Goal: Task Accomplishment & Management: Manage account settings

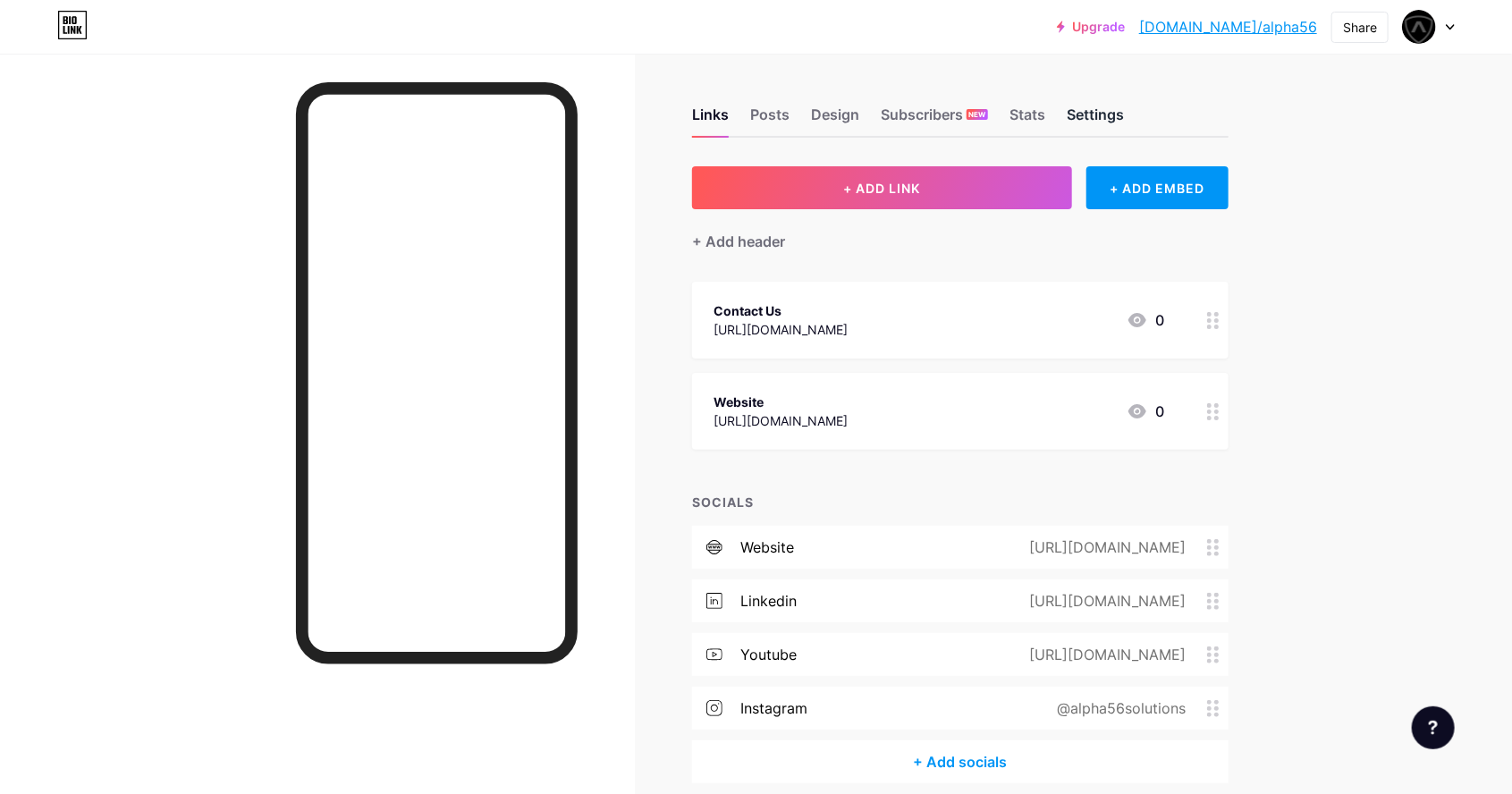
click at [1107, 115] on div "Settings" at bounding box center [1096, 120] width 57 height 32
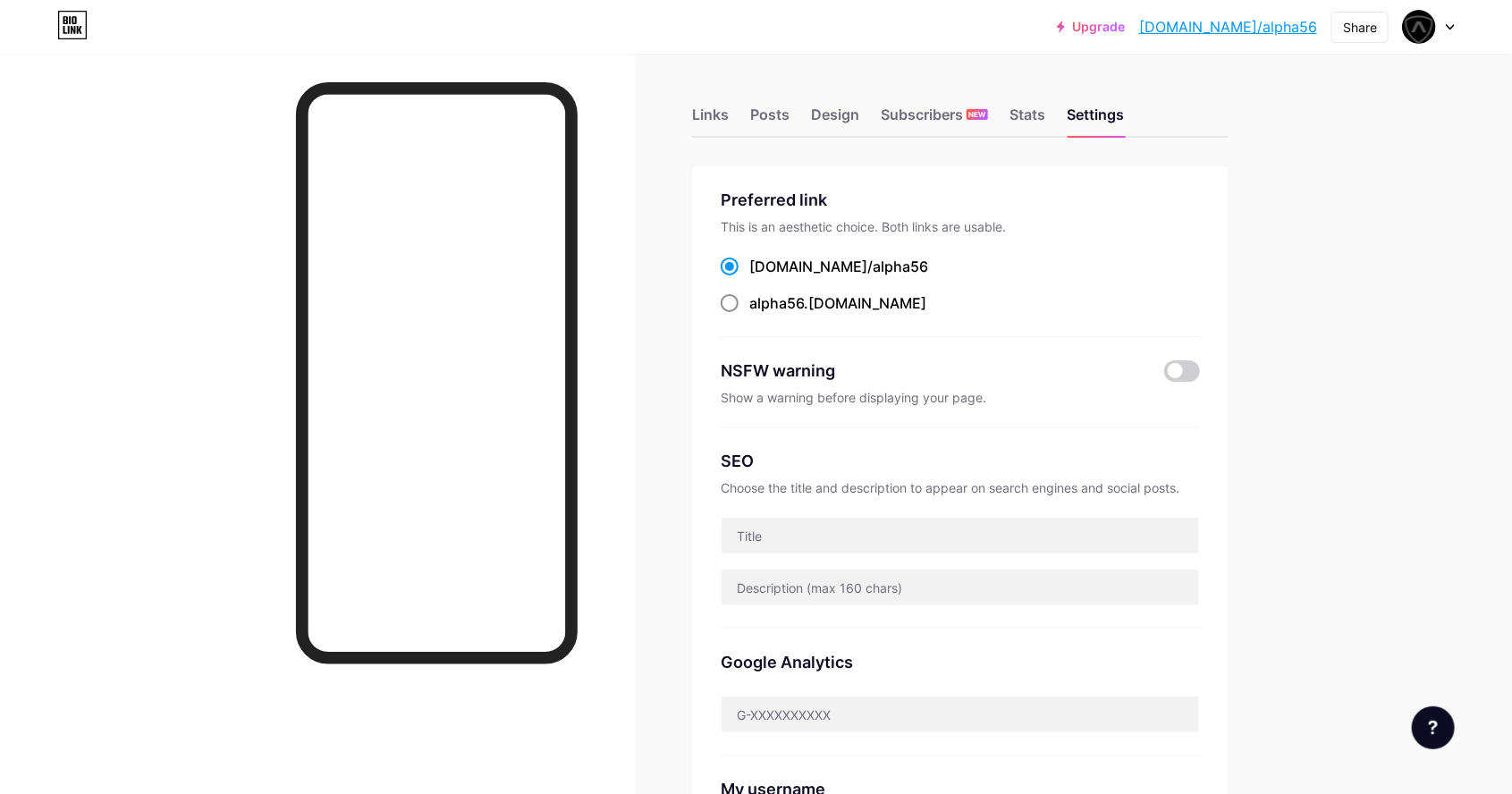
click at [735, 308] on span at bounding box center [729, 303] width 18 height 18
click at [749, 314] on input "alpha56 .bio.link" at bounding box center [755, 320] width 11 height 11
radio input "true"
click at [721, 105] on div "Links" at bounding box center [710, 120] width 37 height 32
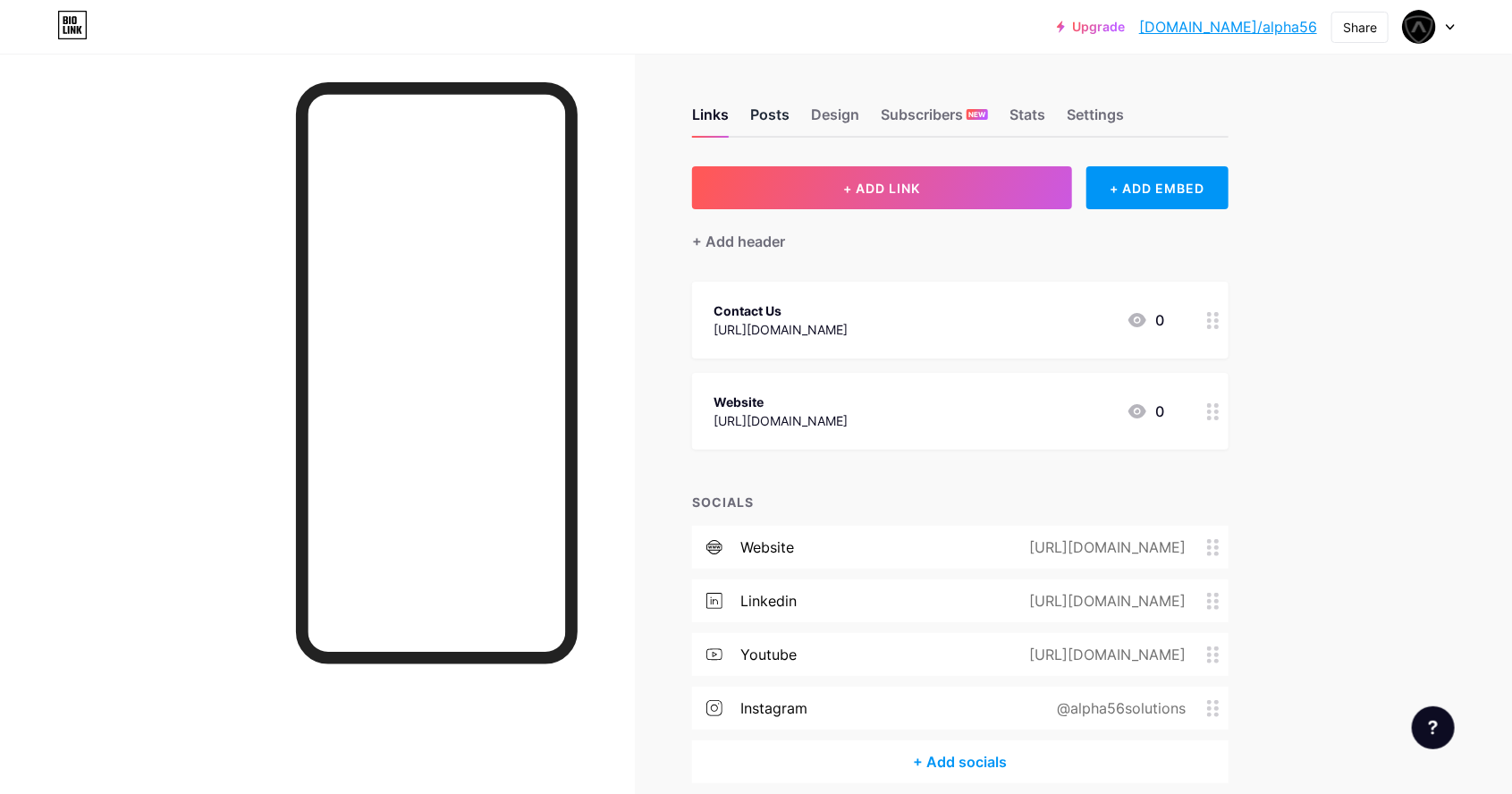
click at [760, 120] on div "Posts" at bounding box center [769, 120] width 39 height 32
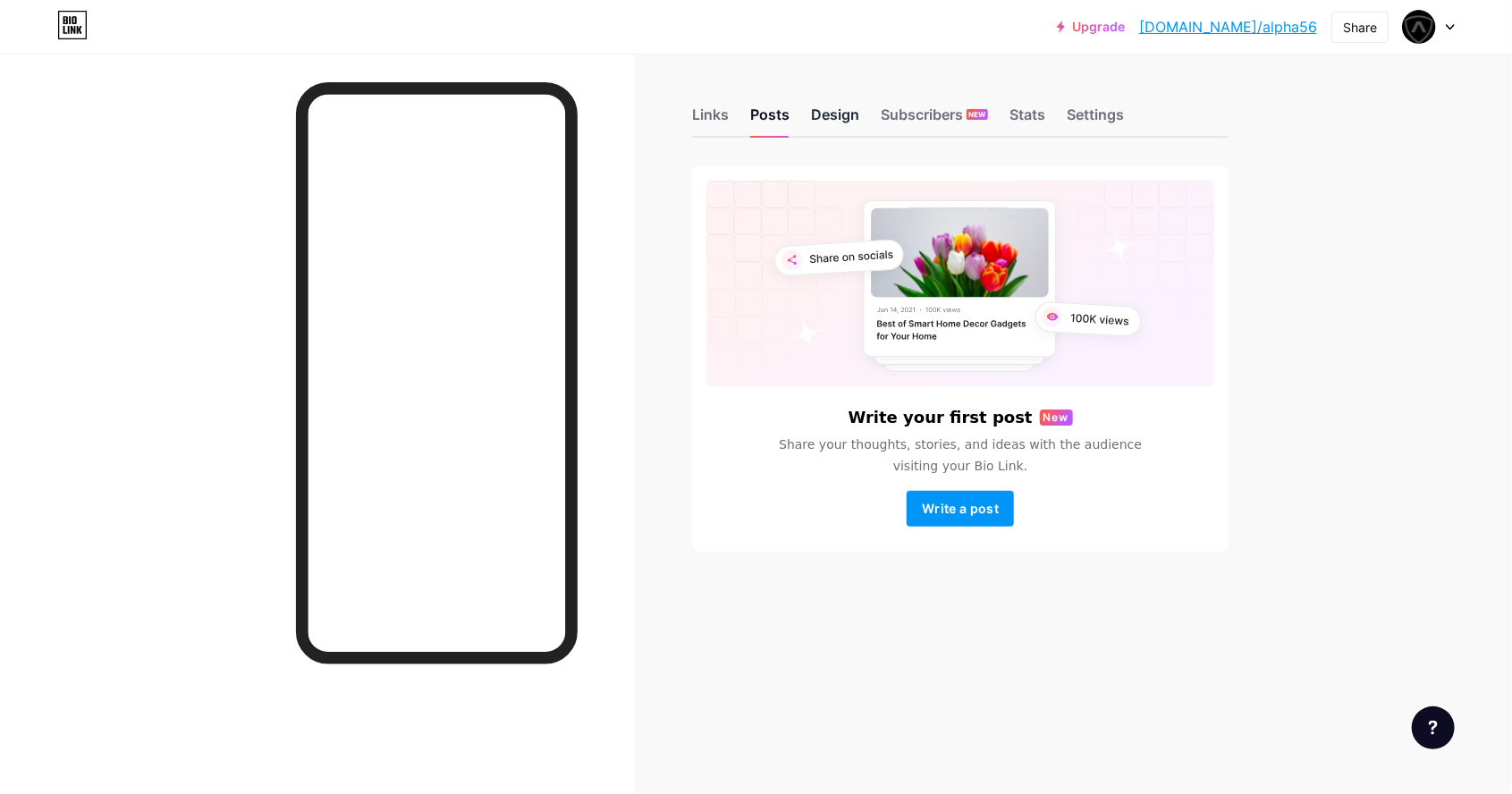
click at [839, 126] on div "Design" at bounding box center [835, 120] width 48 height 32
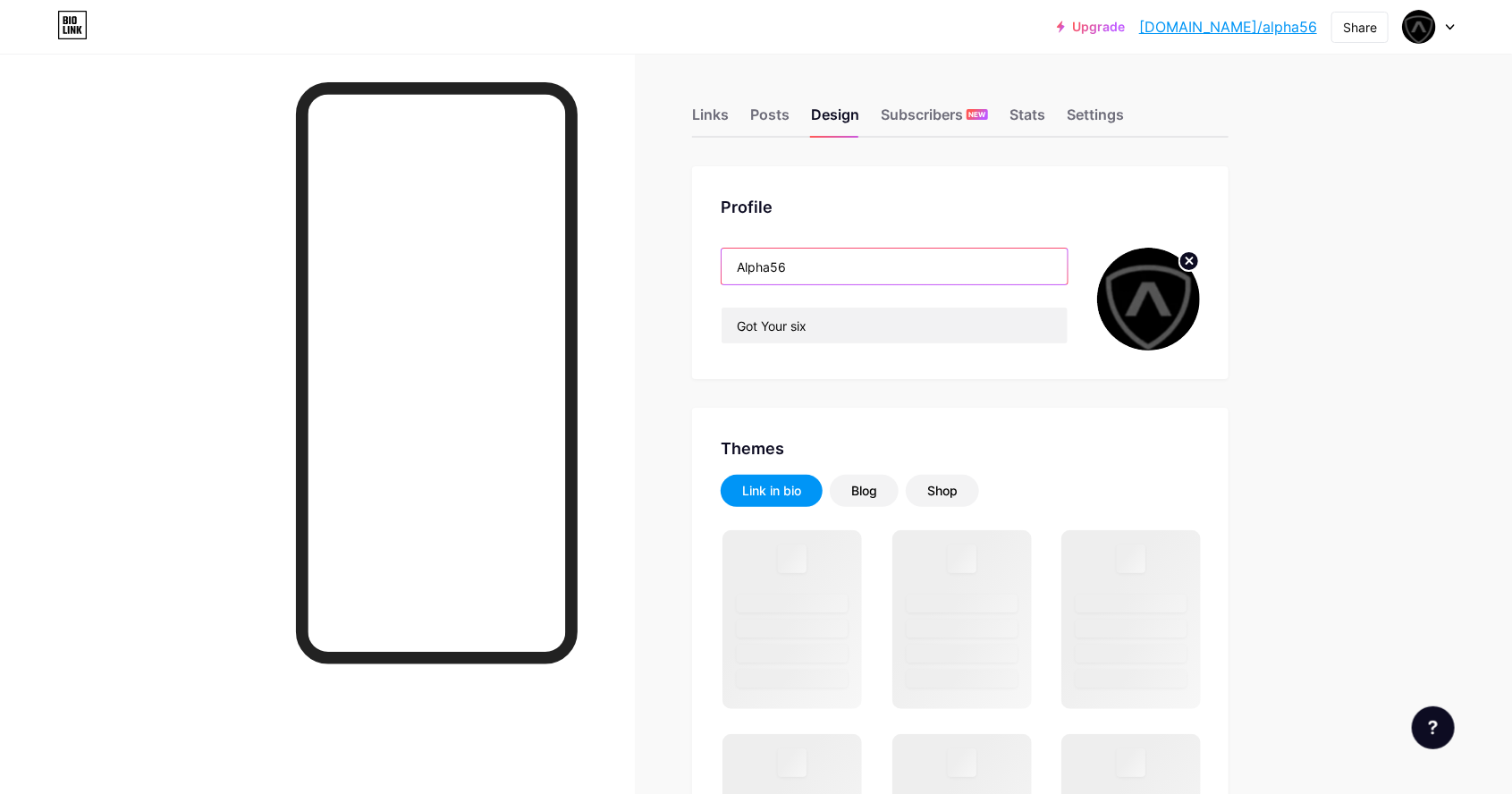
click at [975, 273] on input "Alpha56" at bounding box center [894, 267] width 346 height 36
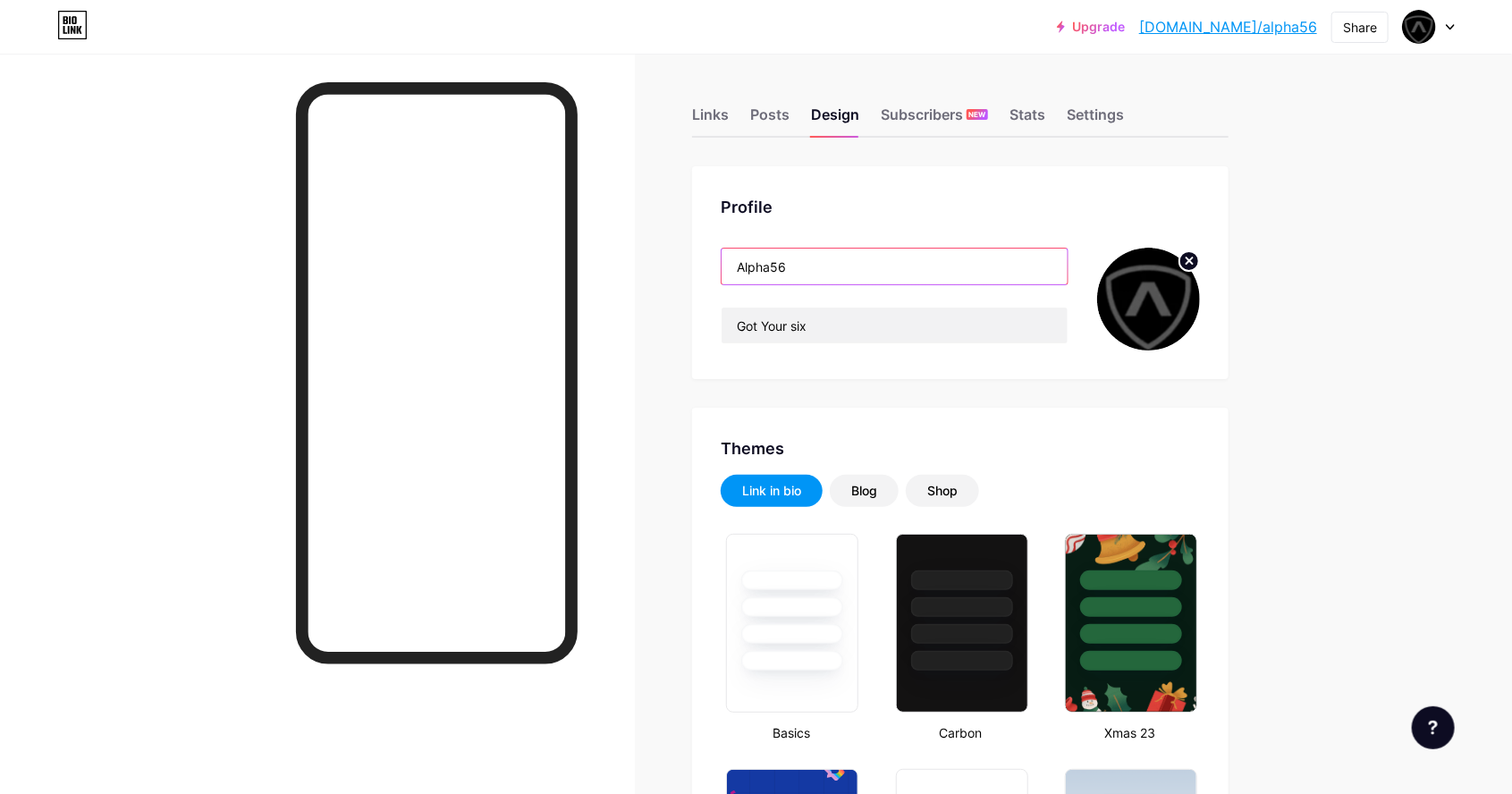
type input "#000000"
type input "#ffffff"
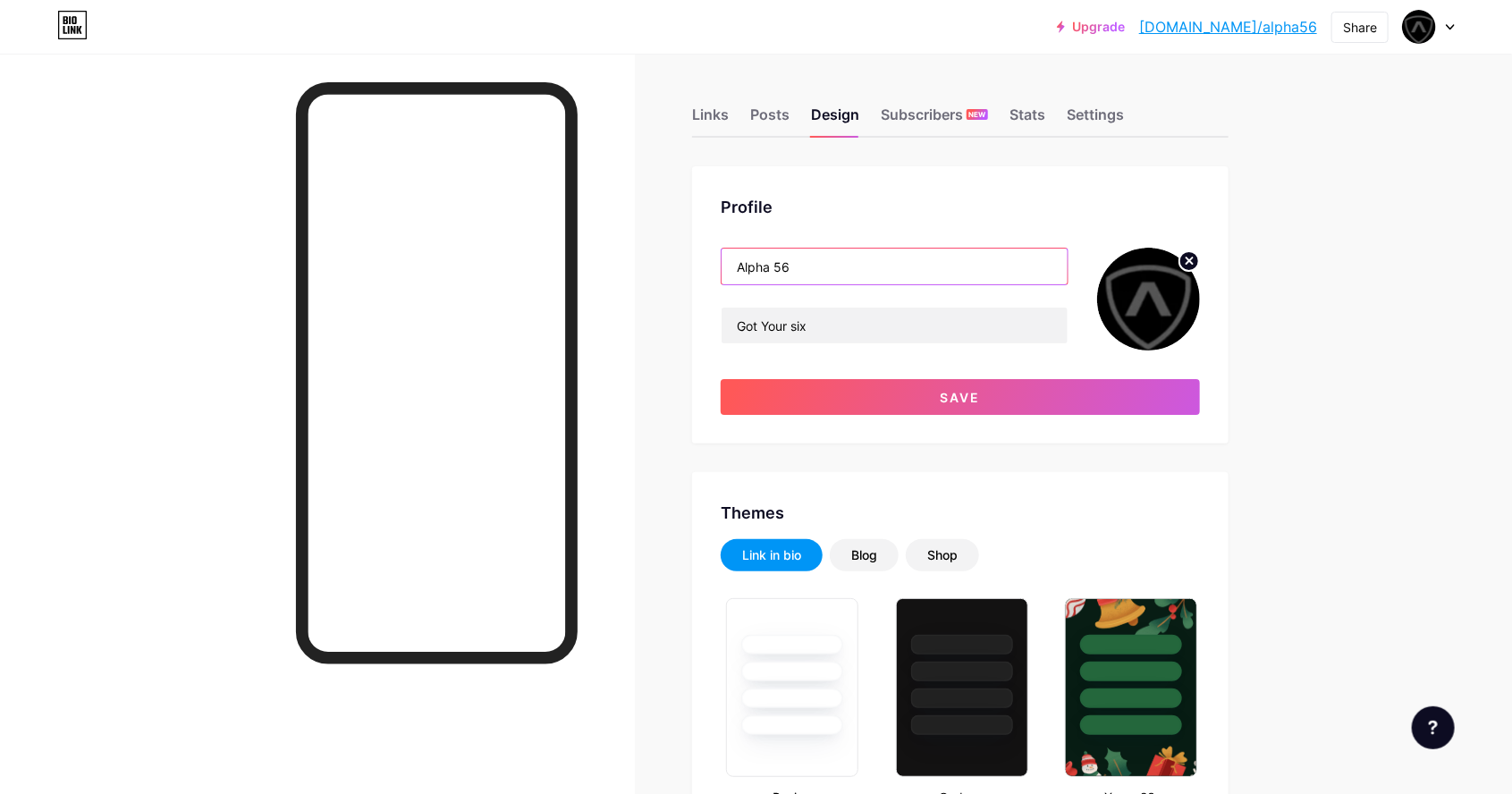
type input "Alpha 56"
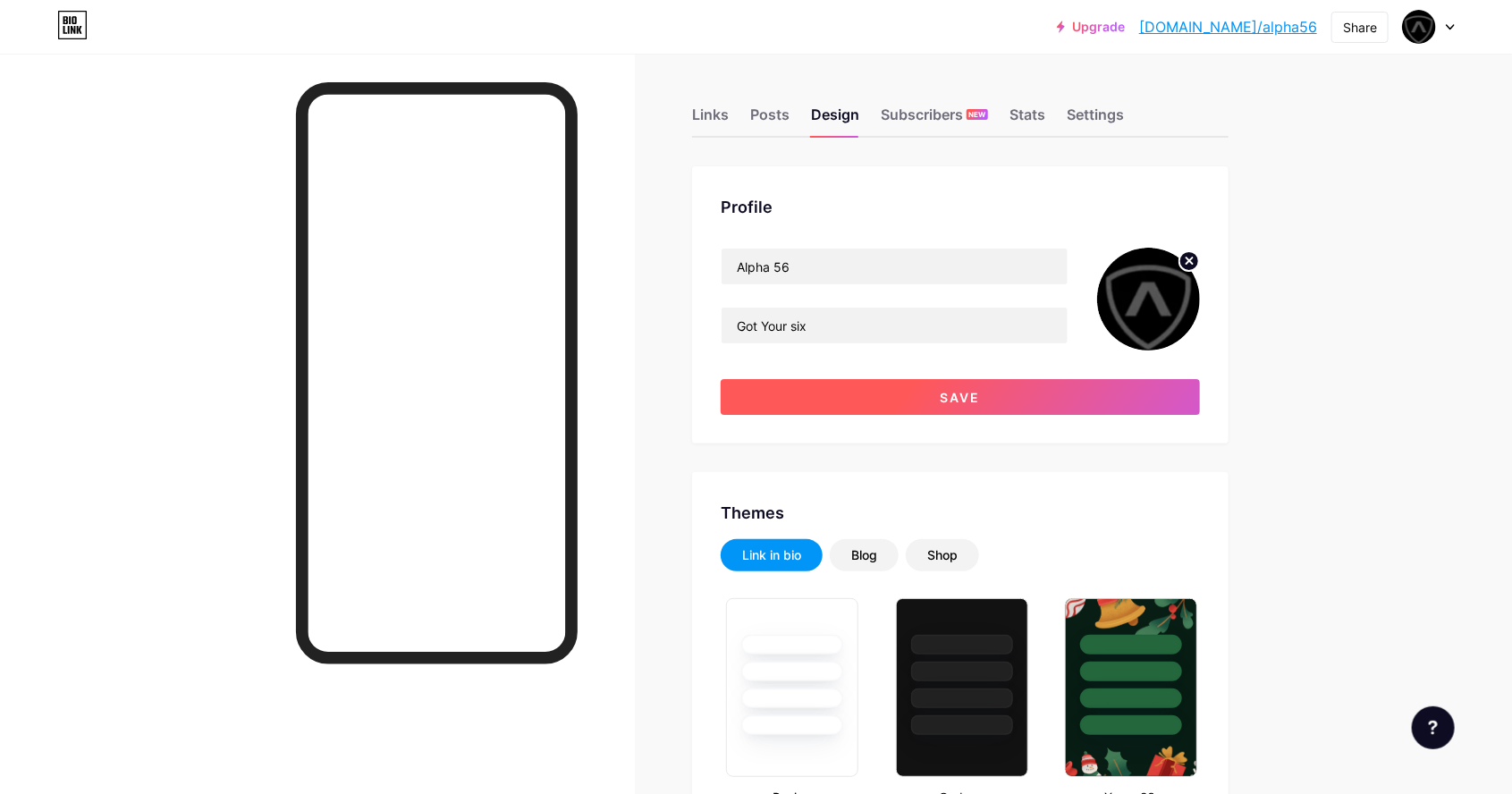
click at [1134, 384] on button "Save" at bounding box center [960, 397] width 479 height 36
click at [1026, 116] on div "Stats" at bounding box center [1028, 120] width 36 height 32
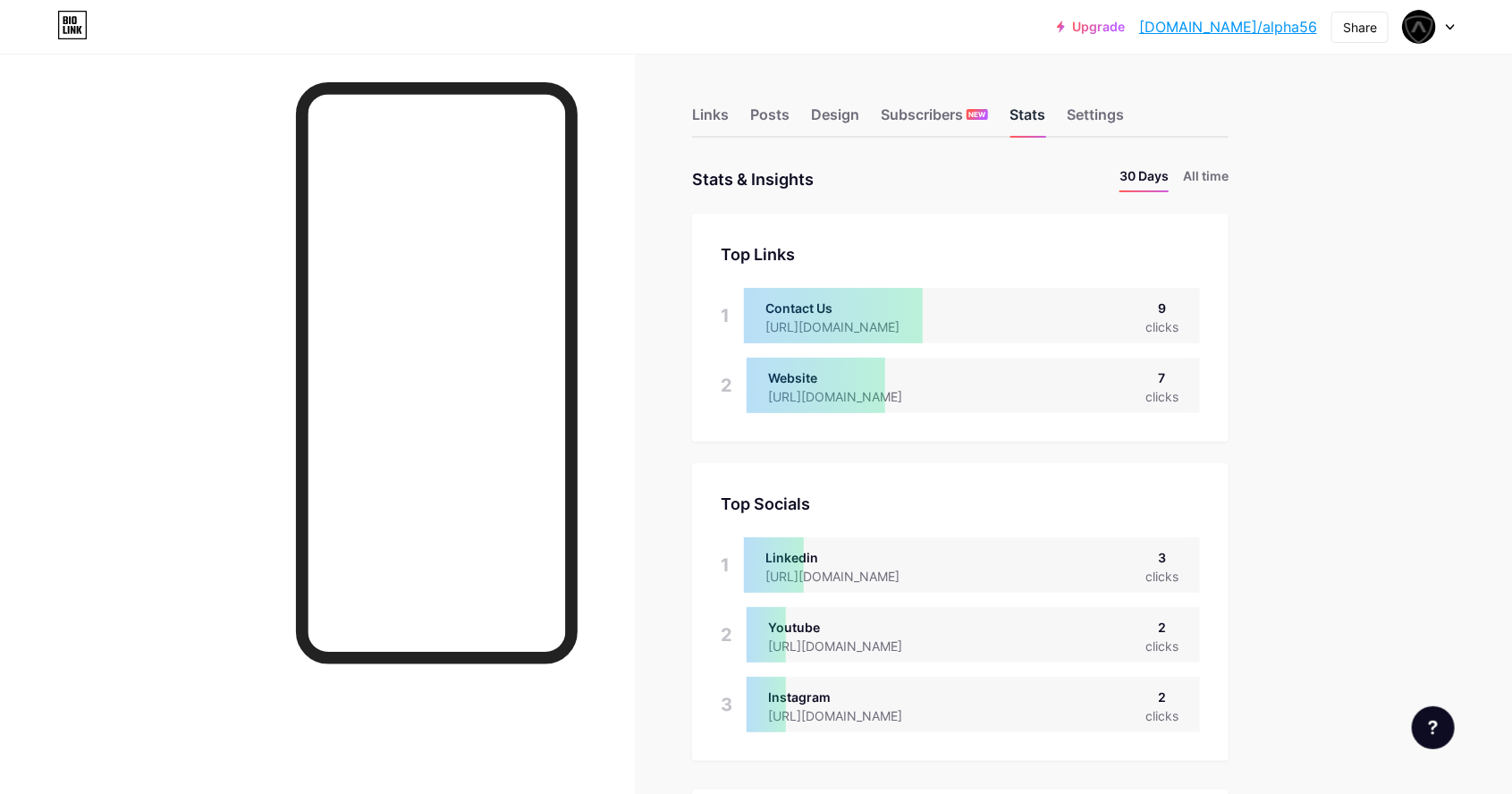
click at [1100, 111] on div "Settings" at bounding box center [1096, 120] width 57 height 32
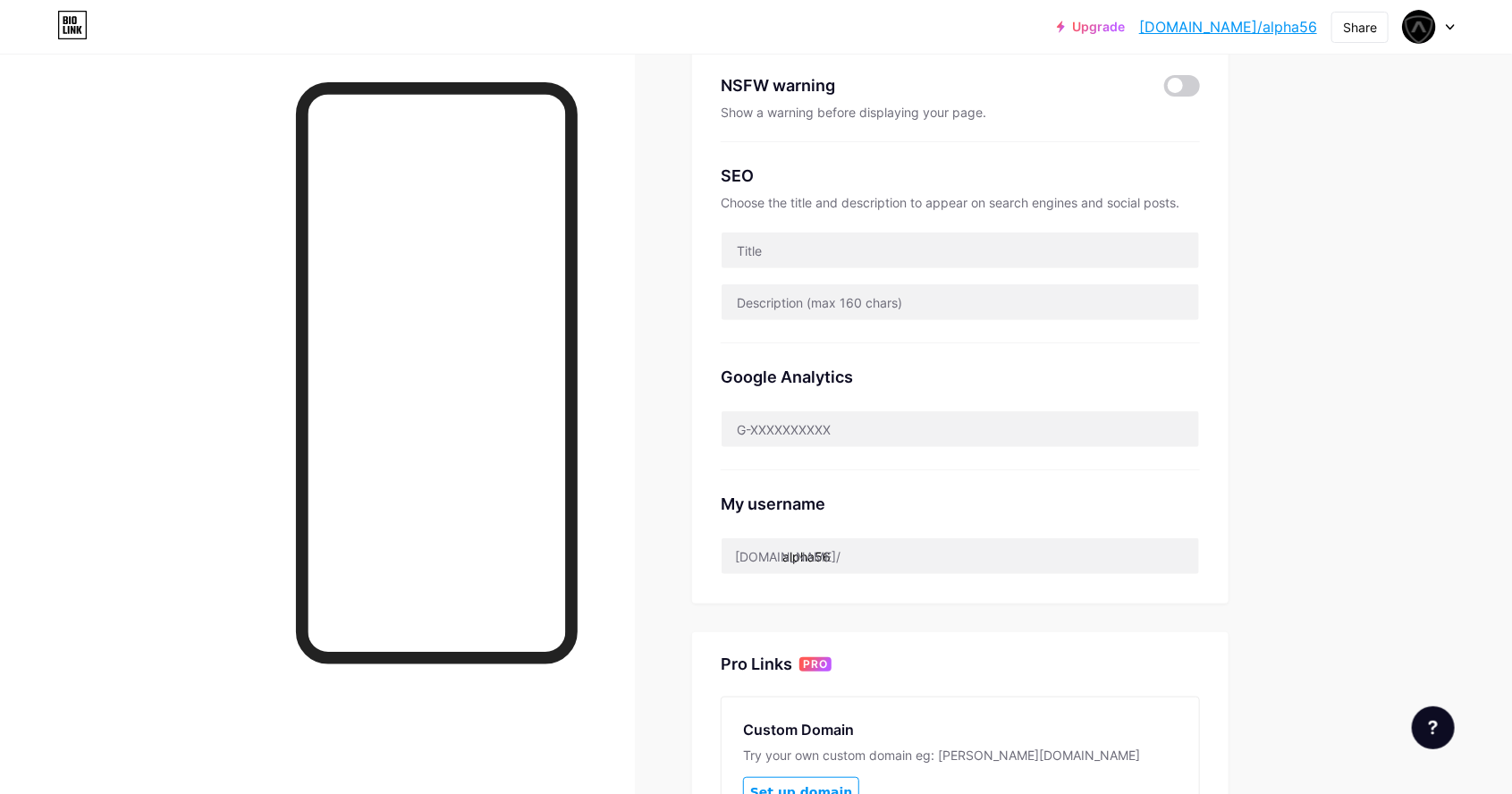
scroll to position [286, 0]
click at [1117, 431] on input "text" at bounding box center [961, 429] width 478 height 36
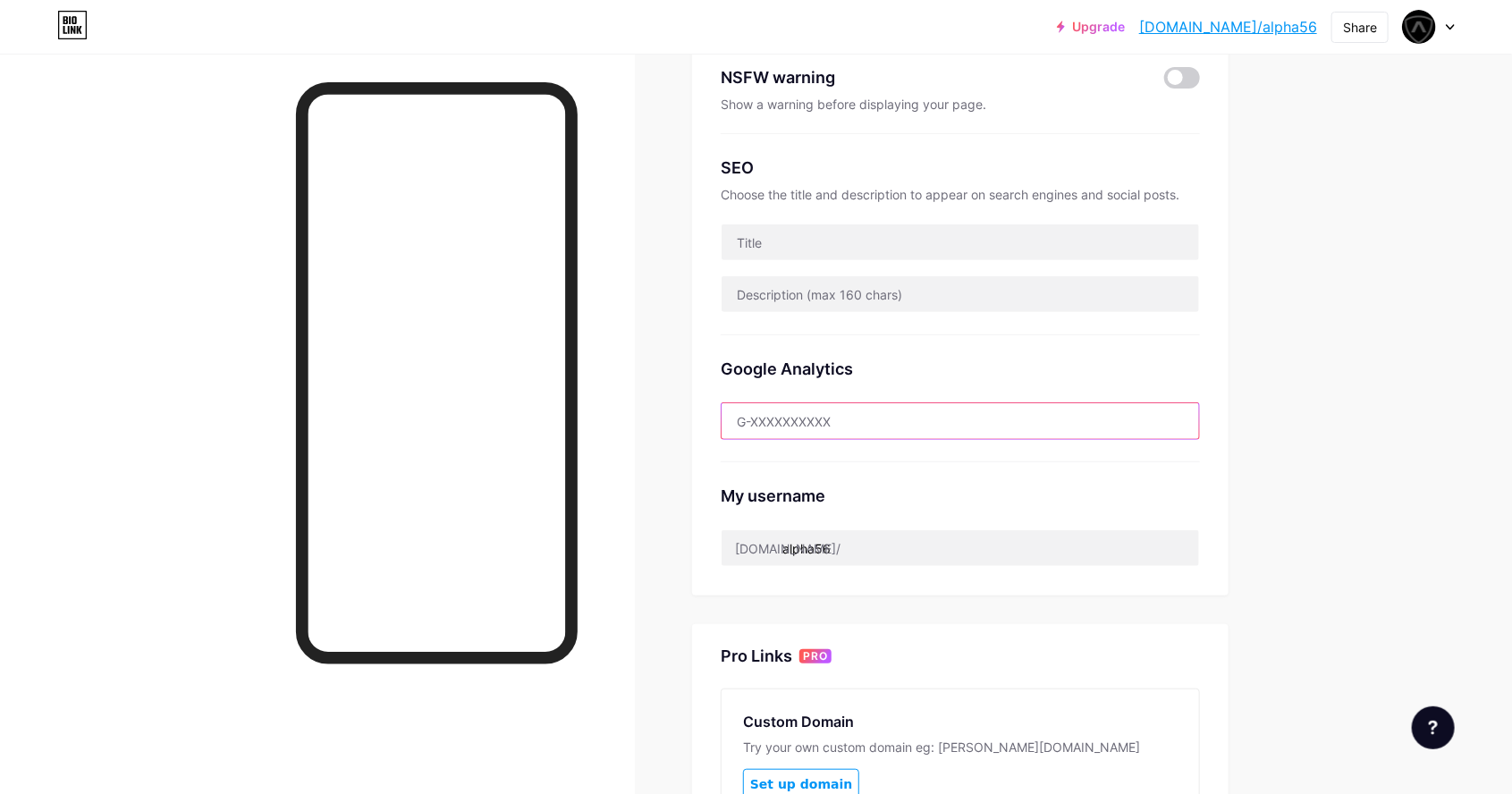
scroll to position [322, 0]
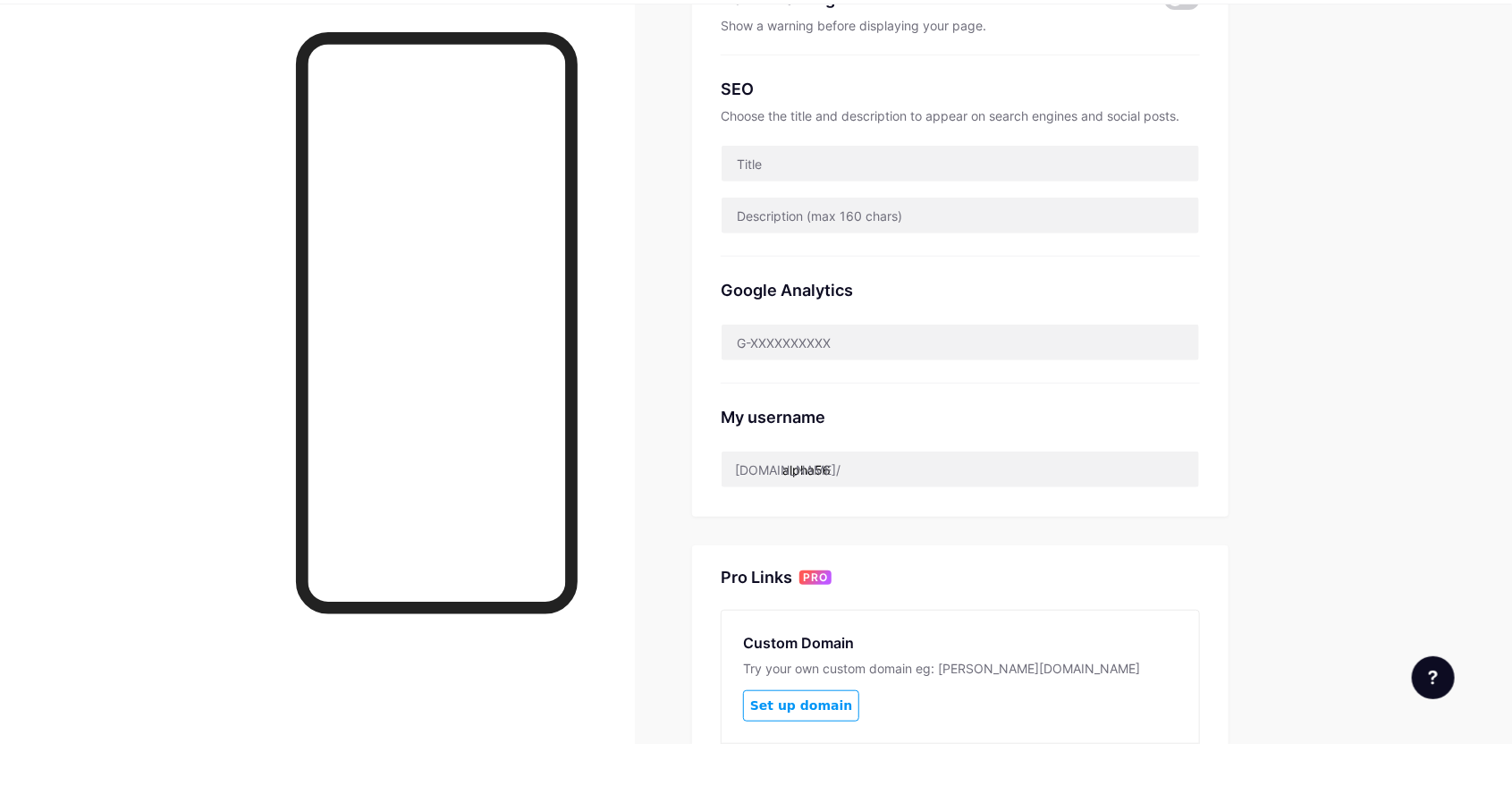
click at [1324, 323] on div "Upgrade bio.link/alpha5... bio.link/alpha56 Share Switch accounts Alpha 56 bio.…" at bounding box center [756, 379] width 1512 height 1401
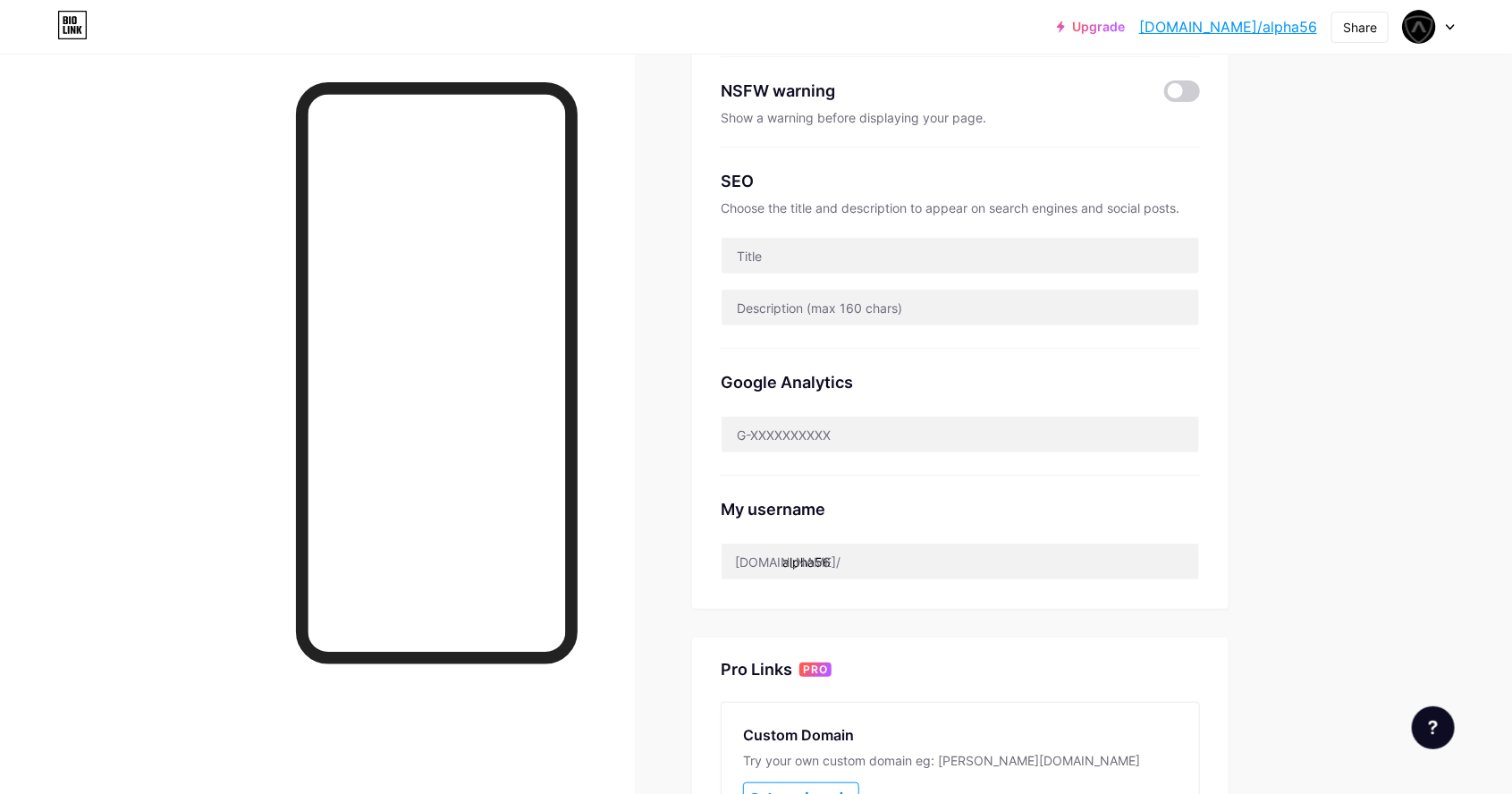
scroll to position [273, 0]
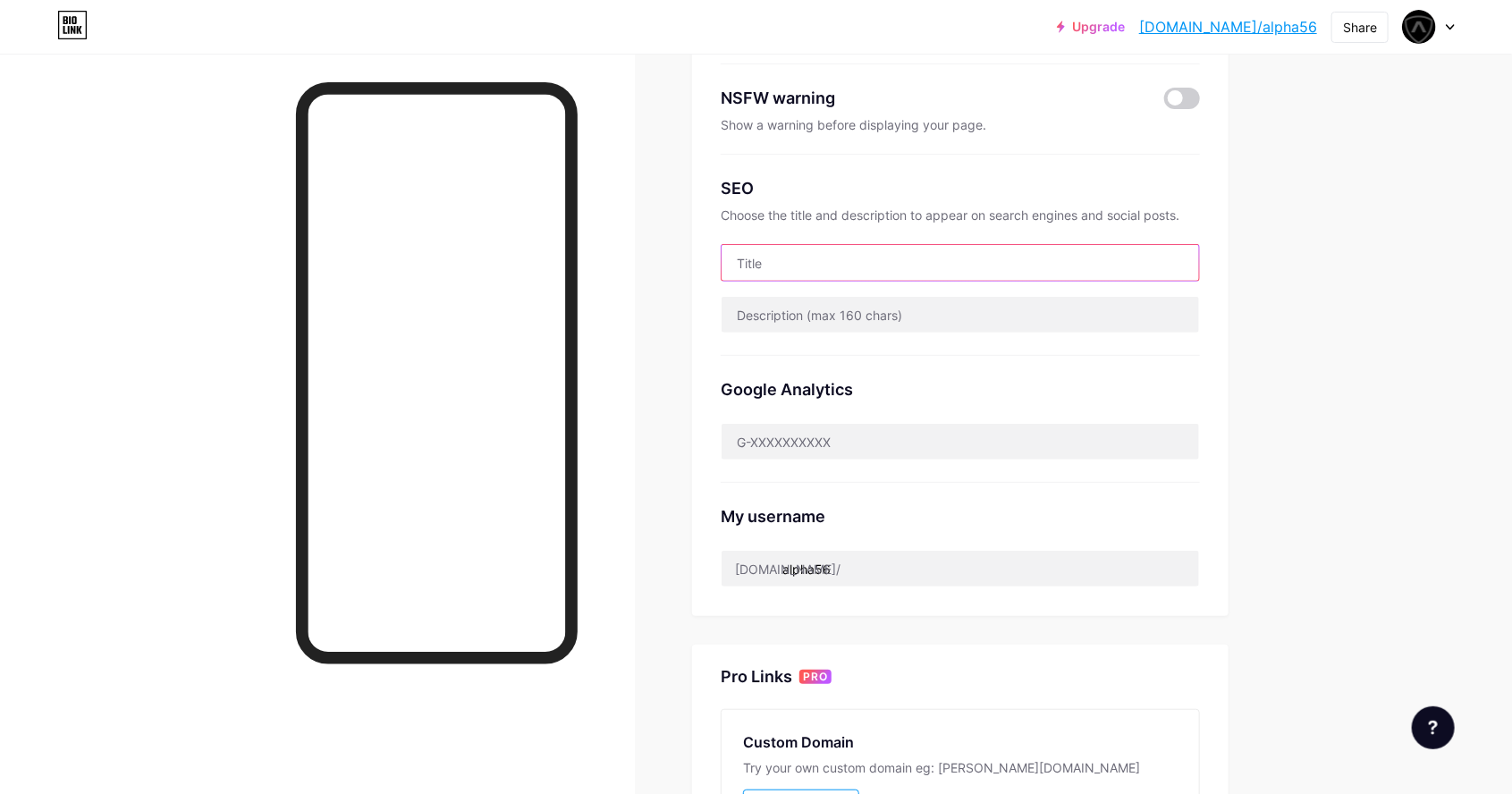
click at [1126, 263] on input "text" at bounding box center [961, 263] width 478 height 36
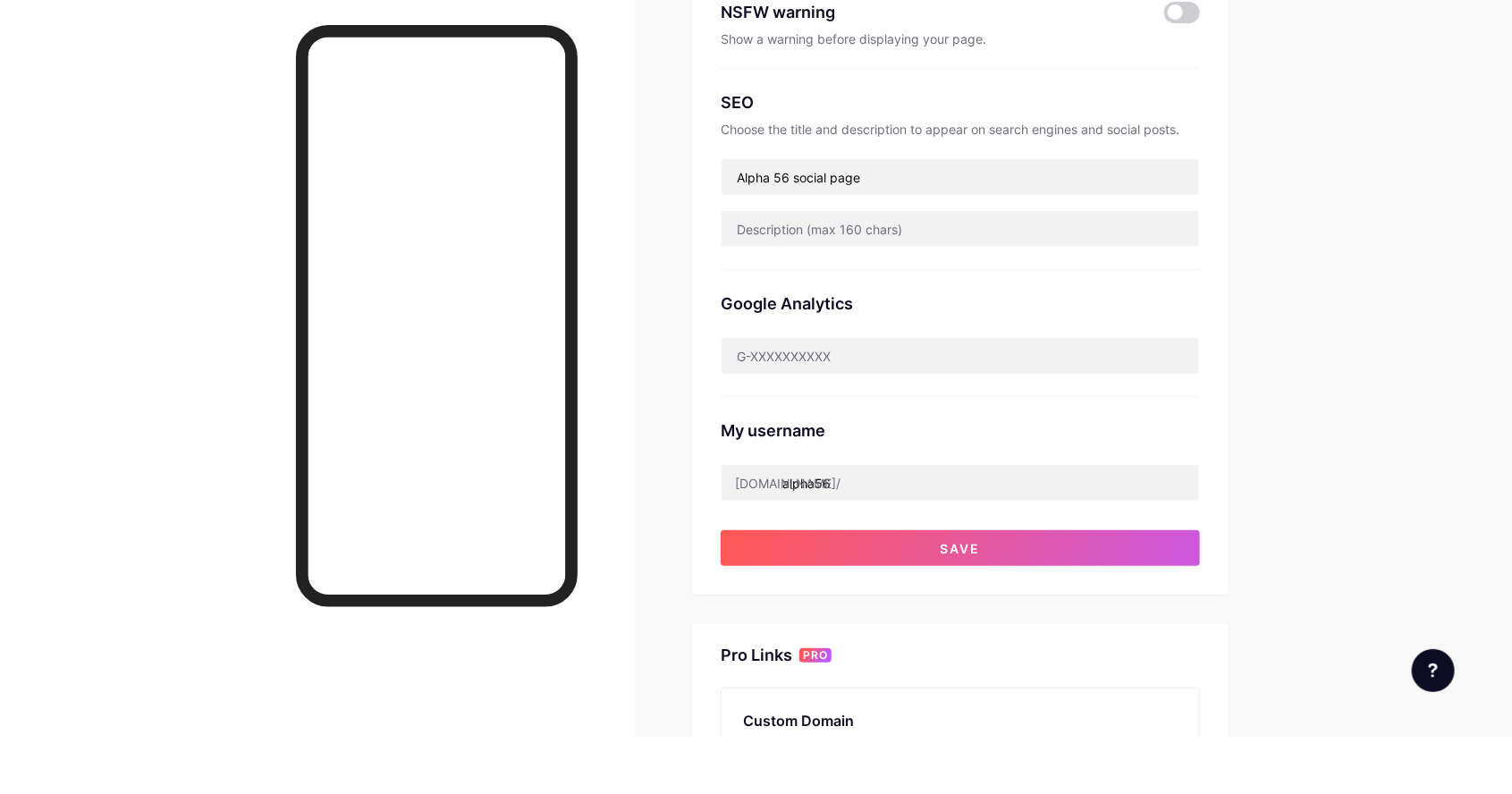
click at [1338, 297] on div "Upgrade bio.link/alpha5... bio.link/alpha56 Share Switch accounts Alpha 56 bio.…" at bounding box center [756, 431] width 1512 height 1465
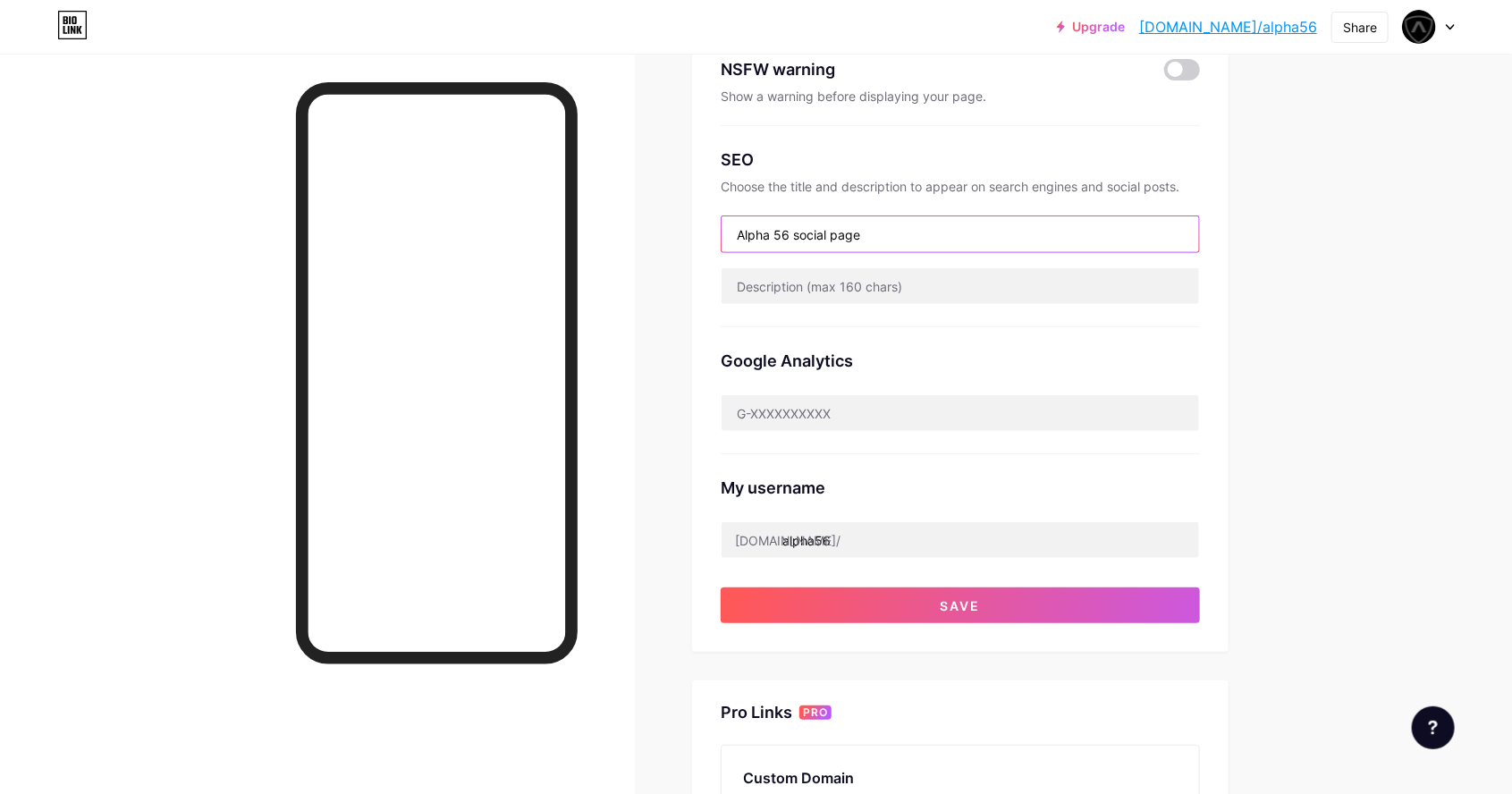
click at [1078, 227] on input "Alpha 56 social page" at bounding box center [961, 234] width 478 height 36
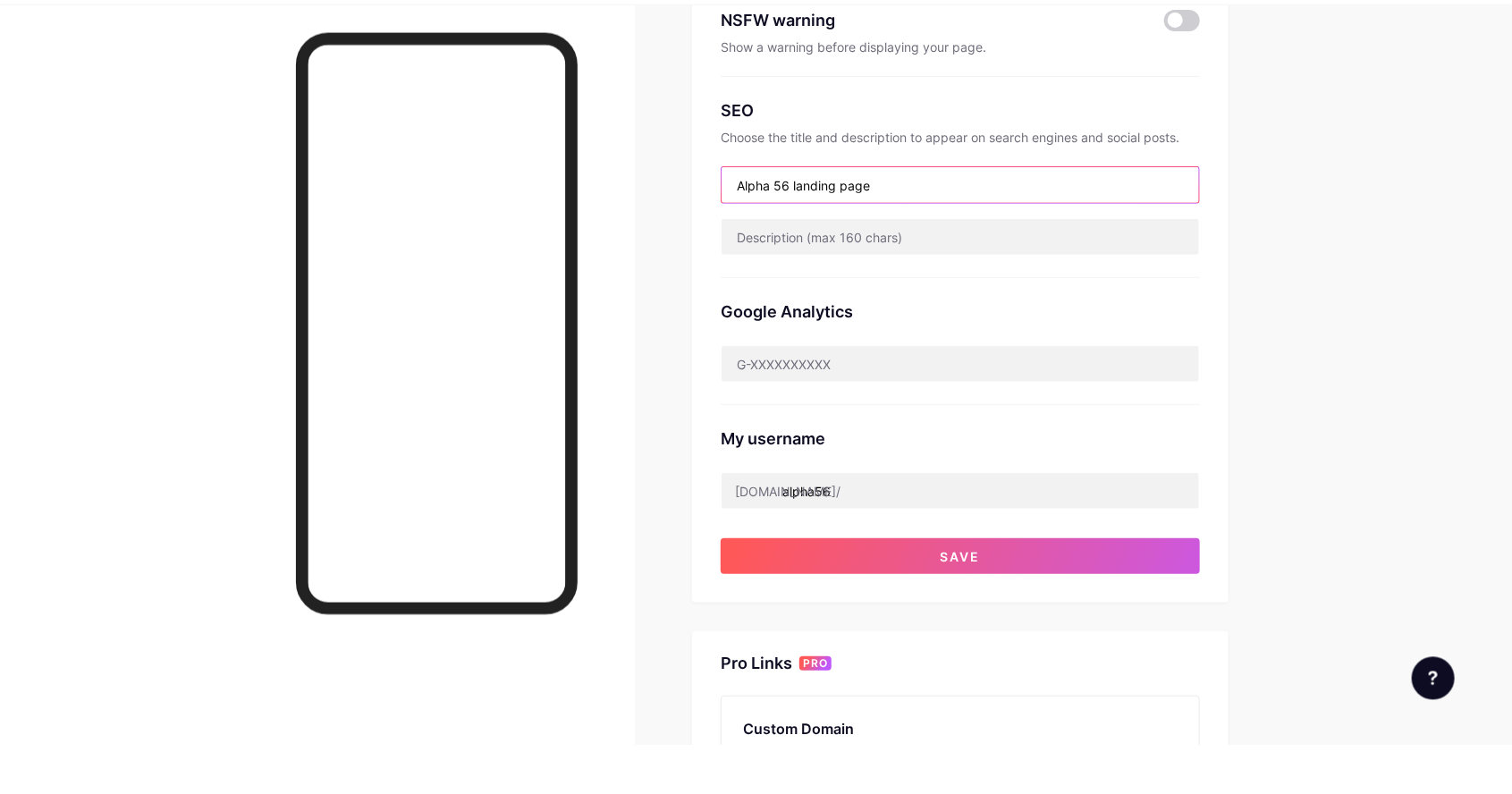
type input "Alpha 56 landing page"
click at [1331, 259] on div "Upgrade bio.link/alpha5... bio.link/alpha56 Share Switch accounts Alpha 56 bio.…" at bounding box center [756, 431] width 1512 height 1465
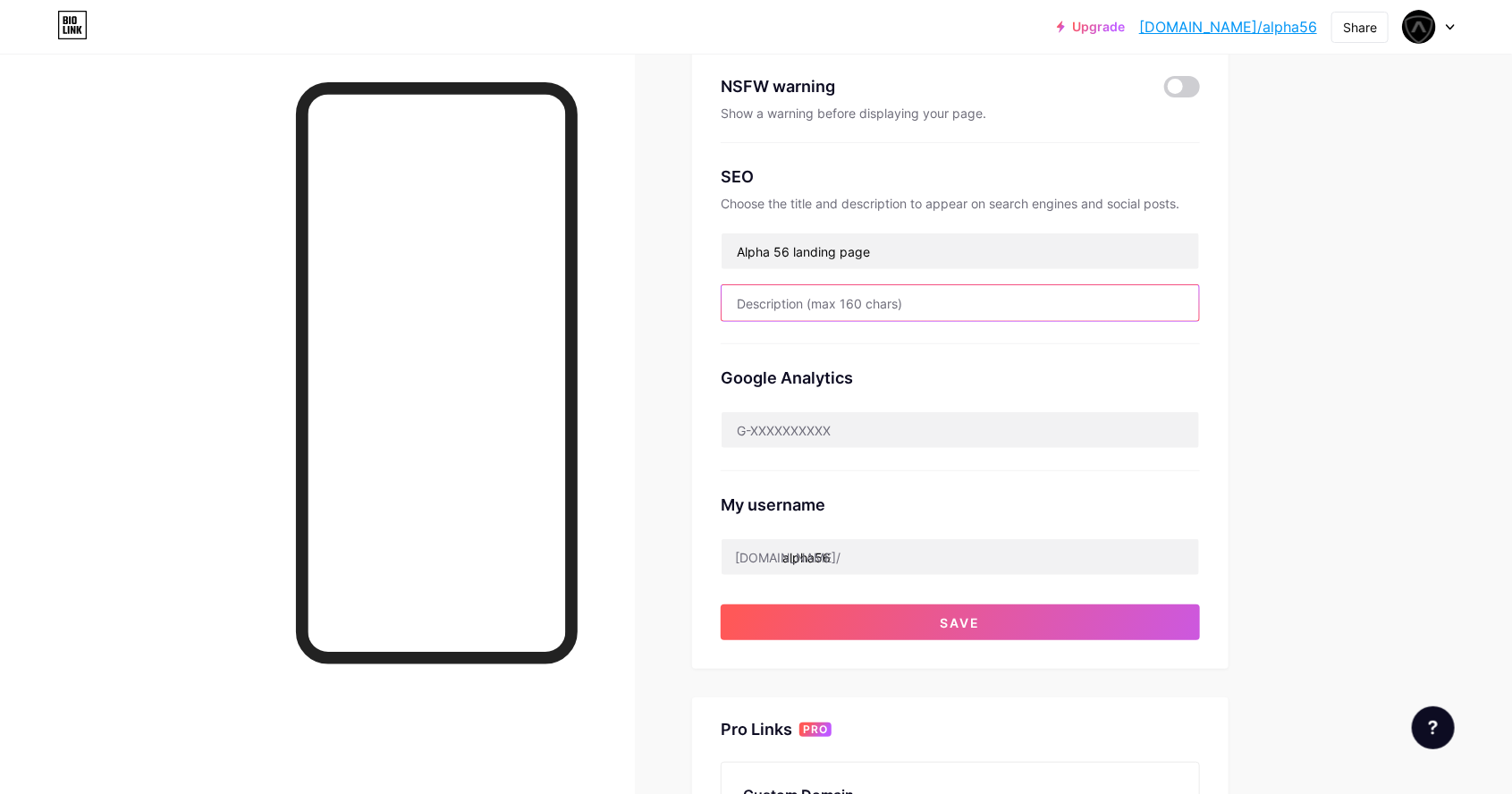
click at [1120, 306] on input "text" at bounding box center [961, 304] width 478 height 36
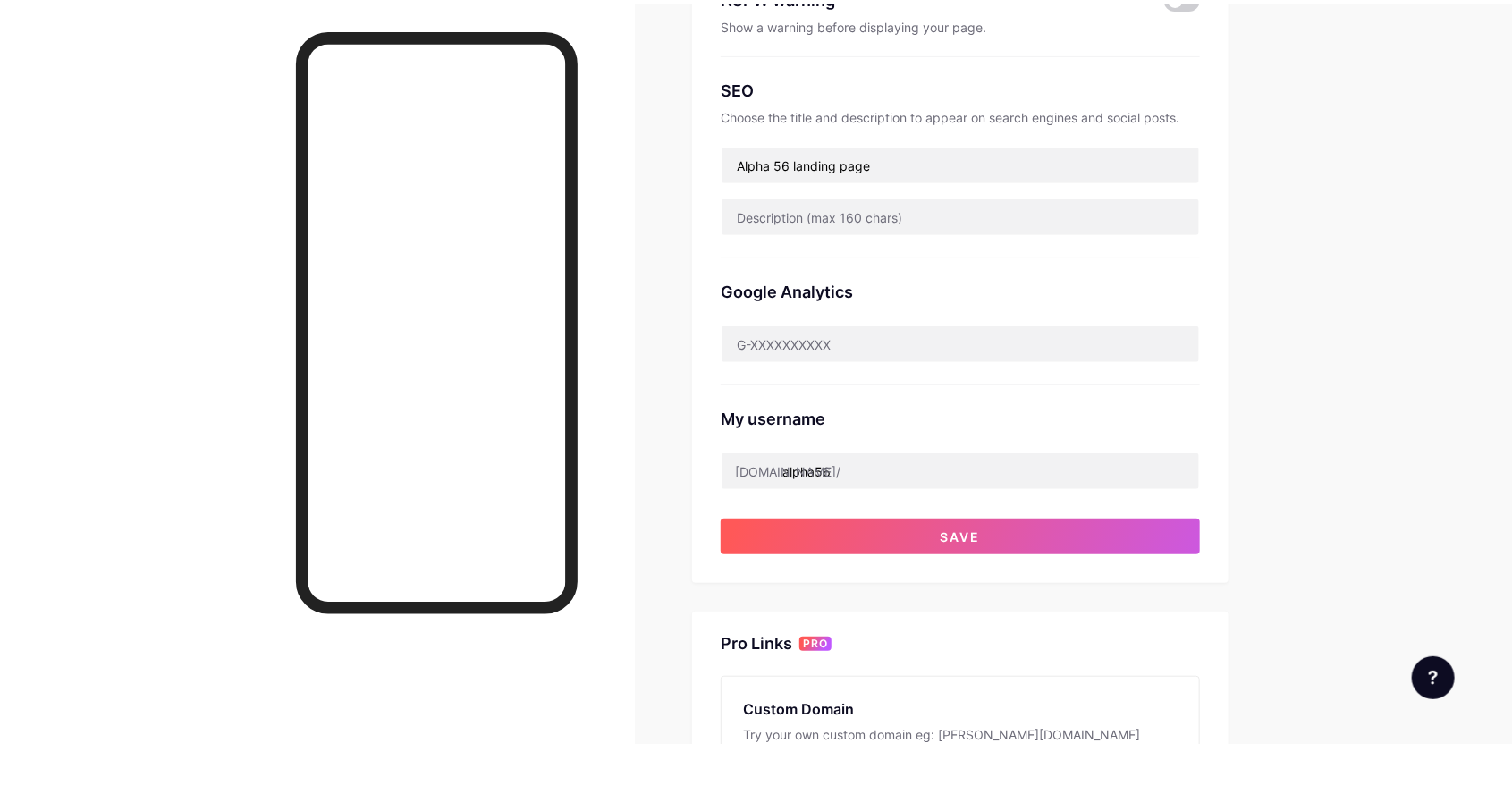
click at [1317, 283] on div "Upgrade bio.link/alpha5... bio.link/alpha56 Share Switch accounts Alpha 56 bio.…" at bounding box center [756, 412] width 1512 height 1465
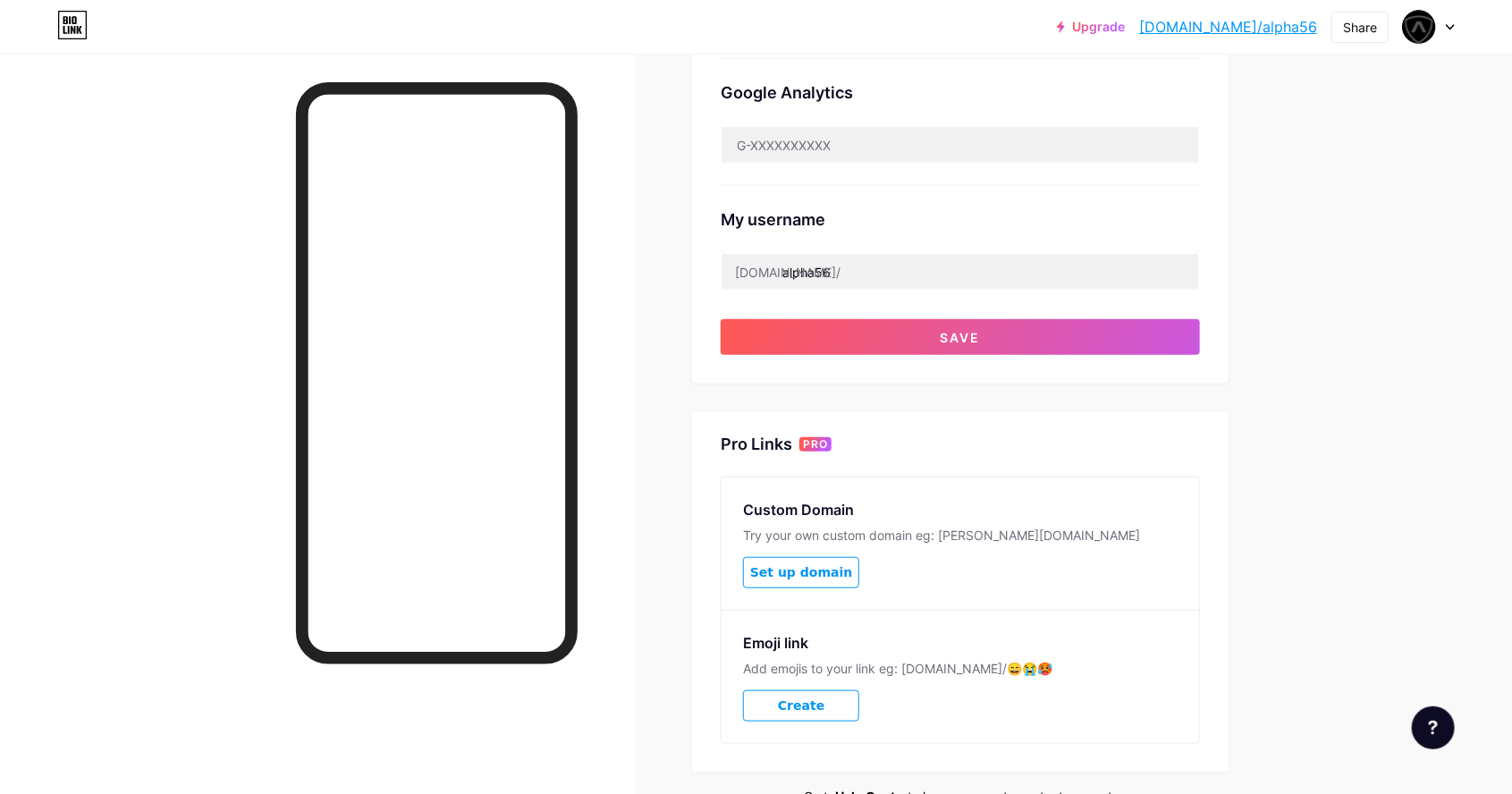
scroll to position [565, 0]
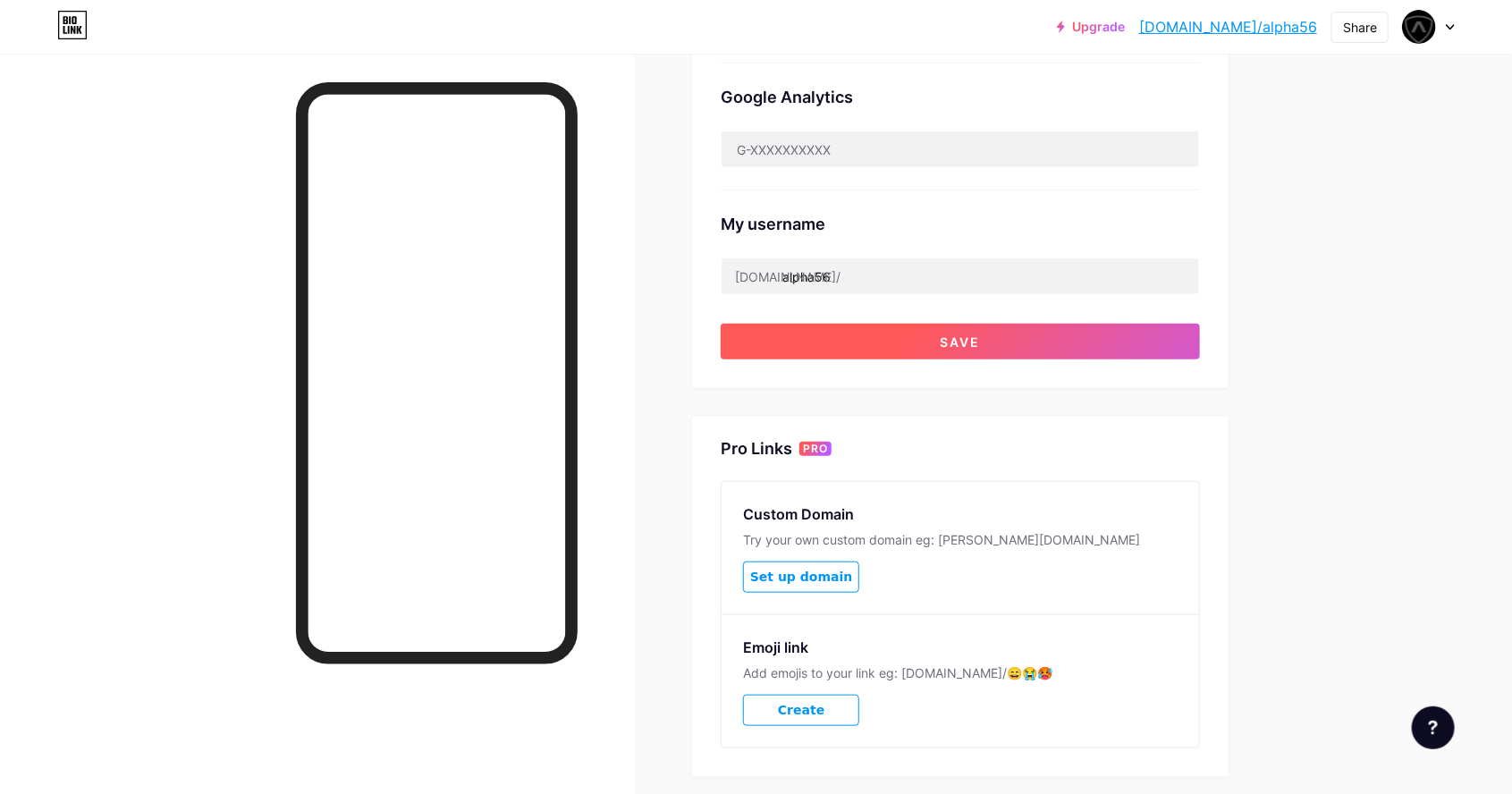
click at [1127, 337] on button "Save" at bounding box center [960, 342] width 479 height 36
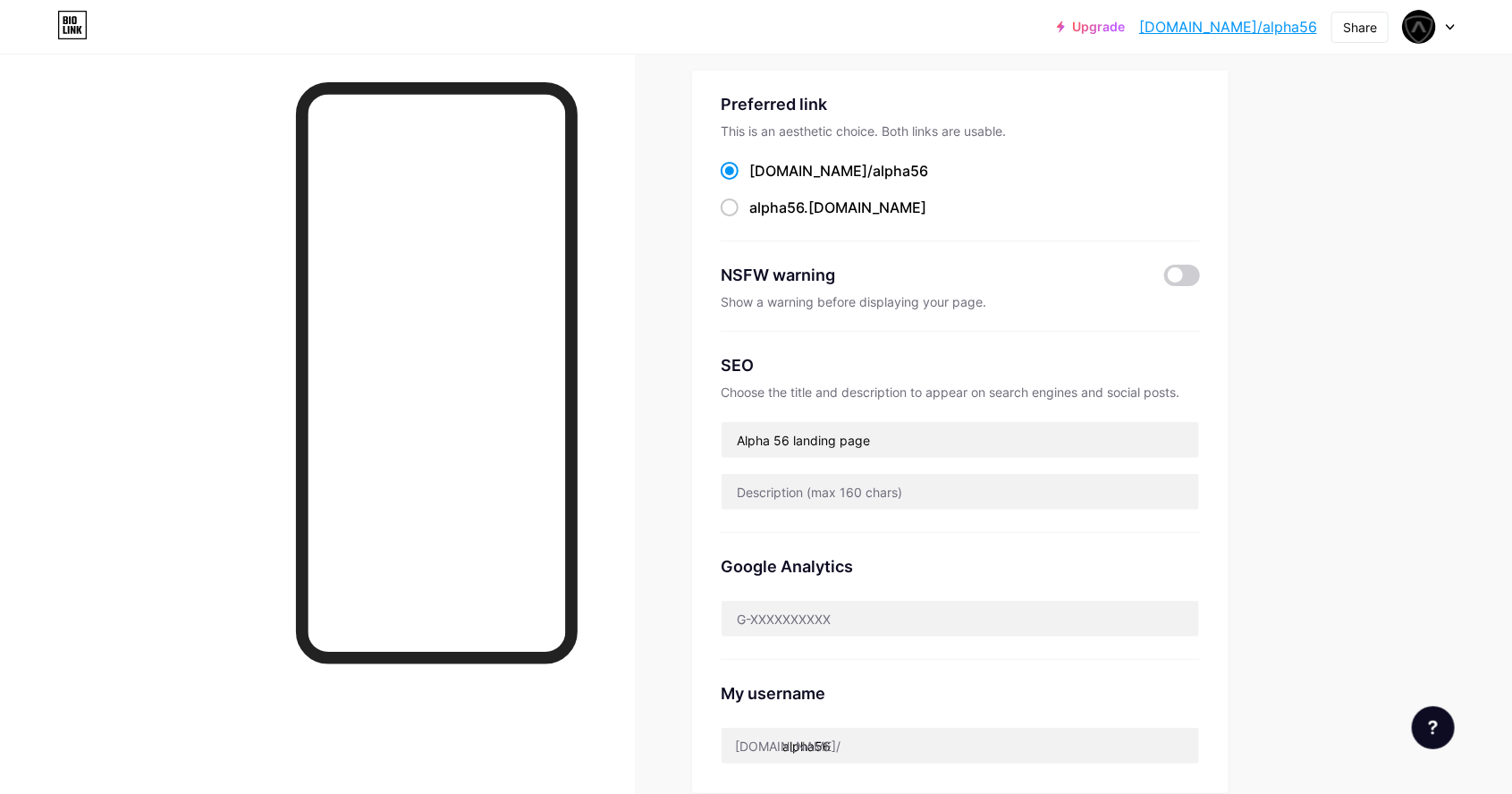
scroll to position [0, 0]
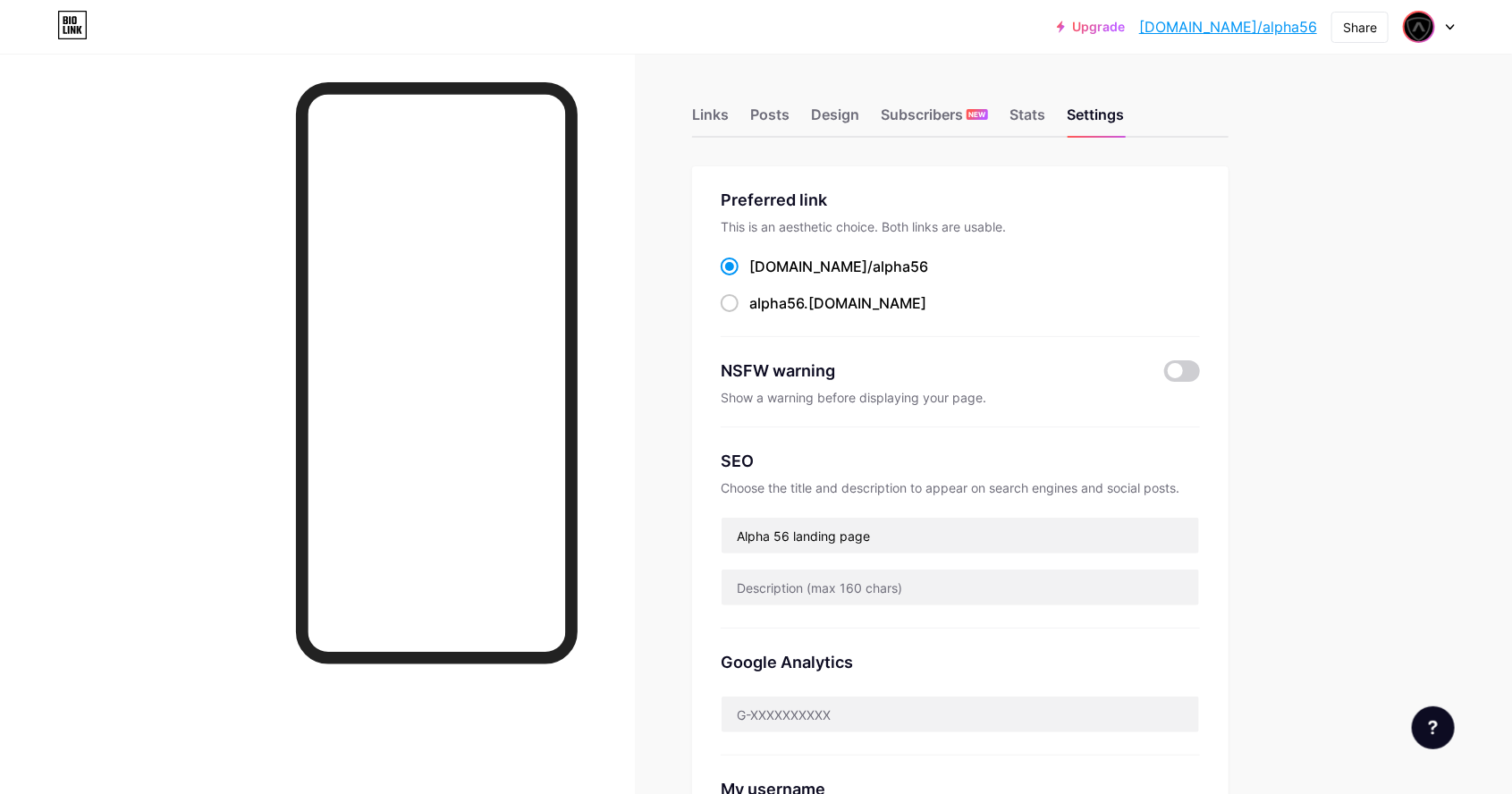
click at [1433, 27] on img at bounding box center [1419, 27] width 28 height 28
click at [1335, 216] on link "Account settings" at bounding box center [1343, 203] width 222 height 48
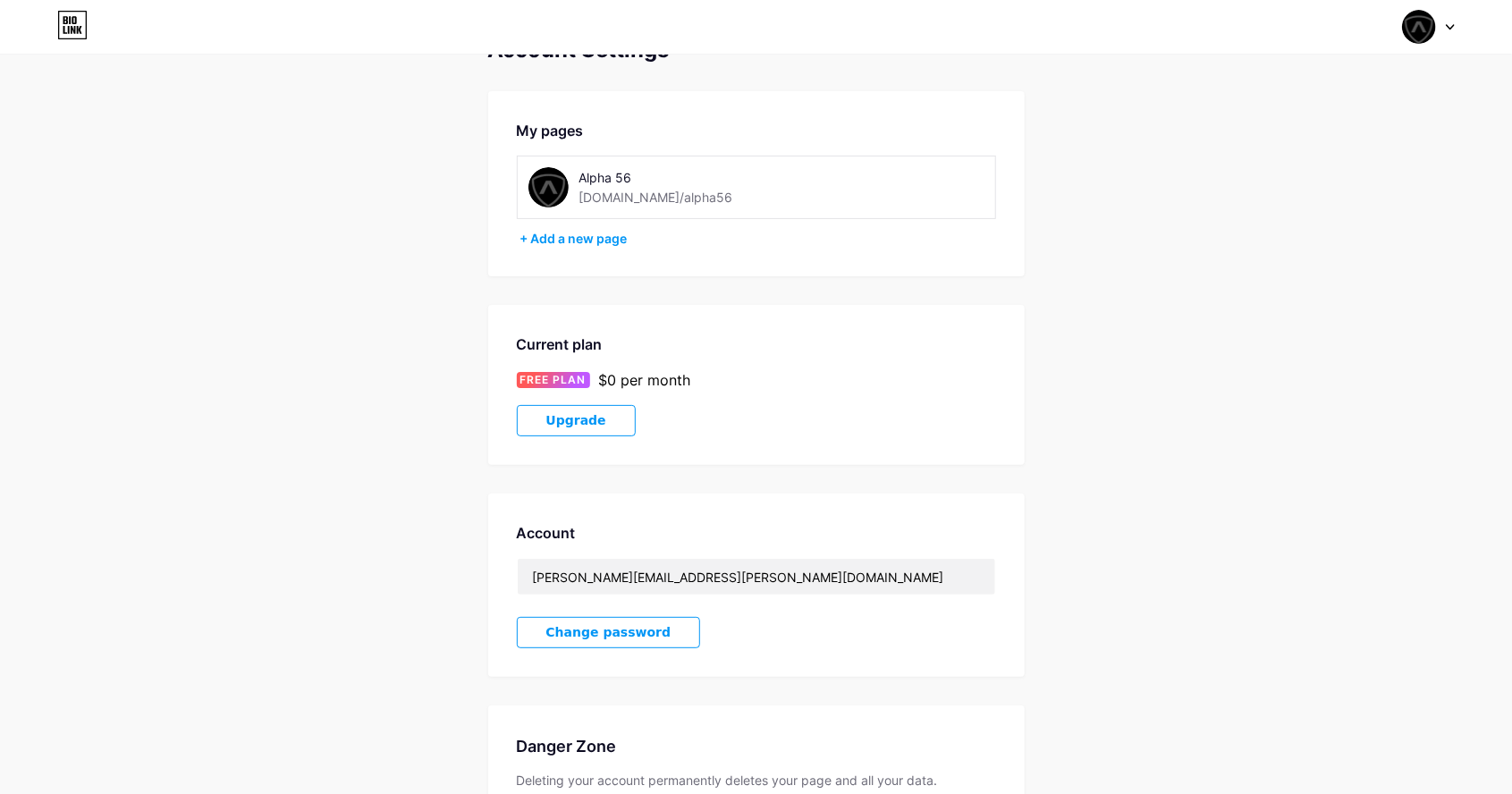
scroll to position [114, 0]
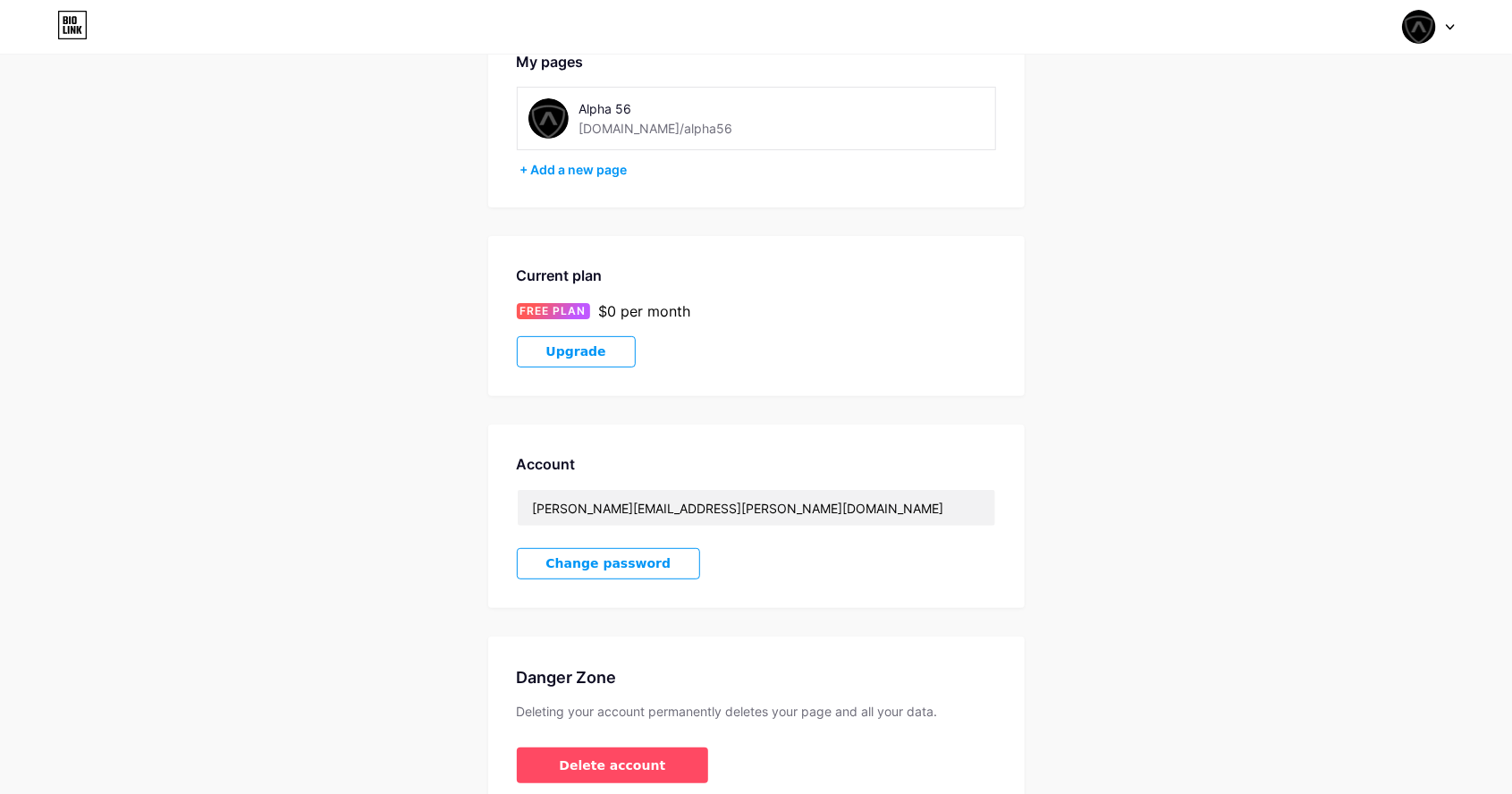
click at [977, 537] on div "Account Leo.mcniff@icloud.com Change password" at bounding box center [757, 516] width 537 height 183
click at [800, 509] on input "Leo.mcniff@icloud.com" at bounding box center [757, 508] width 478 height 36
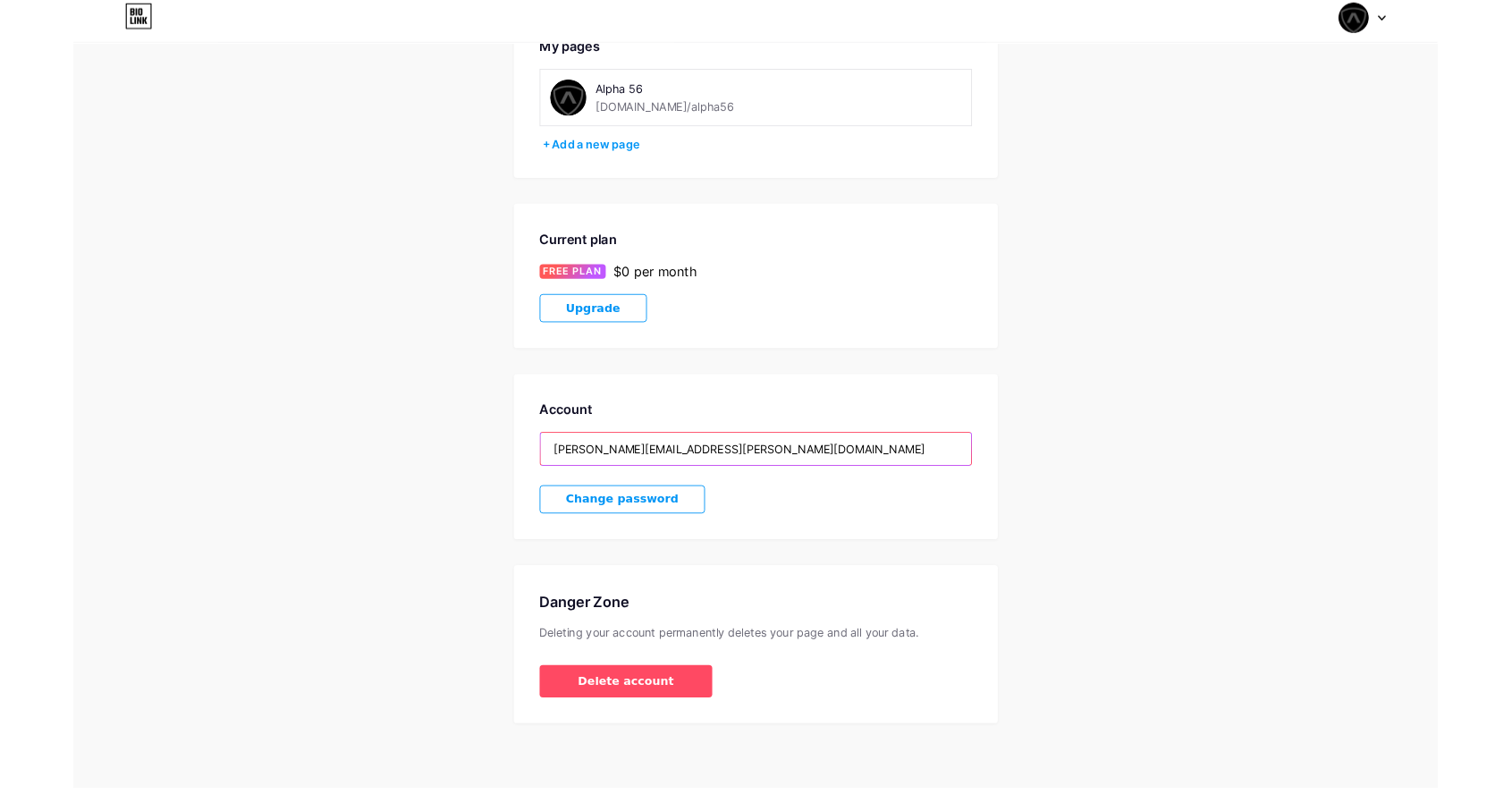
scroll to position [149, 0]
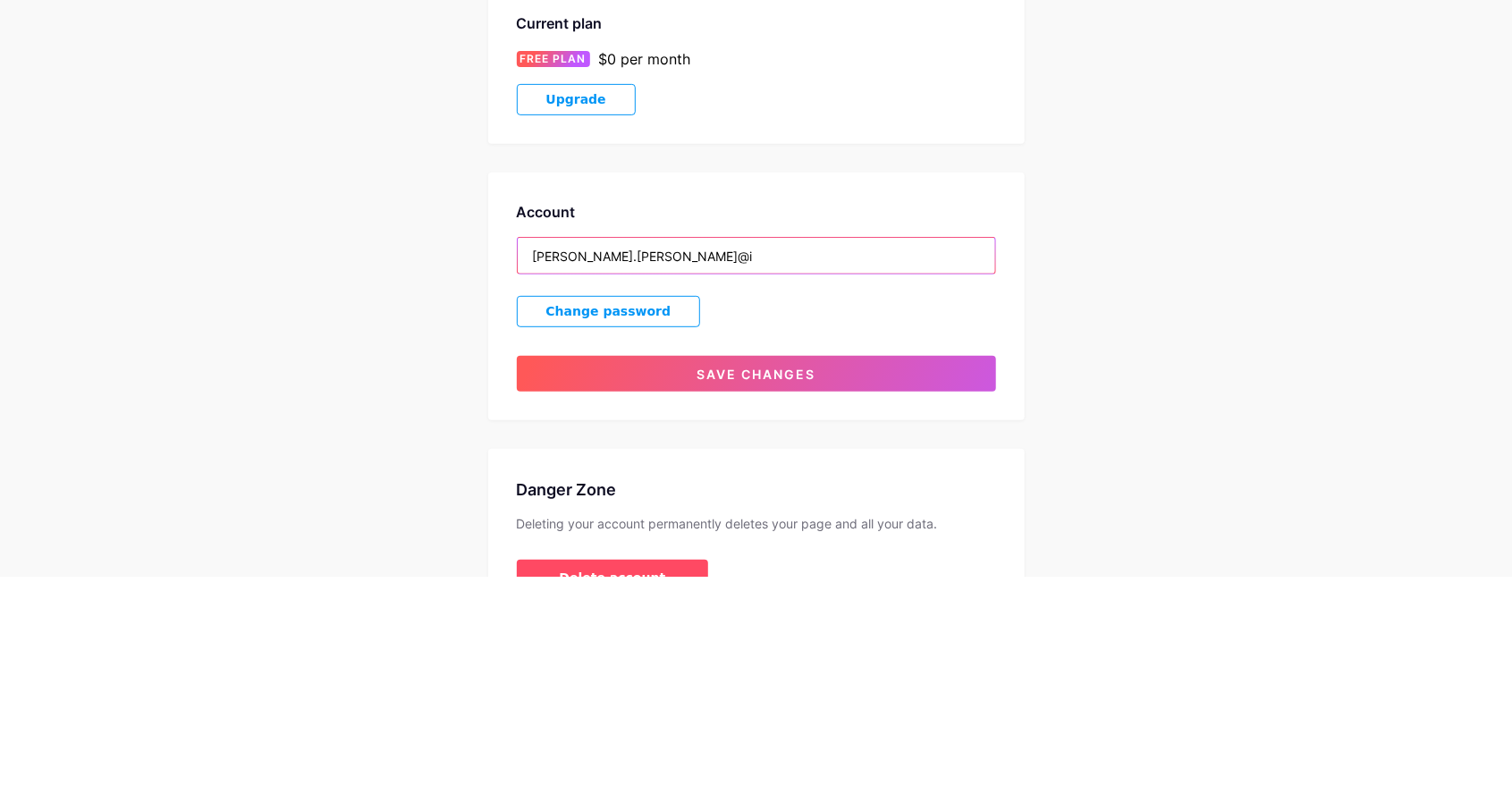
type input "Leo.mcniff@"
type input "J"
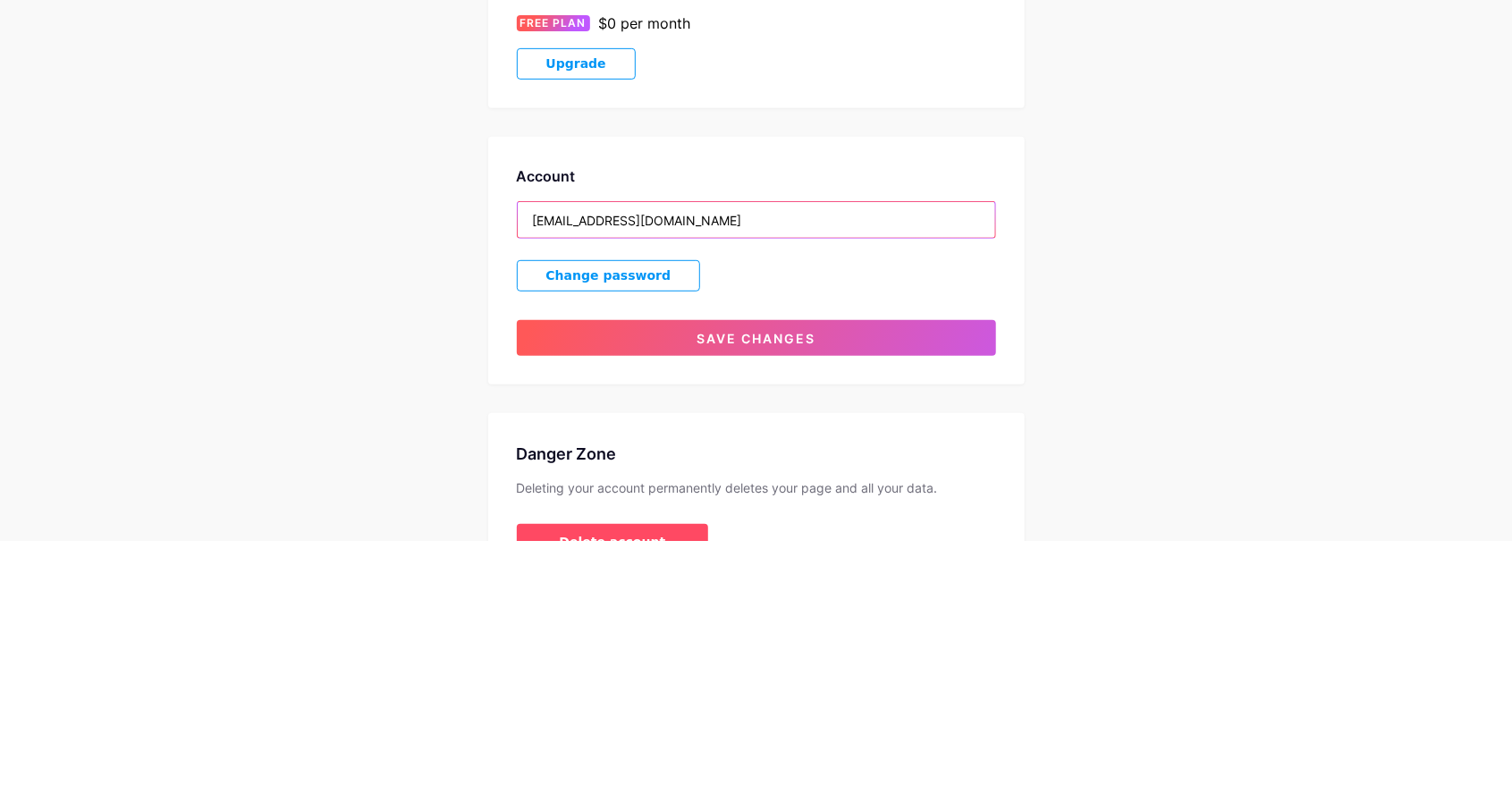
type input "Luke@alpha56.co.uk"
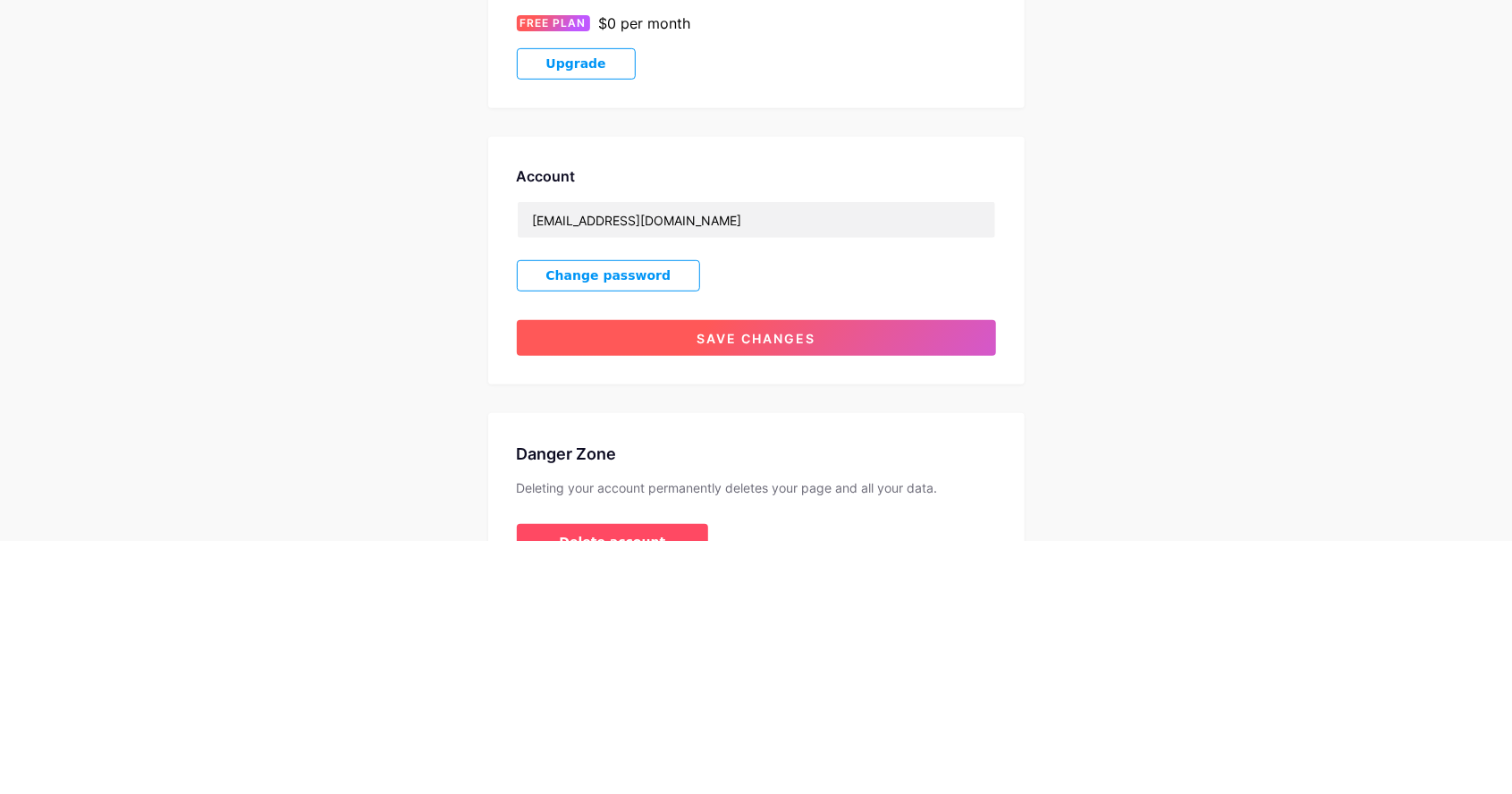
click at [601, 592] on button "Save changes" at bounding box center [756, 591] width 479 height 36
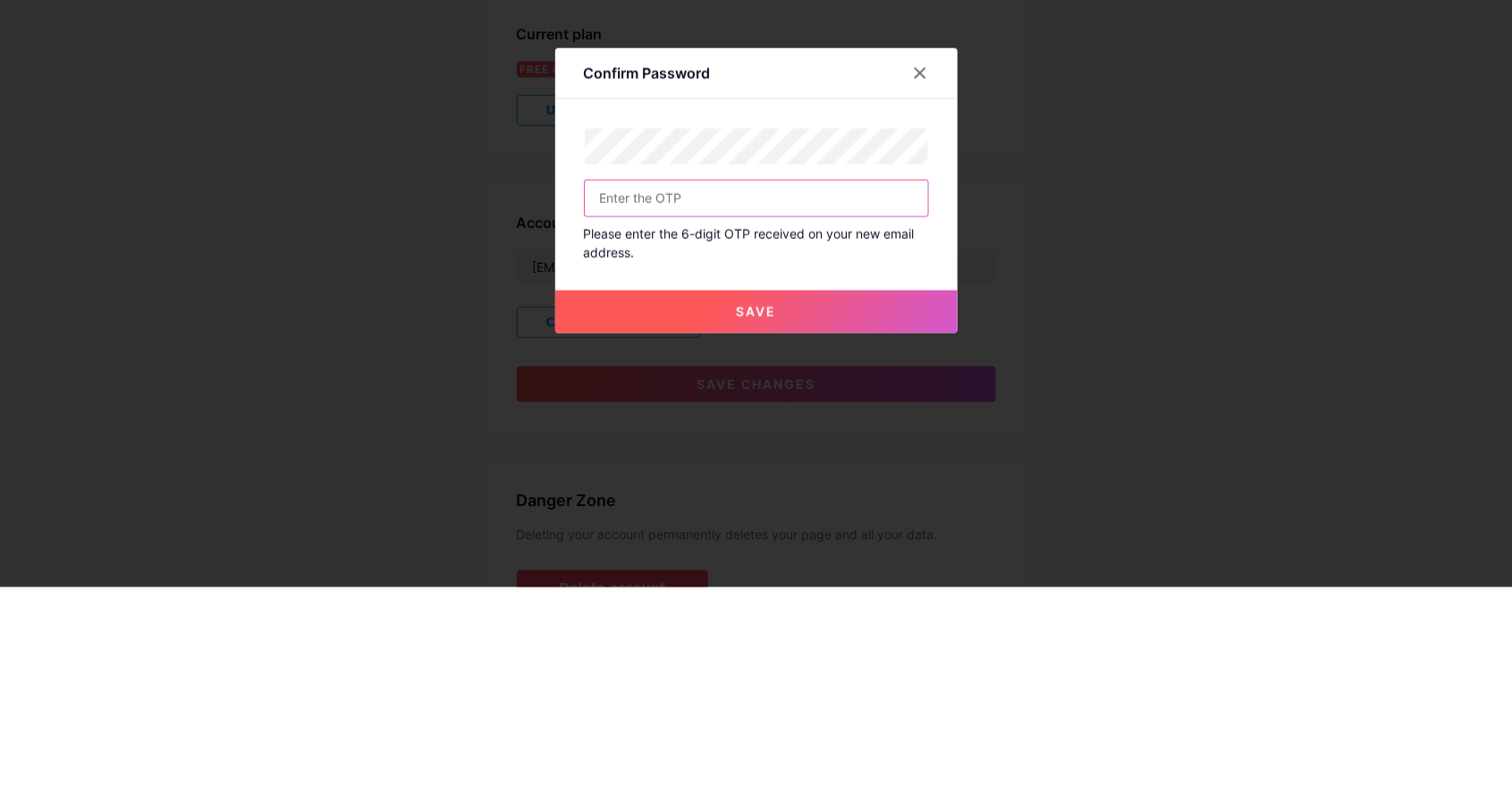
click at [856, 423] on input "text" at bounding box center [757, 405] width 343 height 36
click at [875, 541] on button "Save" at bounding box center [757, 518] width 402 height 43
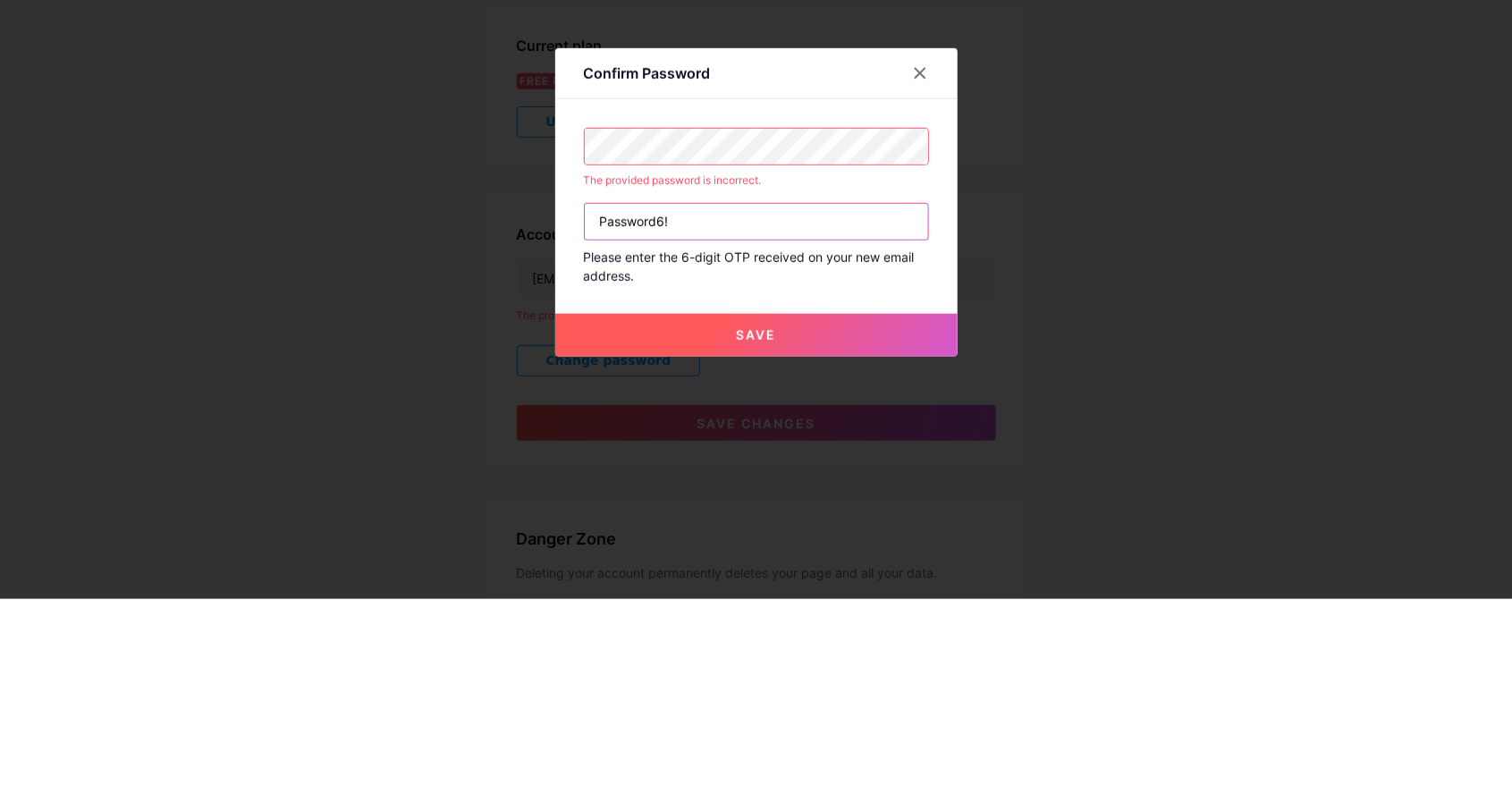
click at [894, 434] on input "Password6!" at bounding box center [757, 417] width 343 height 36
click at [875, 541] on div "Save" at bounding box center [757, 515] width 402 height 71
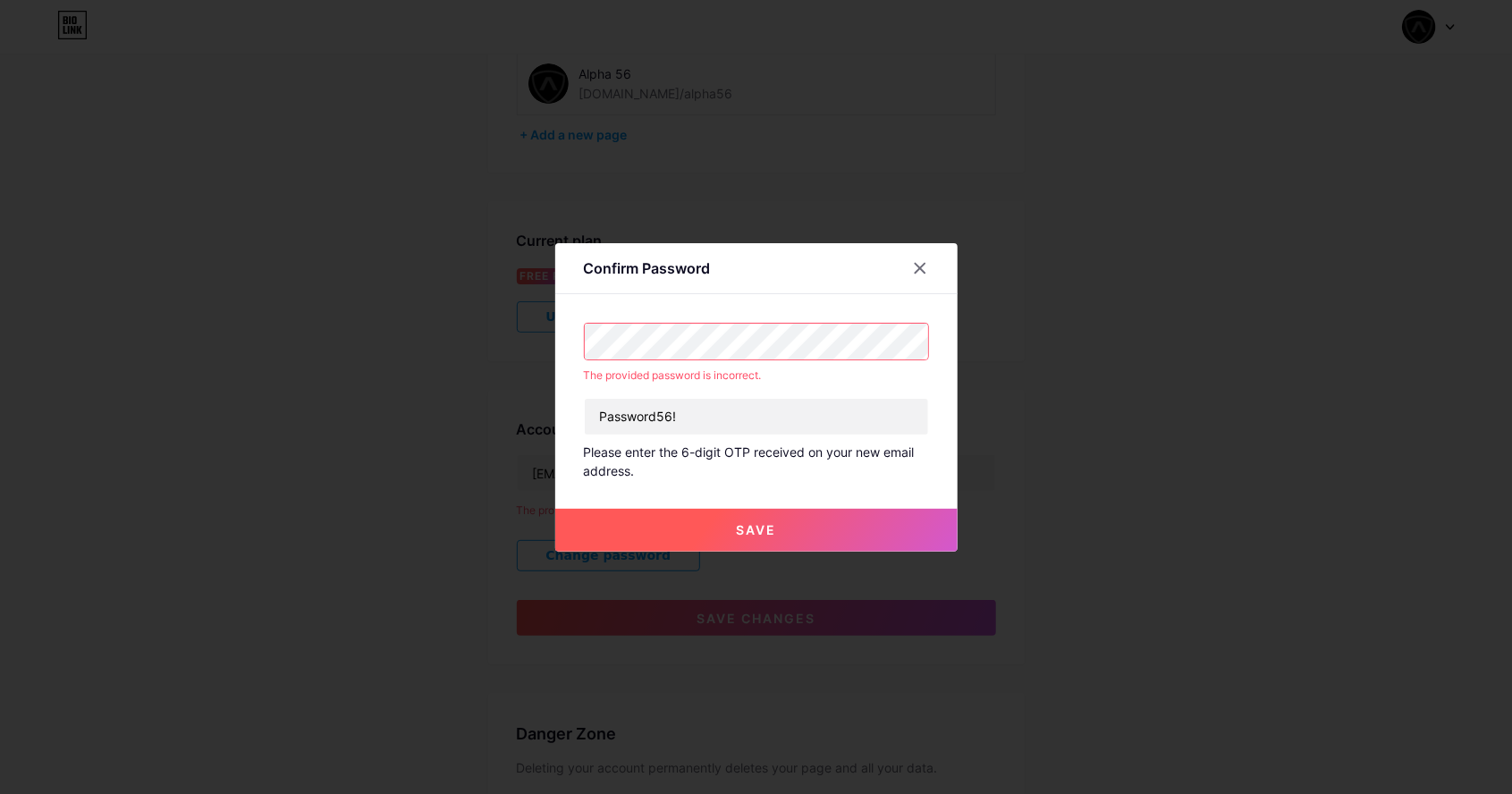
click at [781, 552] on button "Save" at bounding box center [757, 530] width 402 height 43
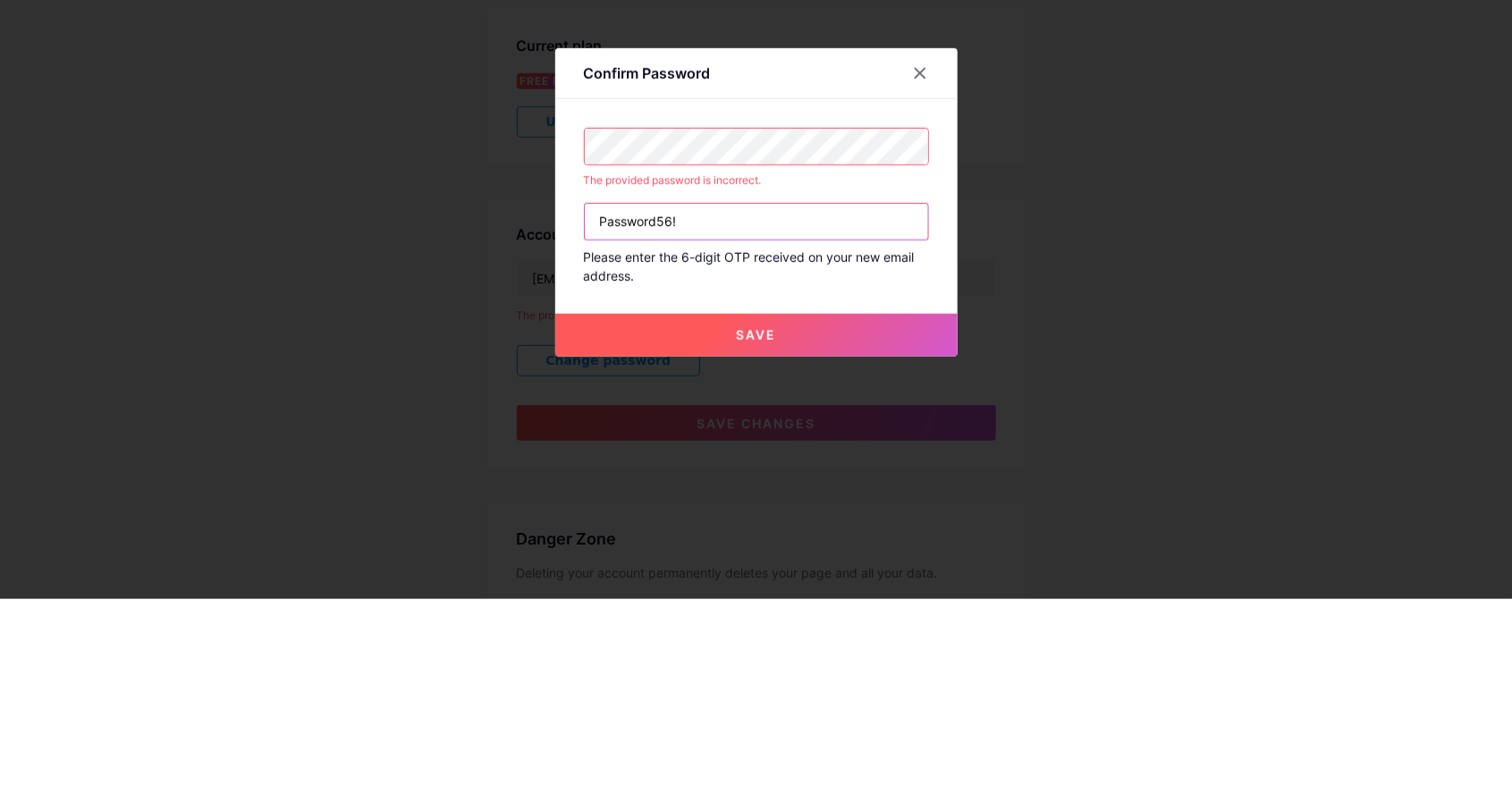
click at [854, 434] on input "Password56!" at bounding box center [757, 417] width 343 height 36
click at [864, 434] on input "Password" at bounding box center [757, 417] width 343 height 36
click at [787, 552] on button "Save" at bounding box center [757, 530] width 402 height 43
click at [820, 552] on button "Save" at bounding box center [757, 530] width 402 height 43
click at [684, 434] on input "Password!" at bounding box center [757, 417] width 343 height 36
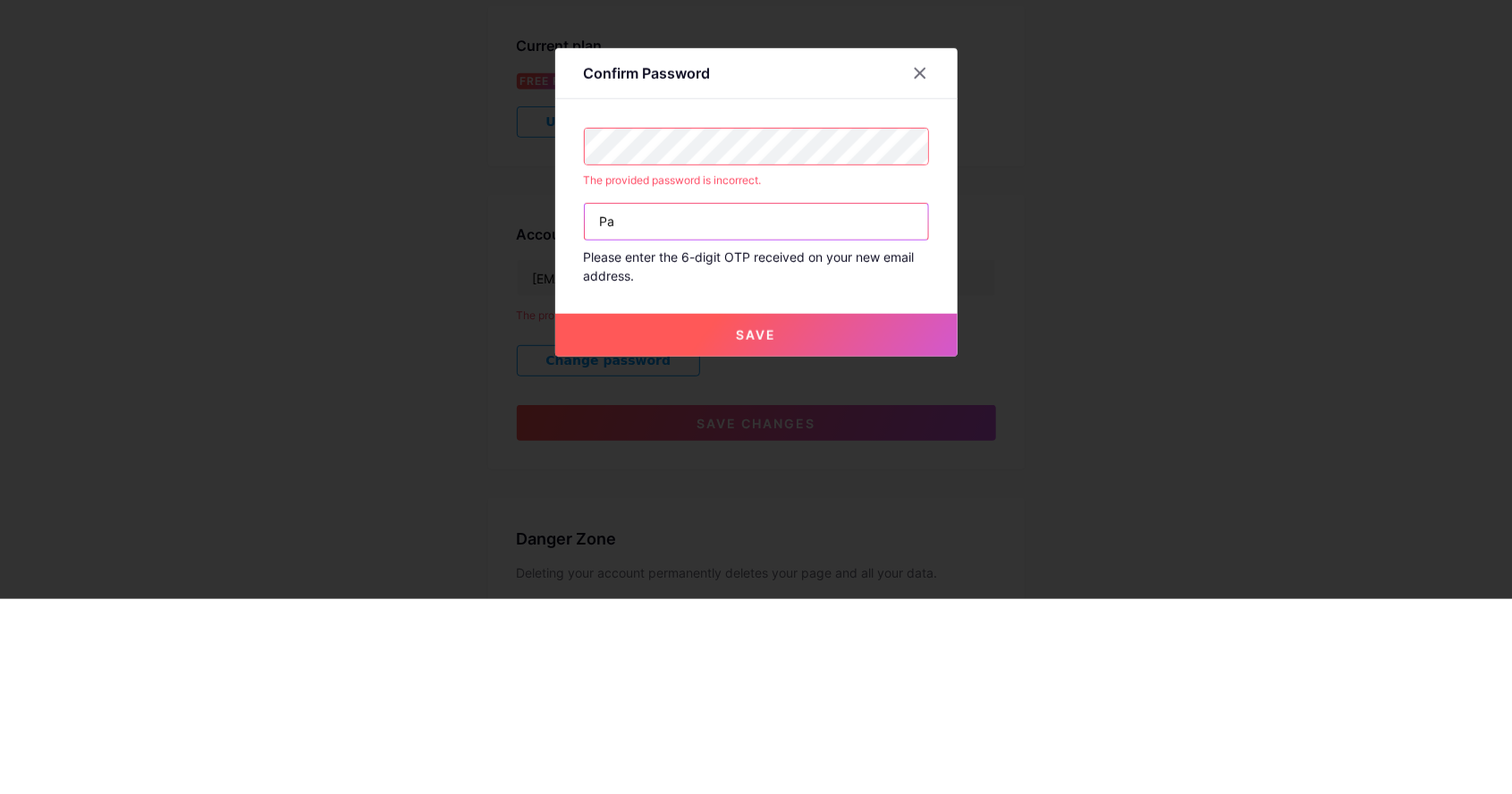
type input "P"
click at [824, 552] on button "Save" at bounding box center [757, 530] width 402 height 43
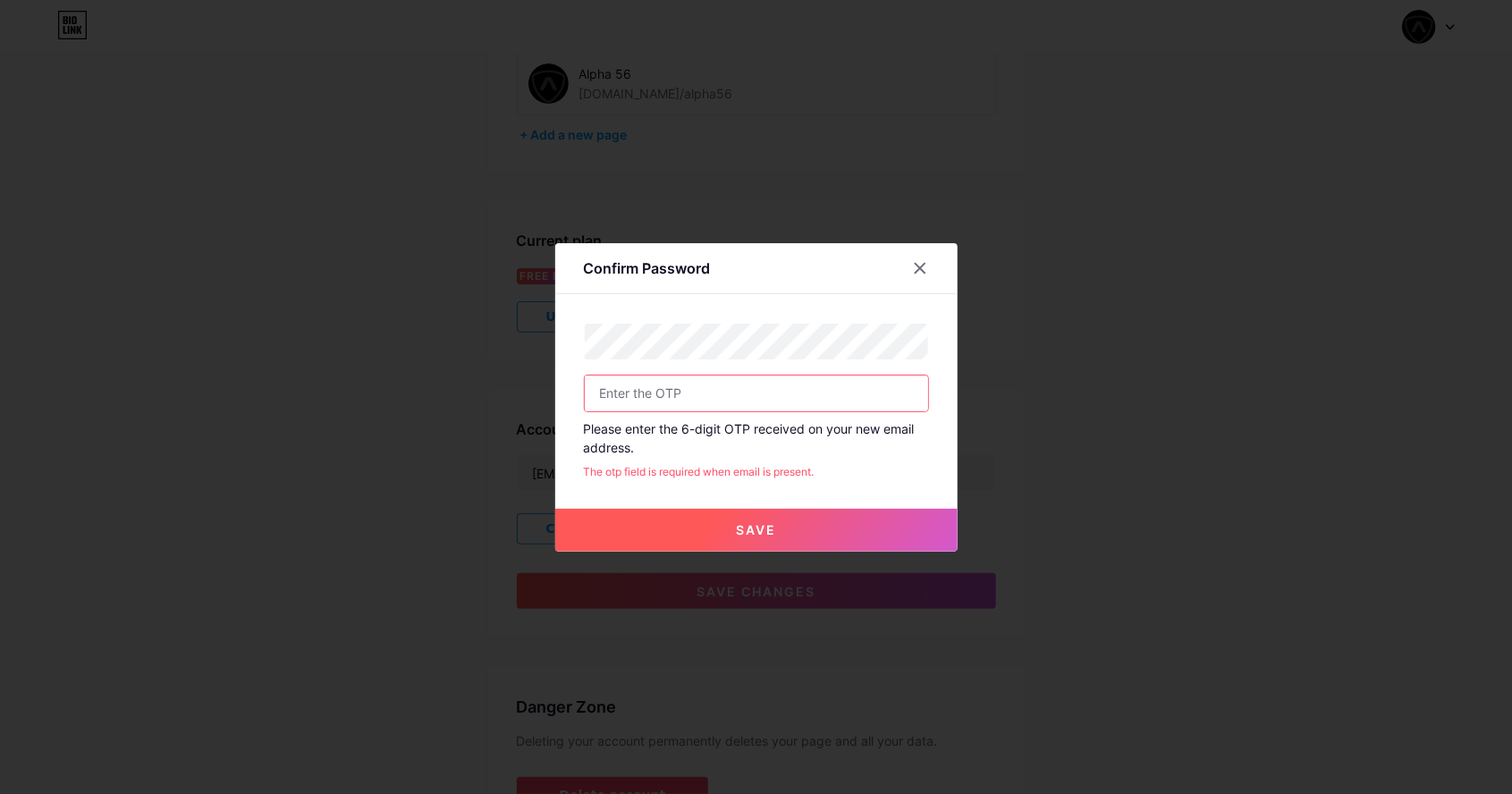
click at [874, 412] on input "text" at bounding box center [757, 394] width 343 height 36
click at [785, 412] on input "text" at bounding box center [757, 394] width 343 height 36
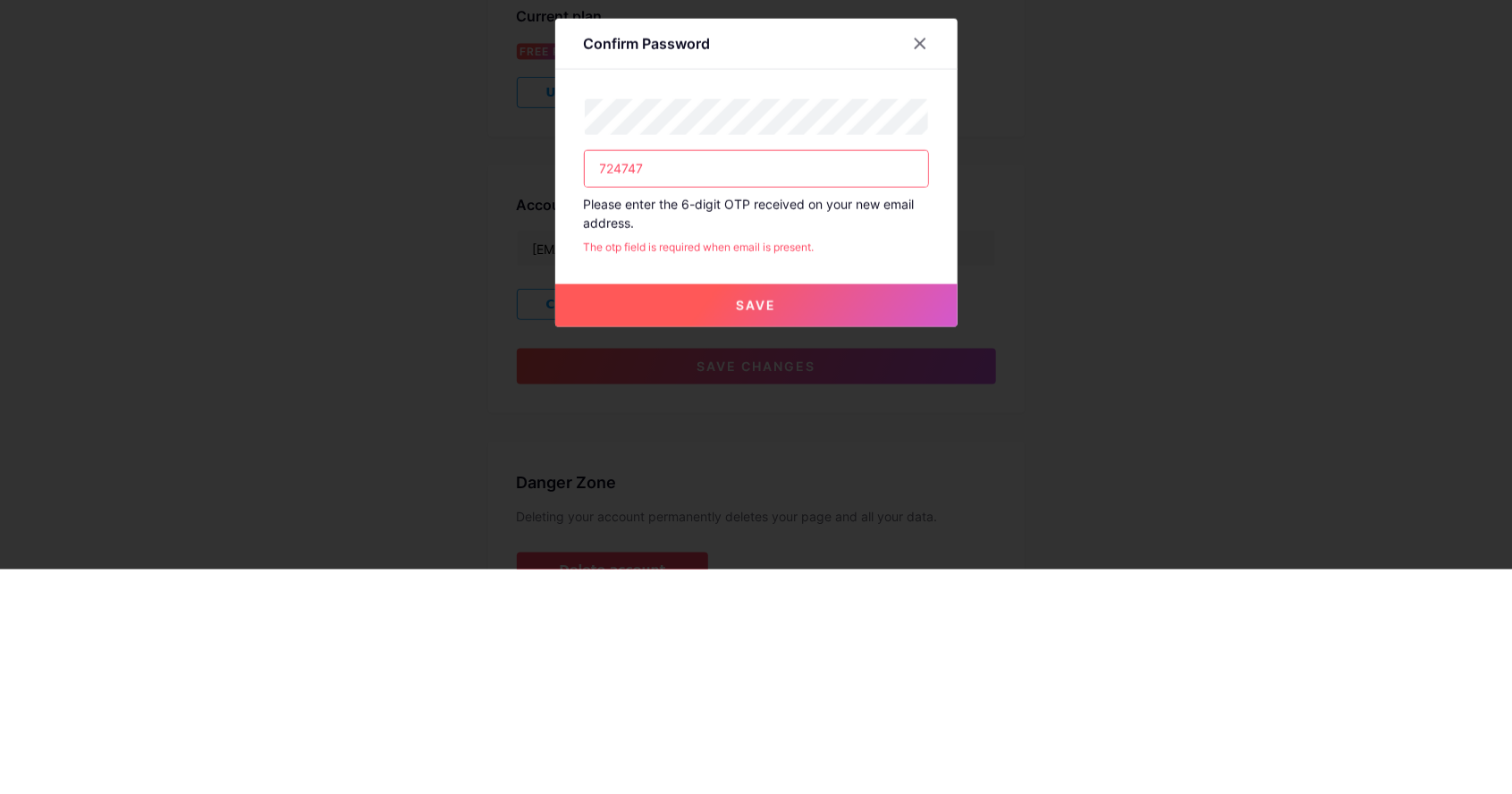
type input "724747"
click at [862, 552] on button "Save" at bounding box center [757, 530] width 402 height 43
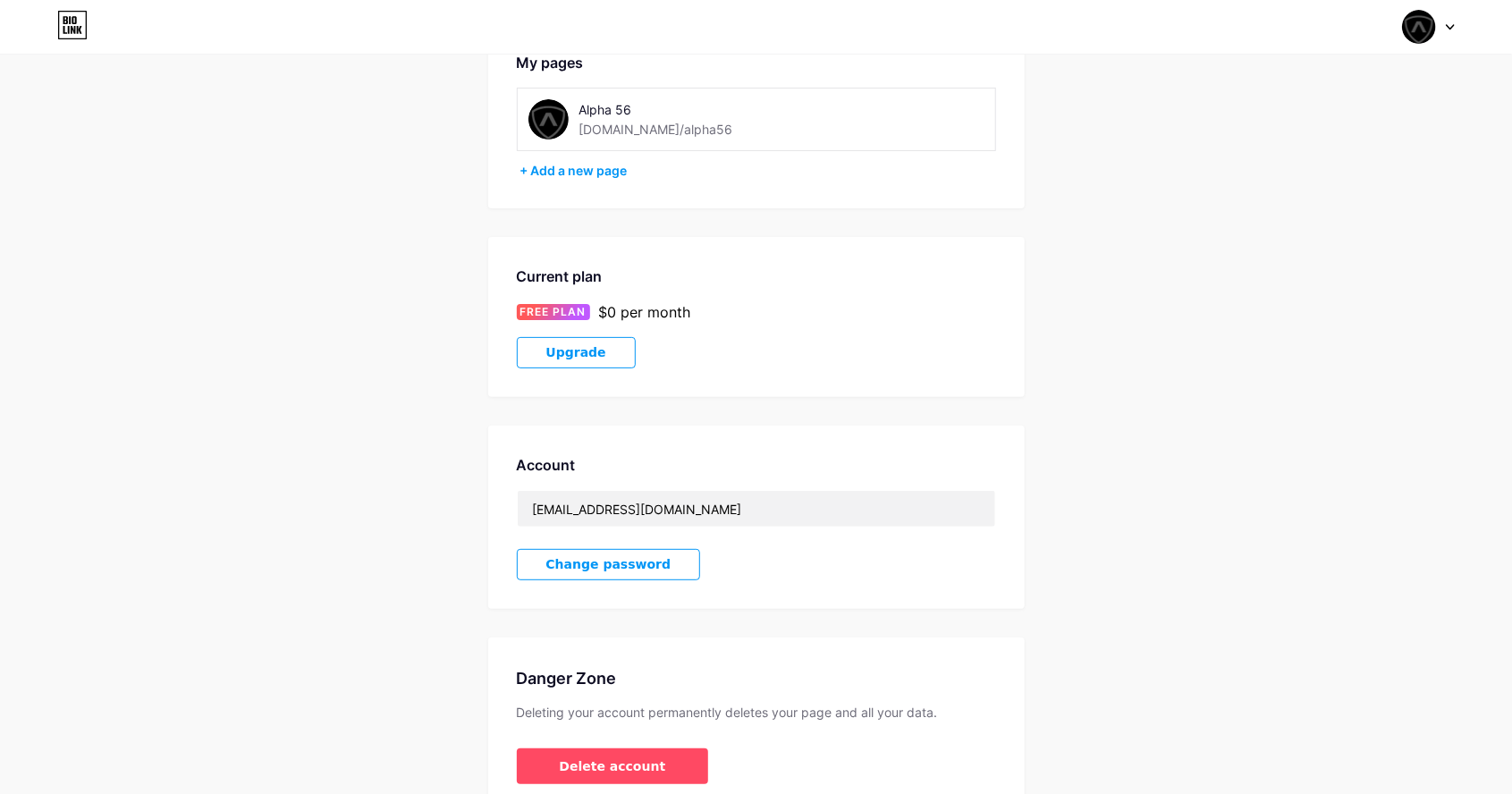
scroll to position [107, 0]
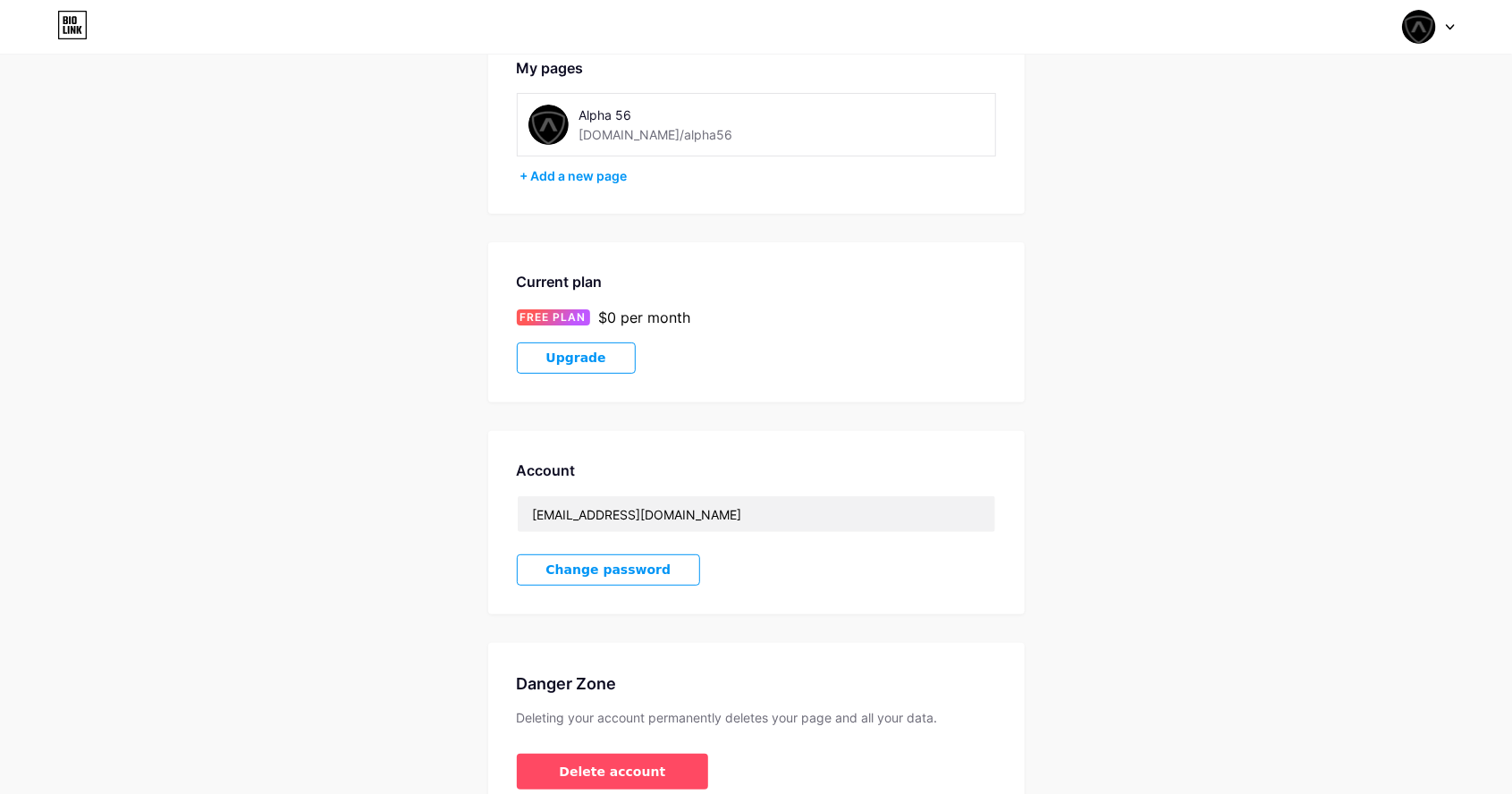
click at [533, 582] on button "Change password" at bounding box center [609, 570] width 184 height 31
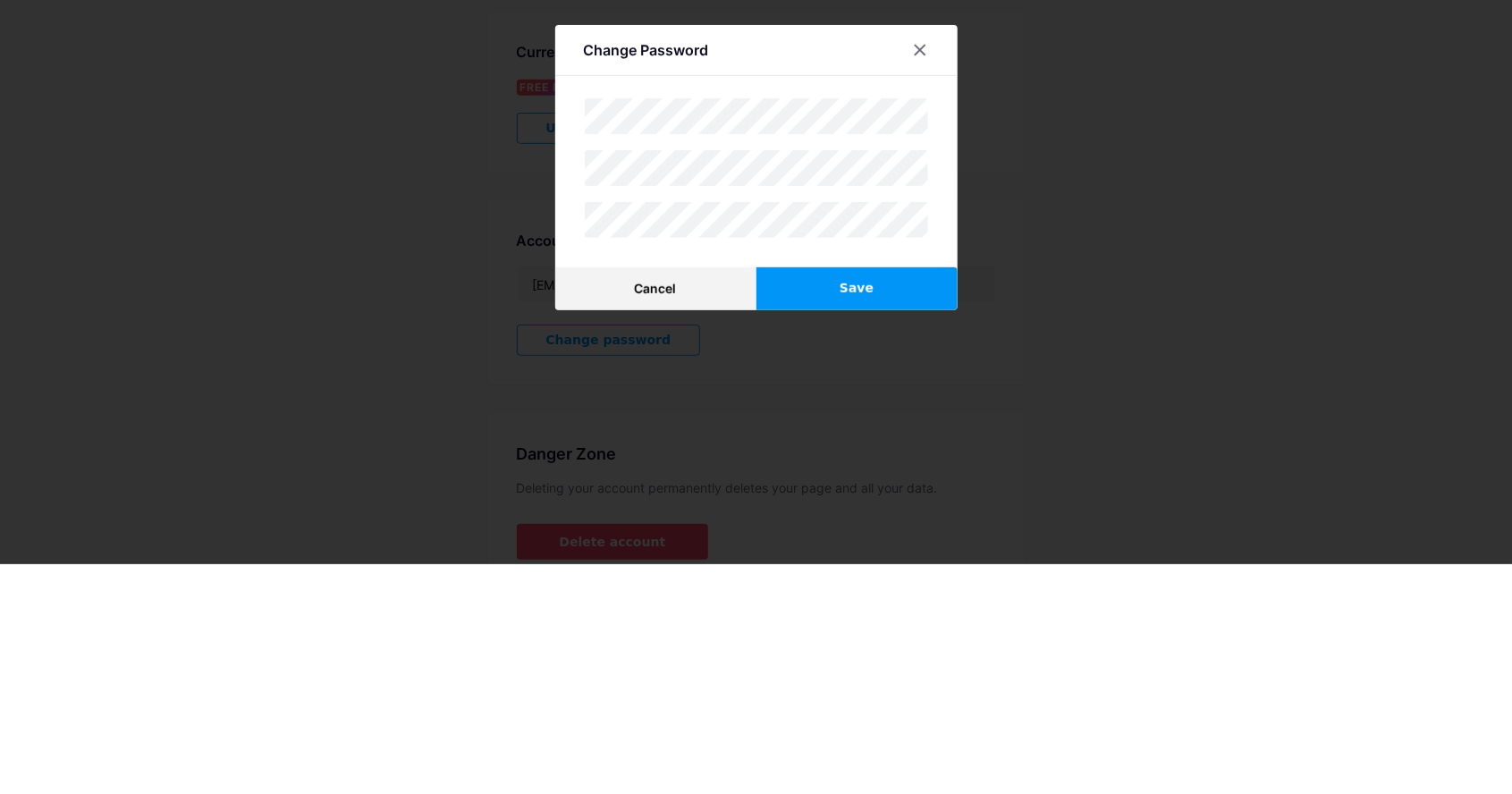
click at [927, 540] on button "Save" at bounding box center [857, 518] width 201 height 43
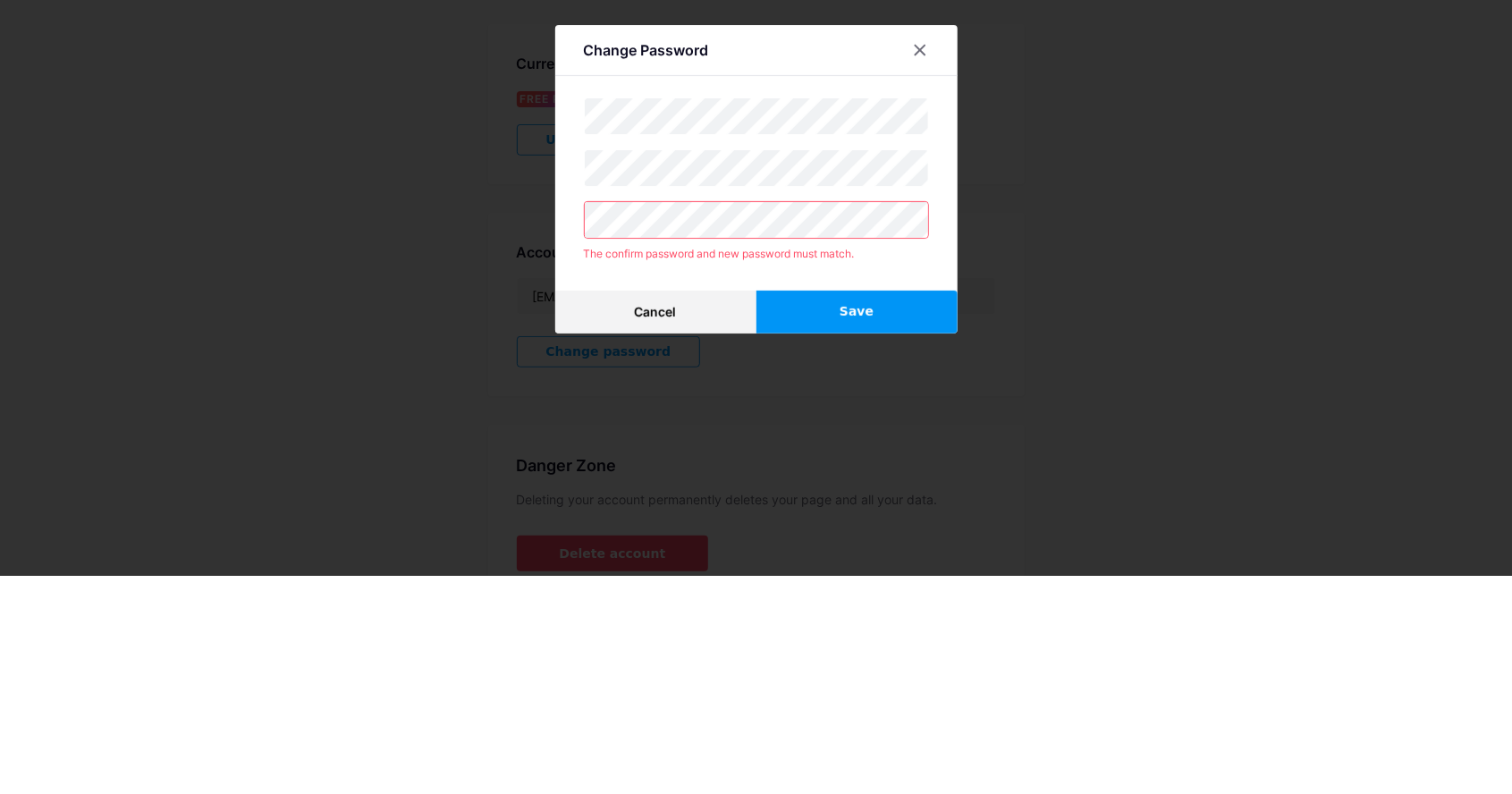
click at [909, 552] on button "Save" at bounding box center [857, 530] width 201 height 43
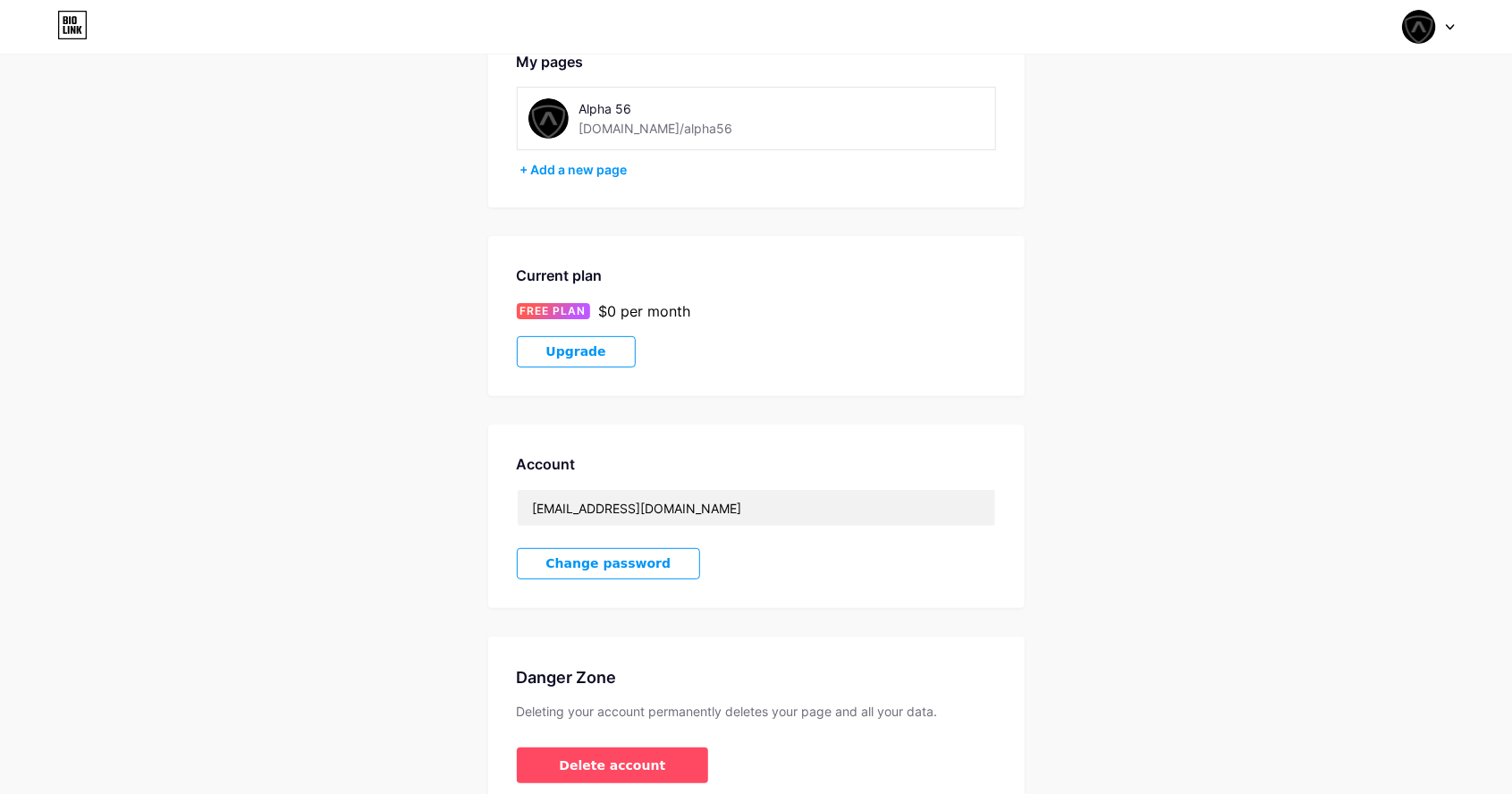
scroll to position [0, 0]
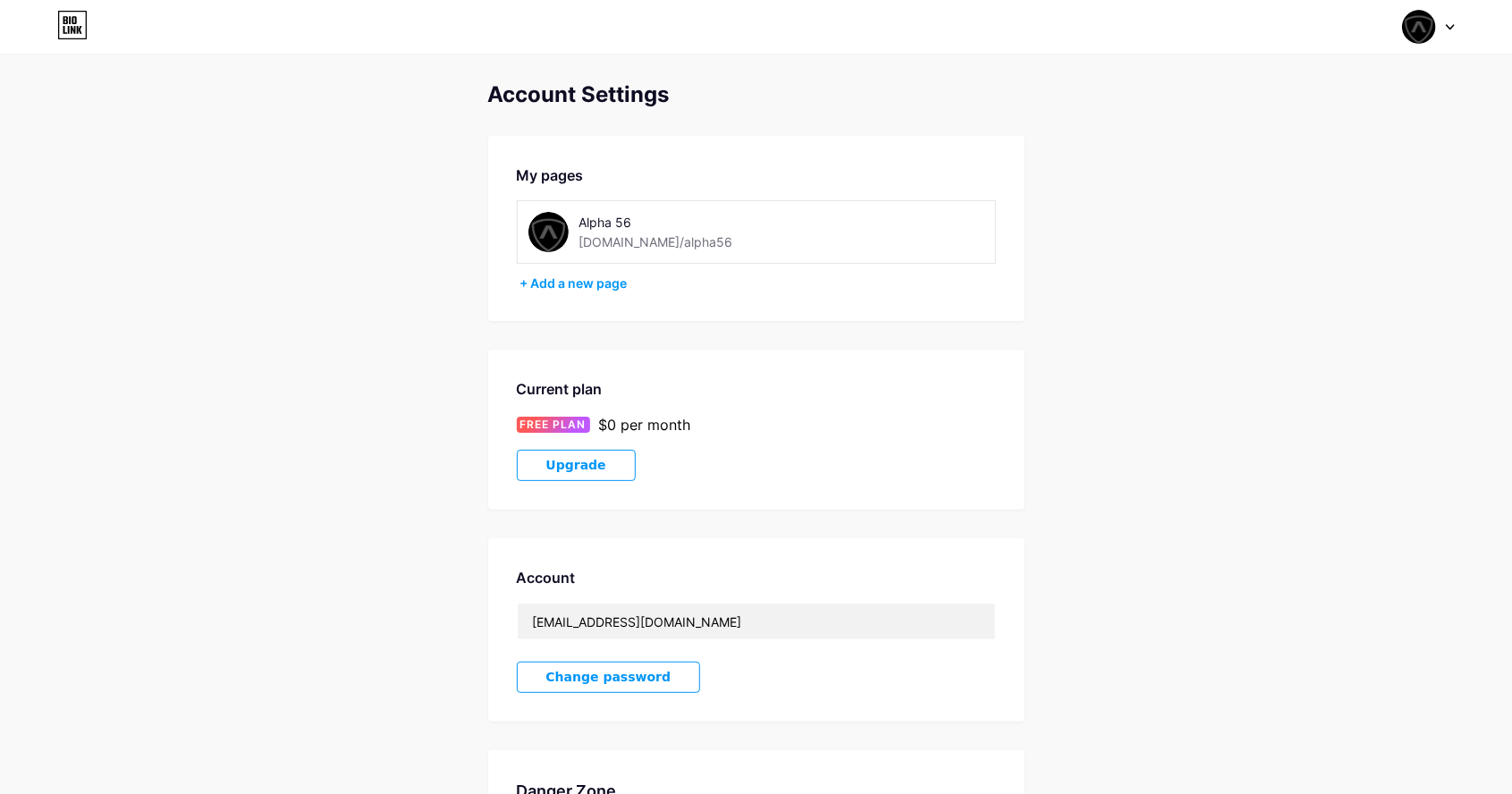
click at [1435, 30] on img at bounding box center [1419, 27] width 34 height 34
click at [1381, 109] on div "Alpha 56" at bounding box center [1351, 107] width 134 height 14
click at [1418, 36] on img at bounding box center [1419, 27] width 34 height 34
click at [1294, 207] on link "Dashboard" at bounding box center [1343, 203] width 222 height 48
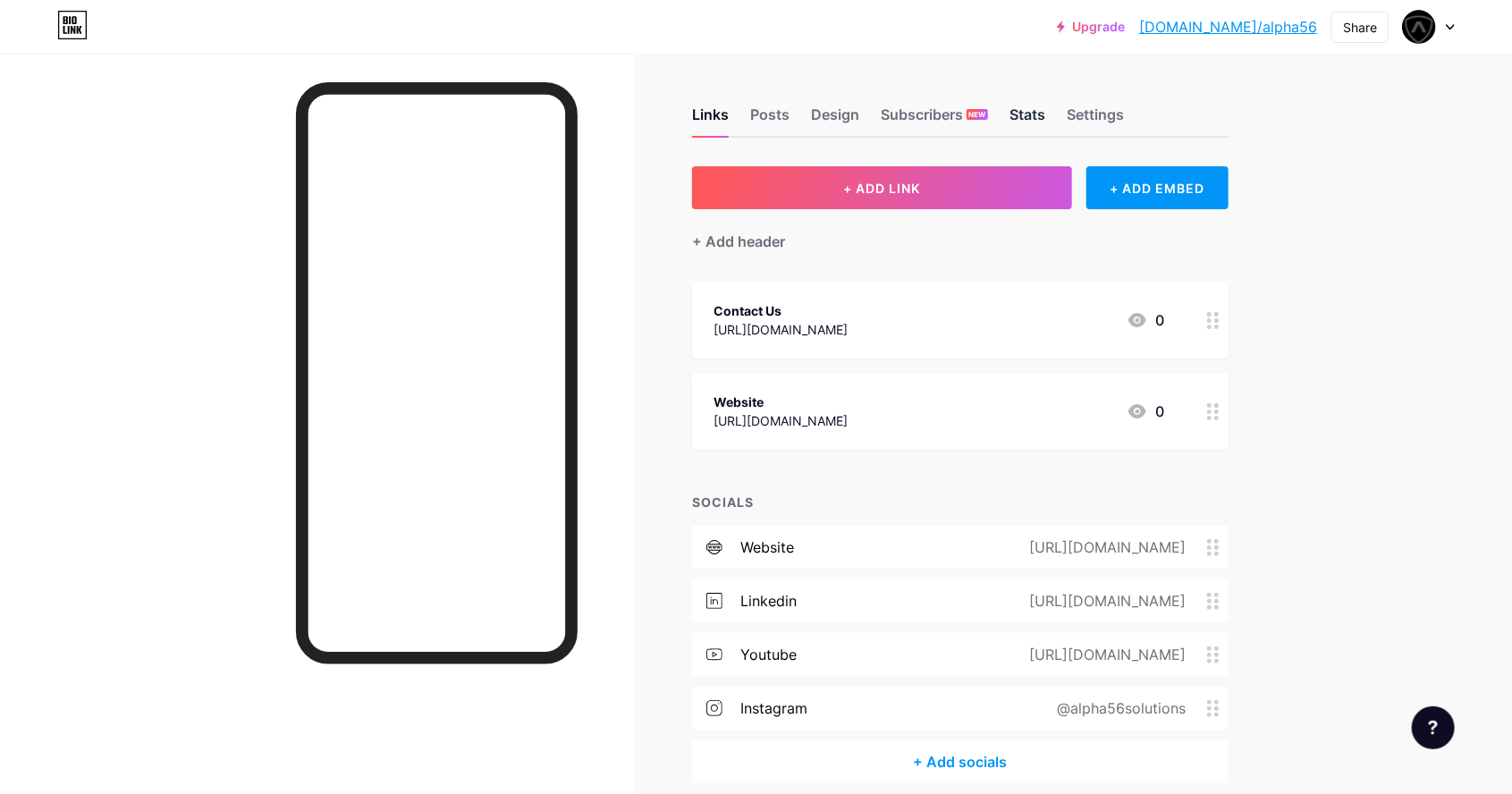
click at [1032, 132] on div "Stats" at bounding box center [1028, 120] width 36 height 32
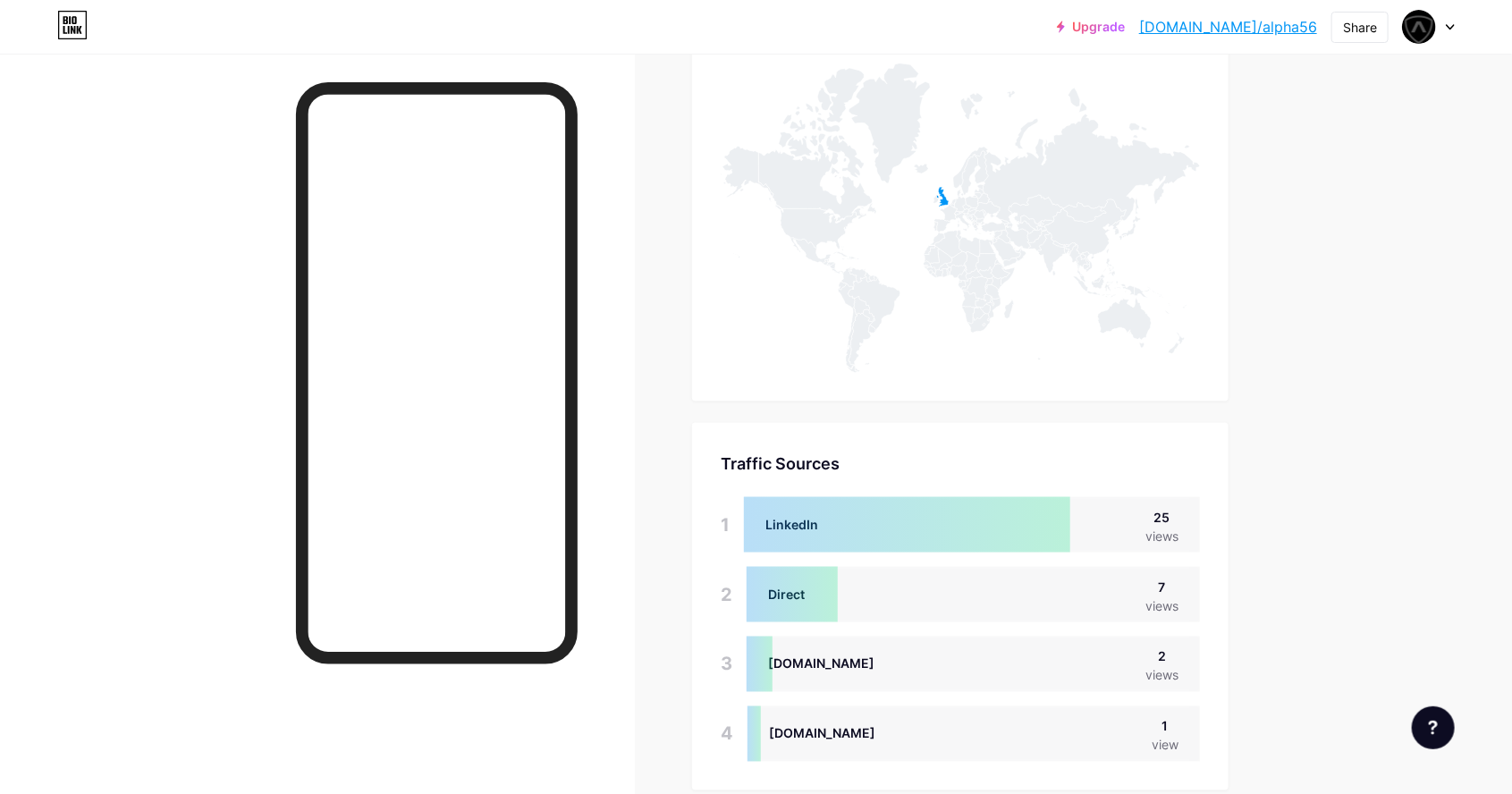
scroll to position [1162, 0]
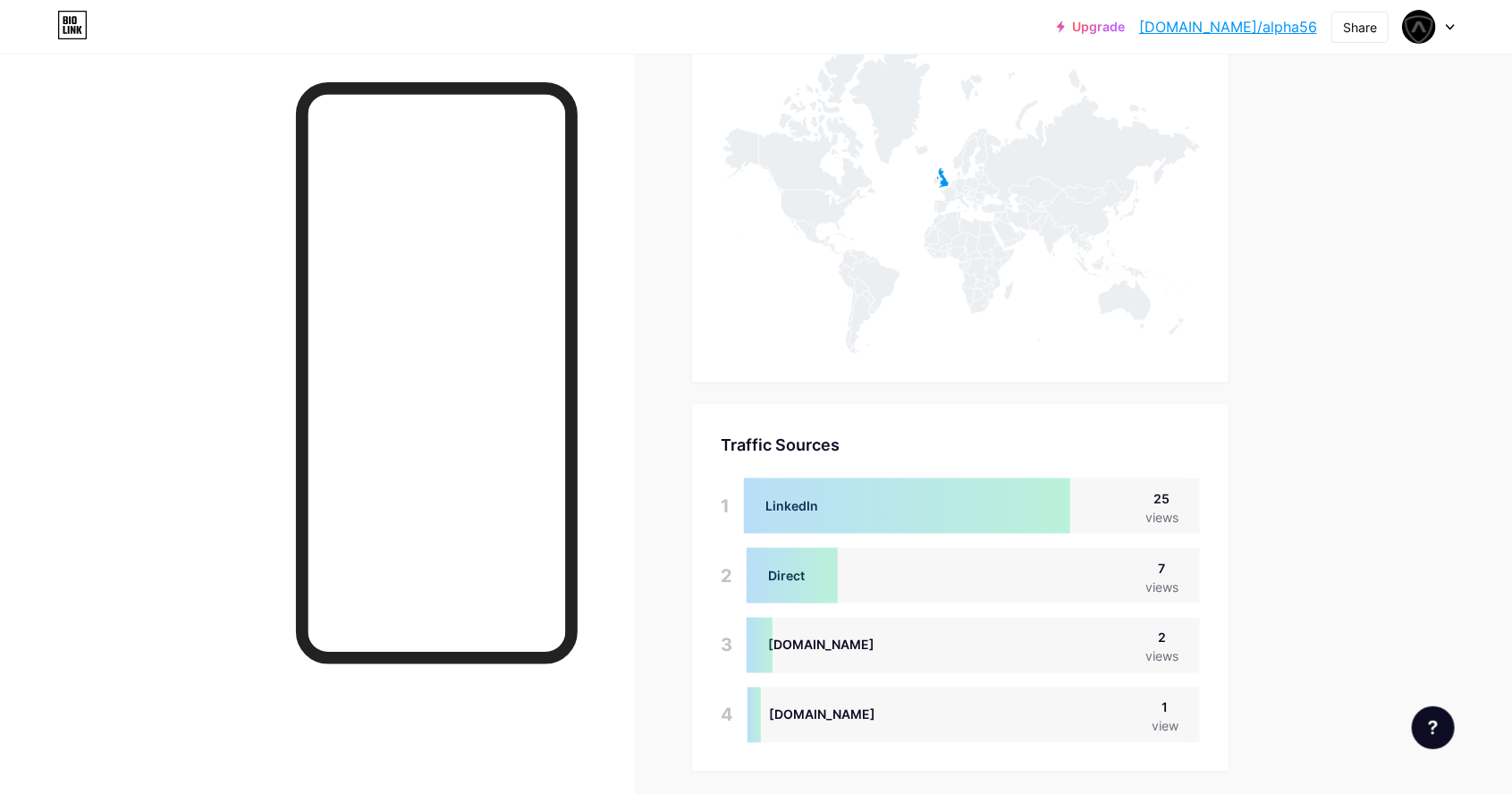
click at [1154, 291] on icon at bounding box center [960, 199] width 479 height 309
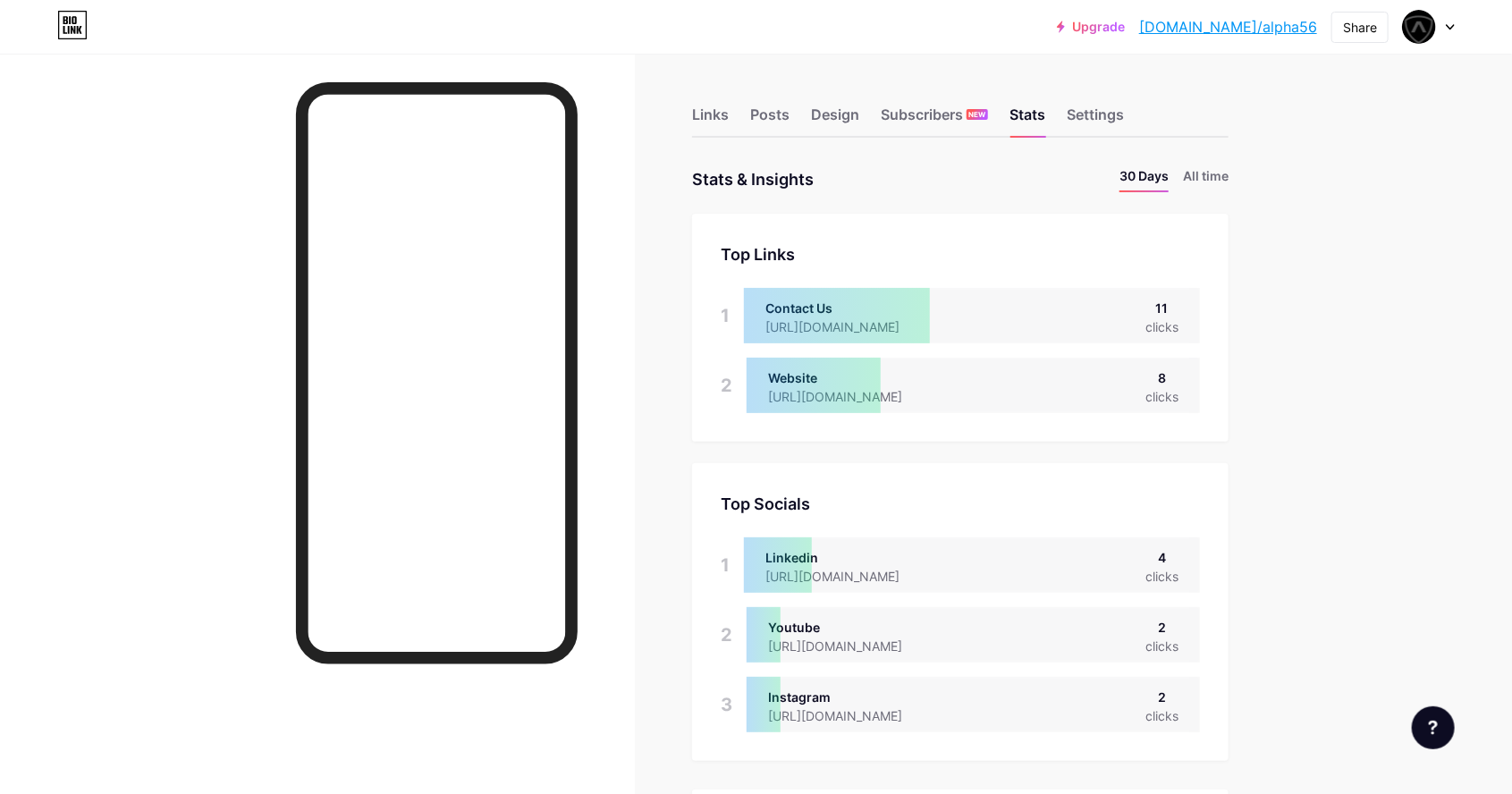
scroll to position [17, 0]
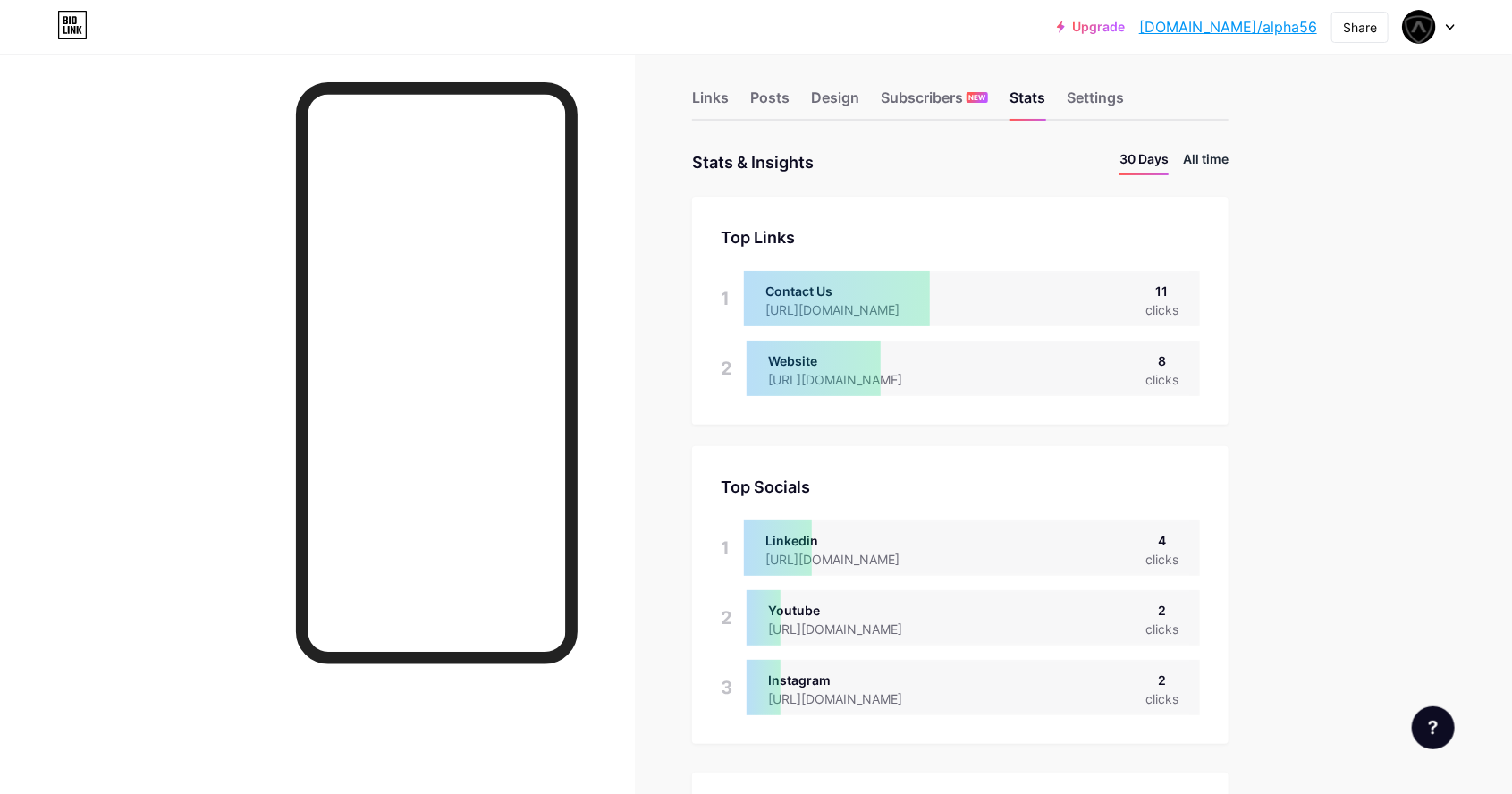
click at [1216, 164] on li "All time" at bounding box center [1206, 161] width 46 height 26
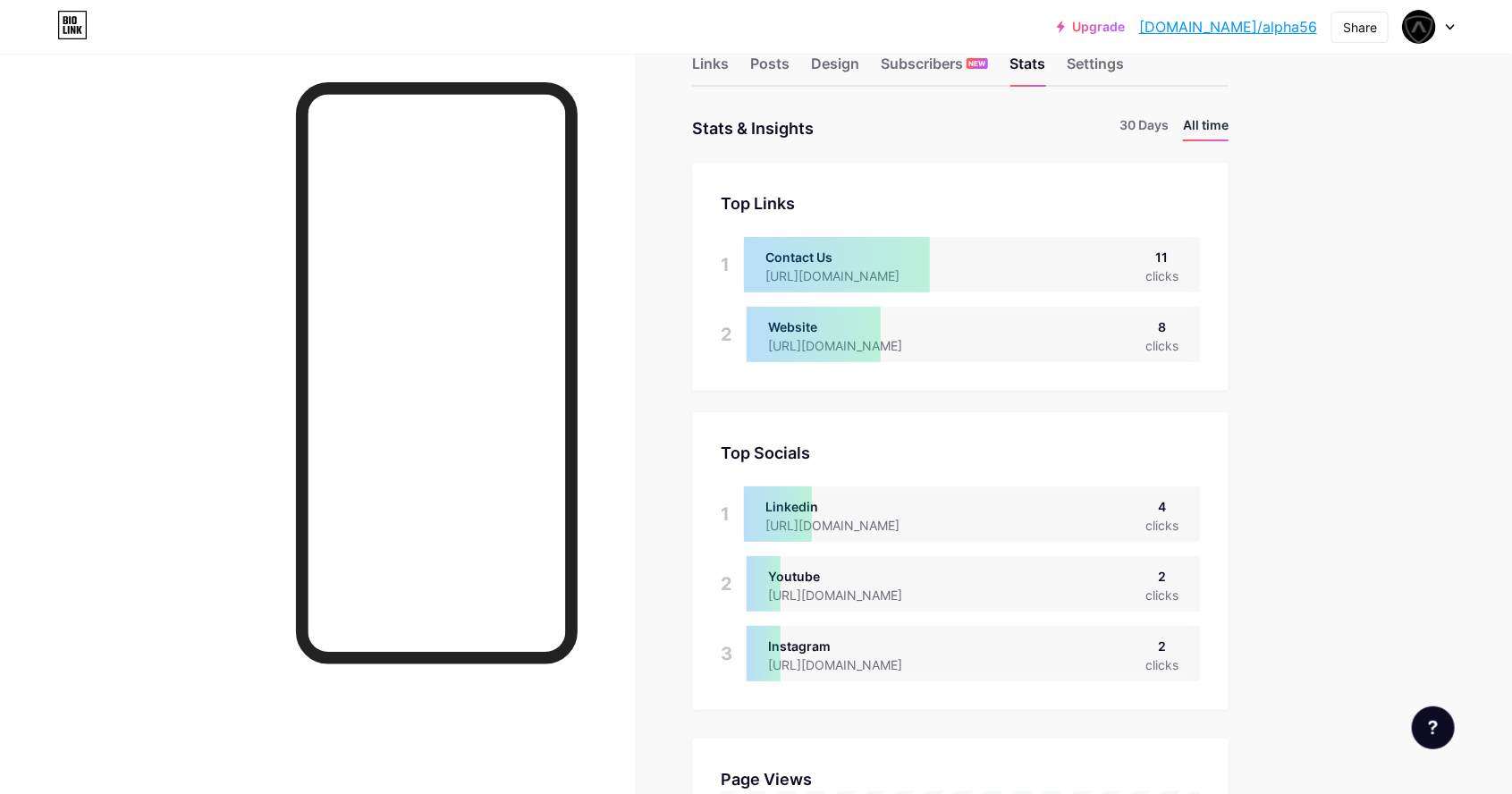
scroll to position [0, 0]
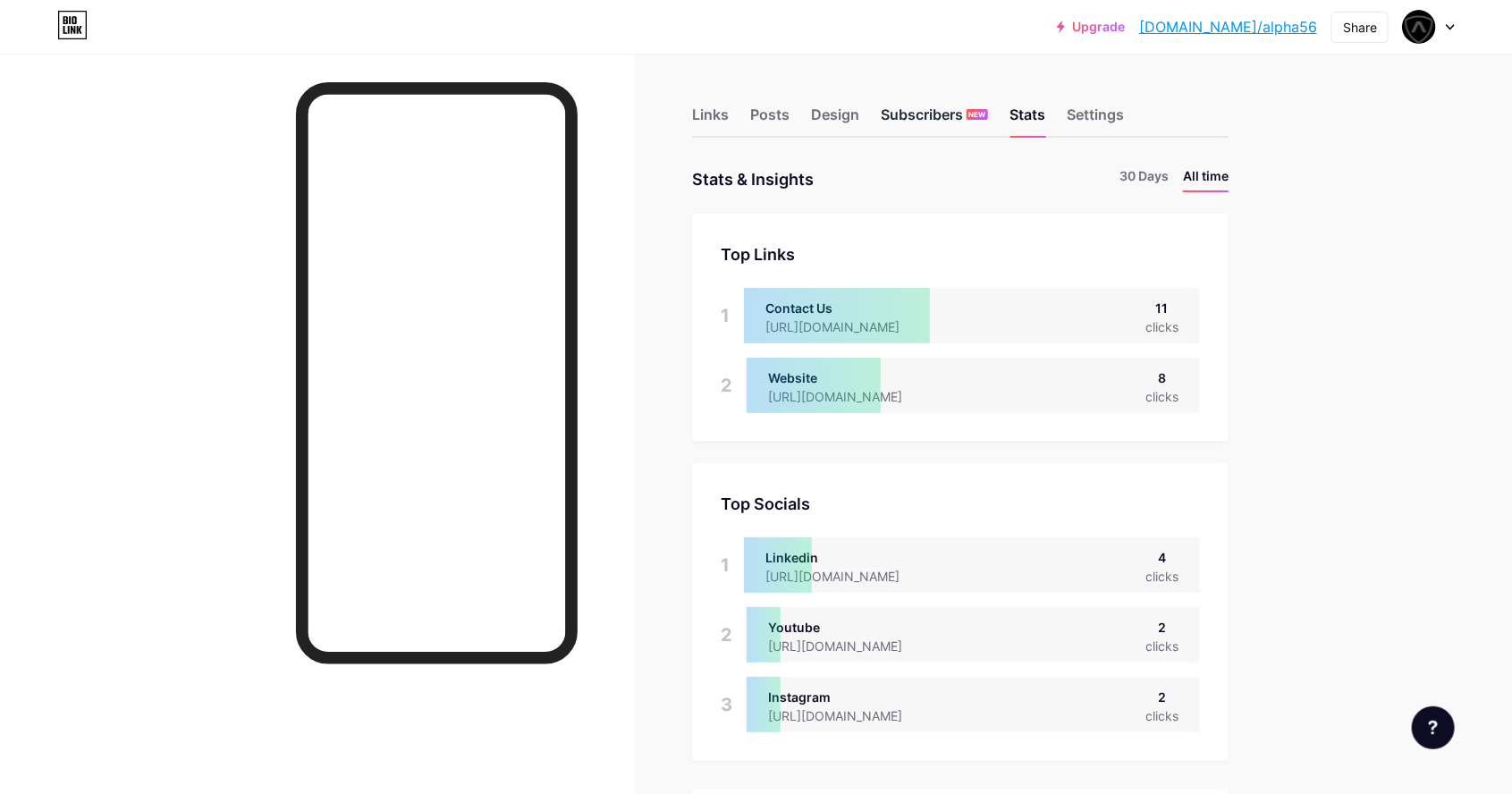
click at [918, 133] on div "Subscribers NEW" at bounding box center [934, 120] width 107 height 32
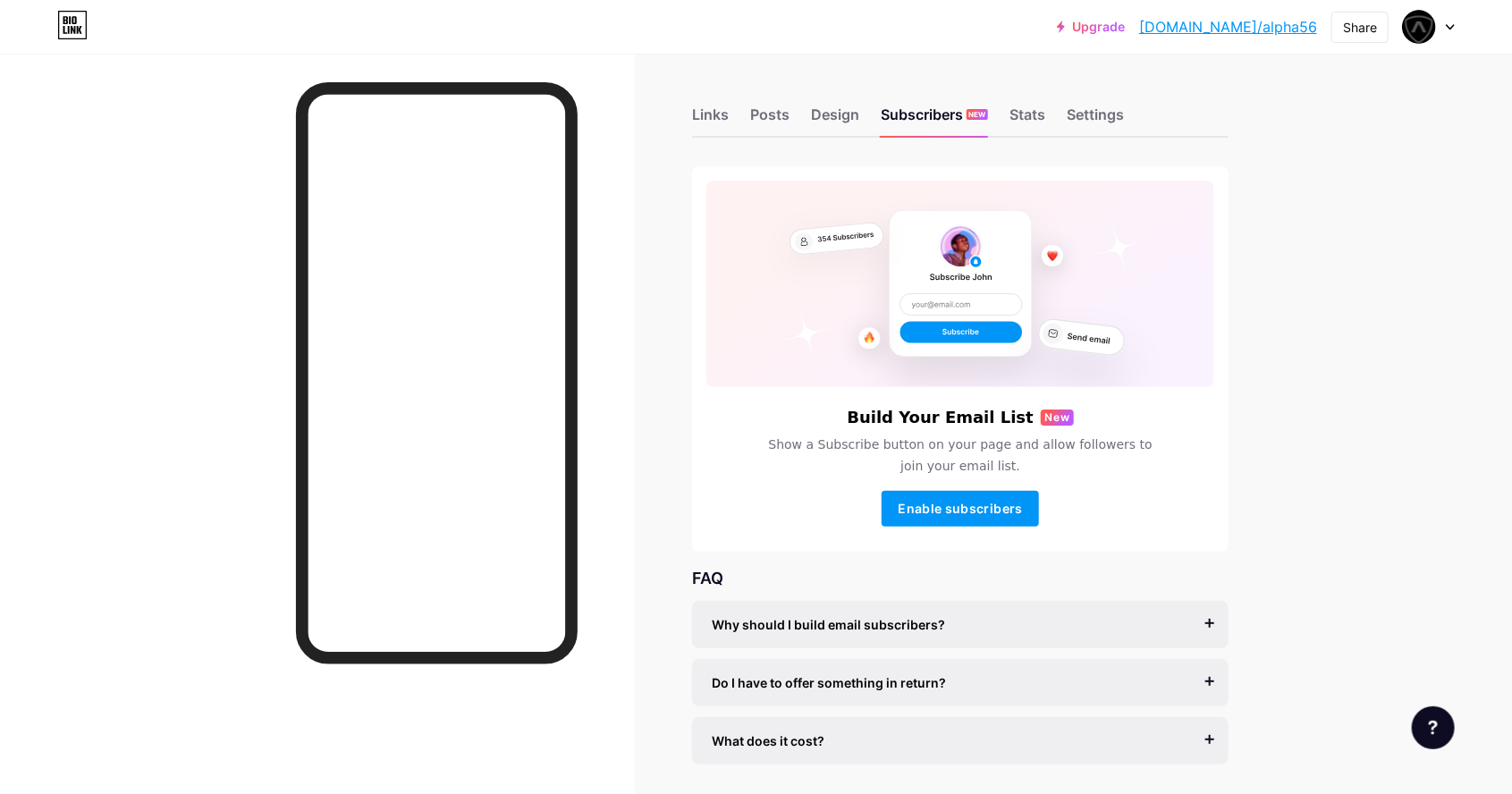
click at [870, 118] on div "Links Posts Design Subscribers NEW Stats Settings" at bounding box center [961, 106] width 537 height 63
click at [839, 130] on div "Design" at bounding box center [835, 120] width 48 height 32
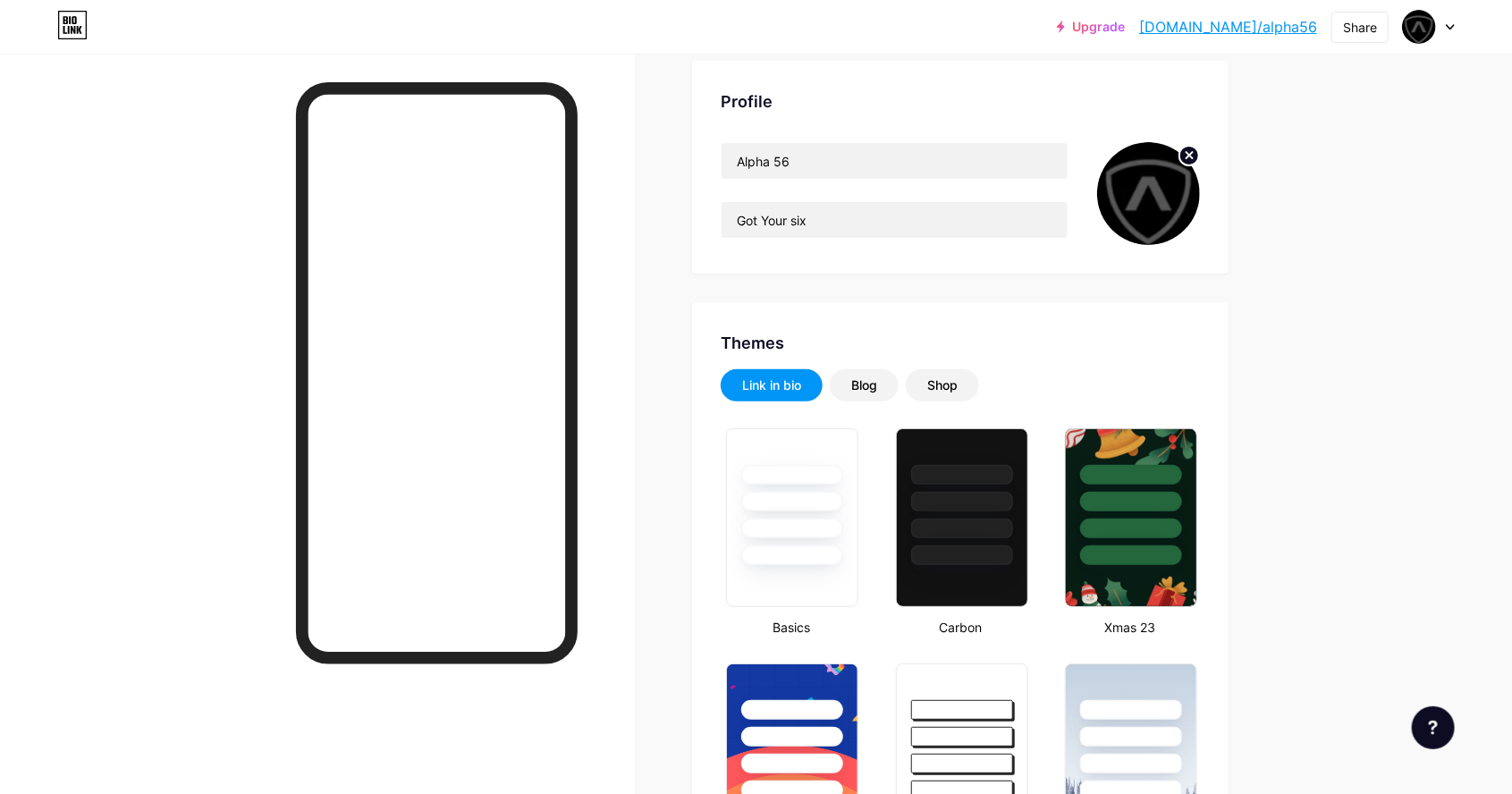
type input "#000000"
type input "#ffffff"
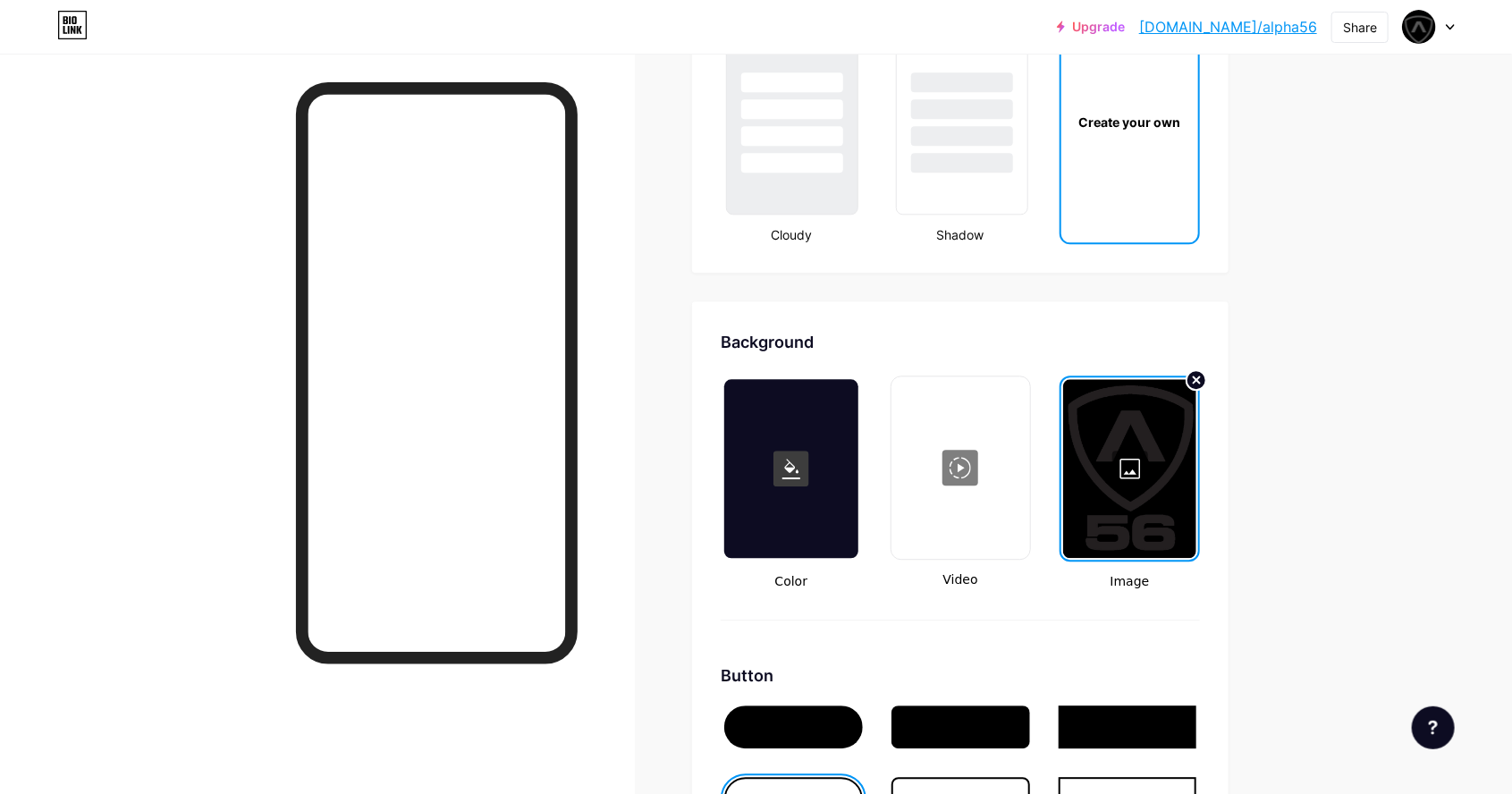
scroll to position [2147, 0]
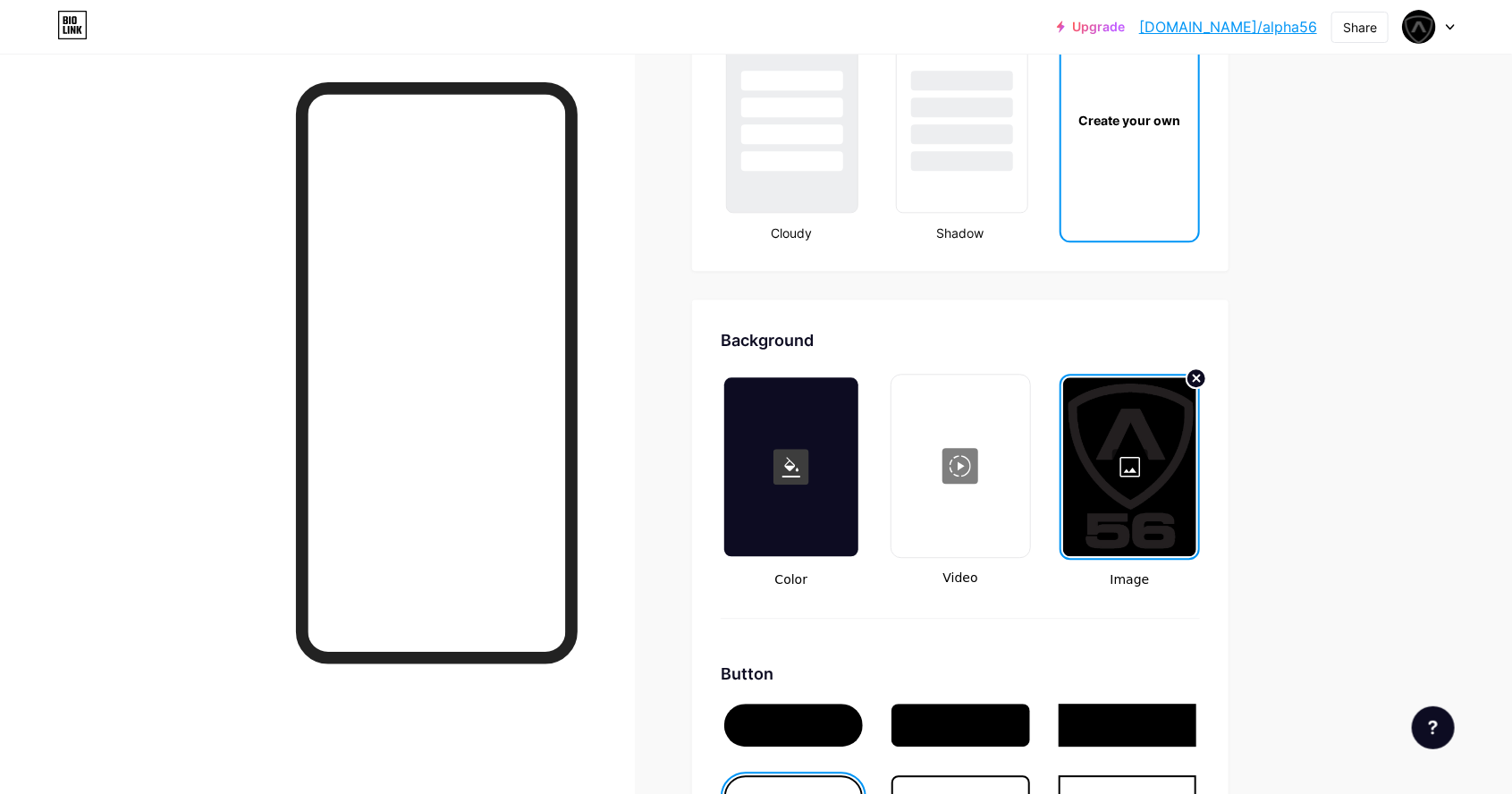
click at [988, 520] on div at bounding box center [961, 466] width 135 height 179
type input "#000000"
type input "#ffffff"
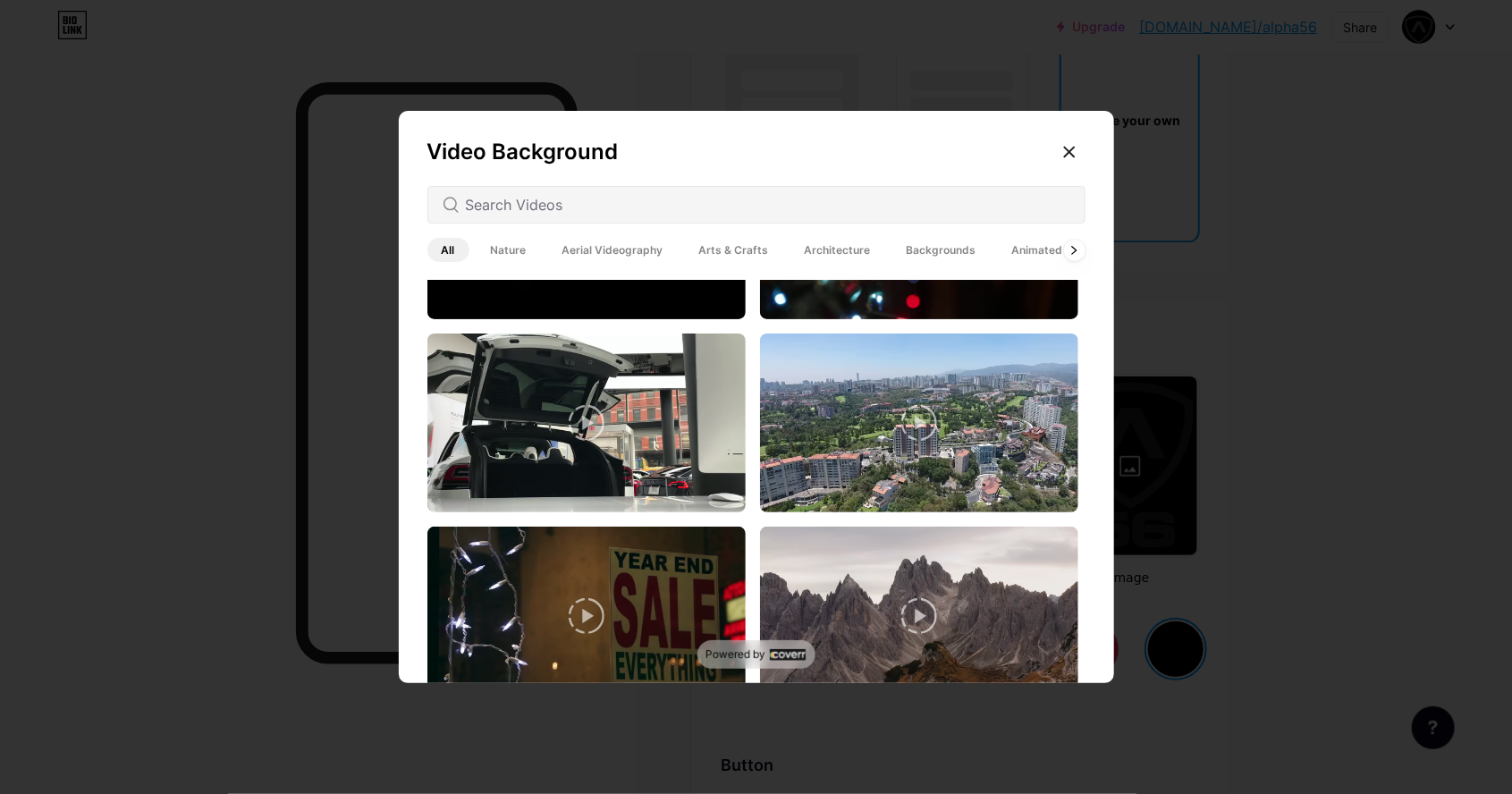
scroll to position [0, 0]
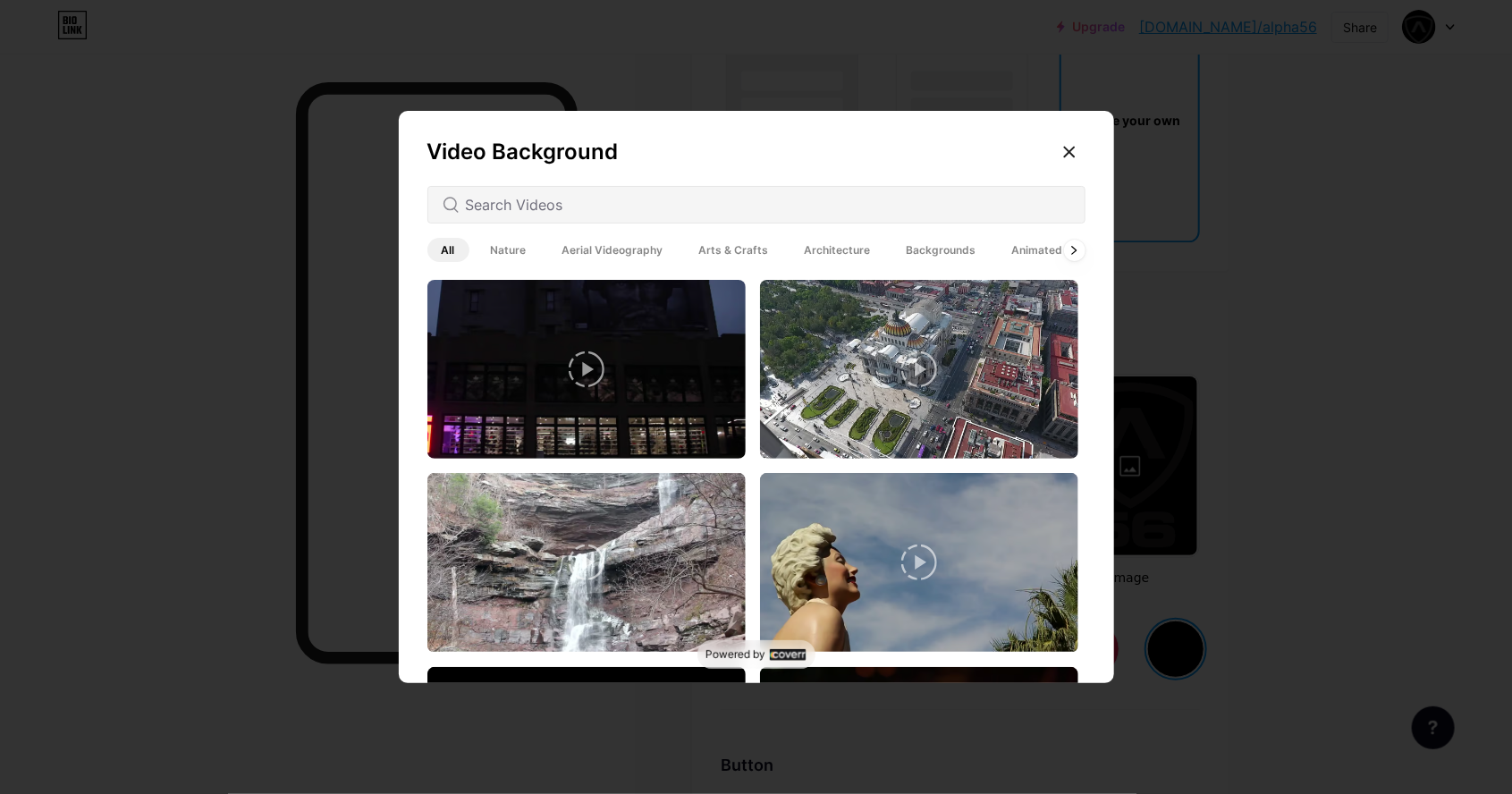
click at [1074, 253] on icon at bounding box center [1075, 249] width 5 height 8
click at [1075, 255] on icon at bounding box center [1076, 249] width 8 height 9
click at [1064, 157] on icon at bounding box center [1069, 153] width 9 height 9
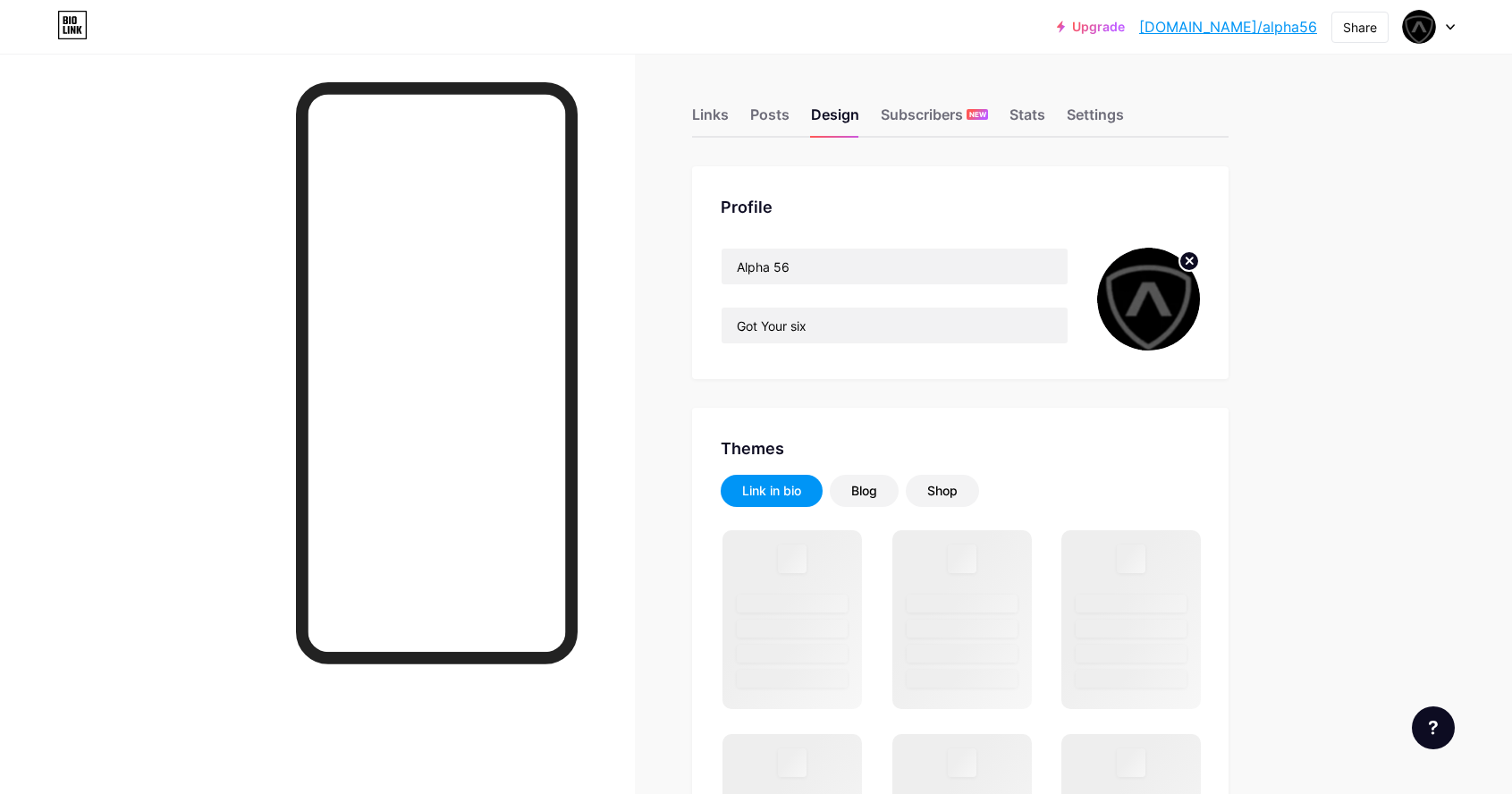
type input "#ffffff"
type input "#000000"
type input "#ffffff"
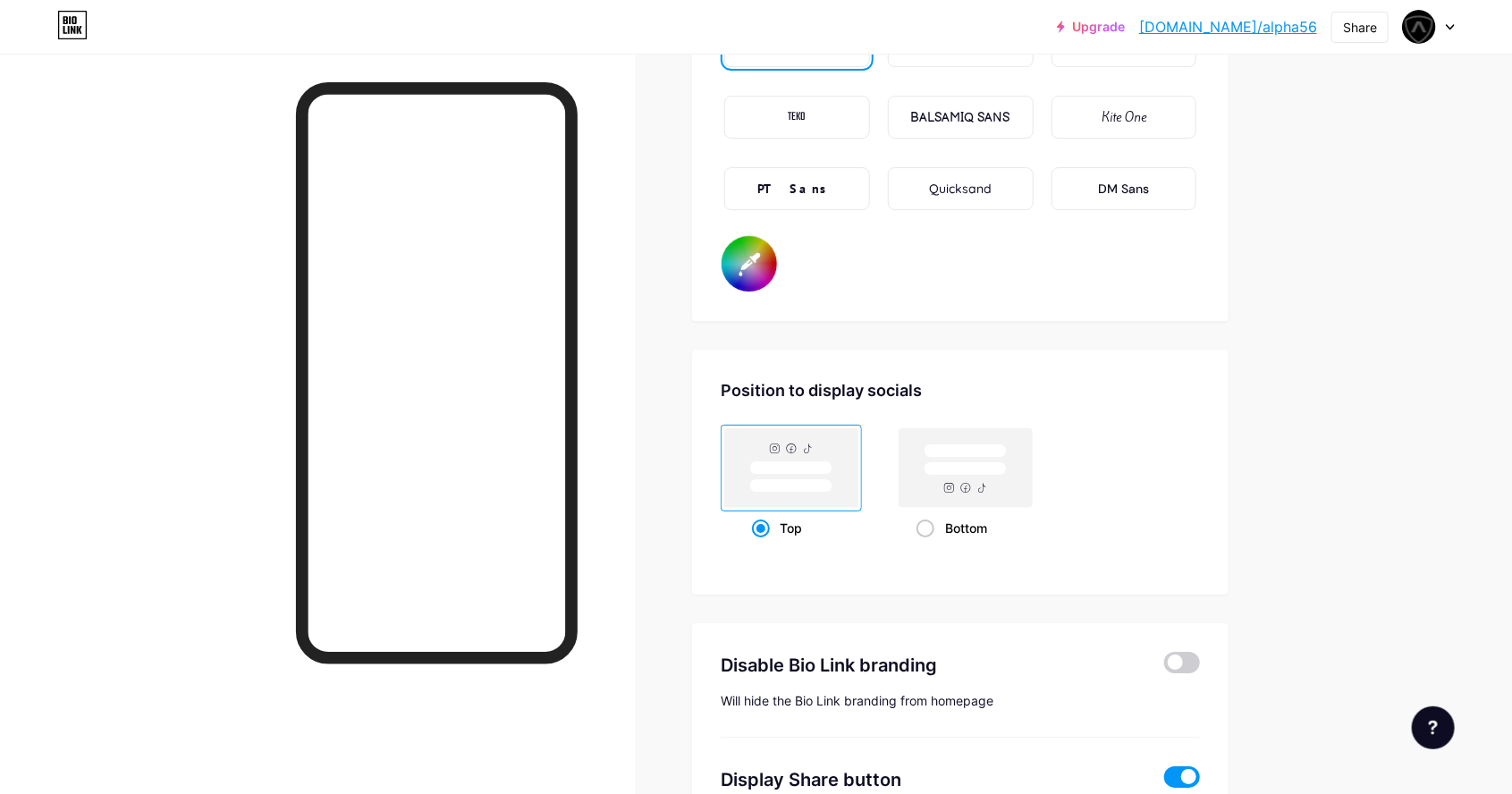
scroll to position [3160, 0]
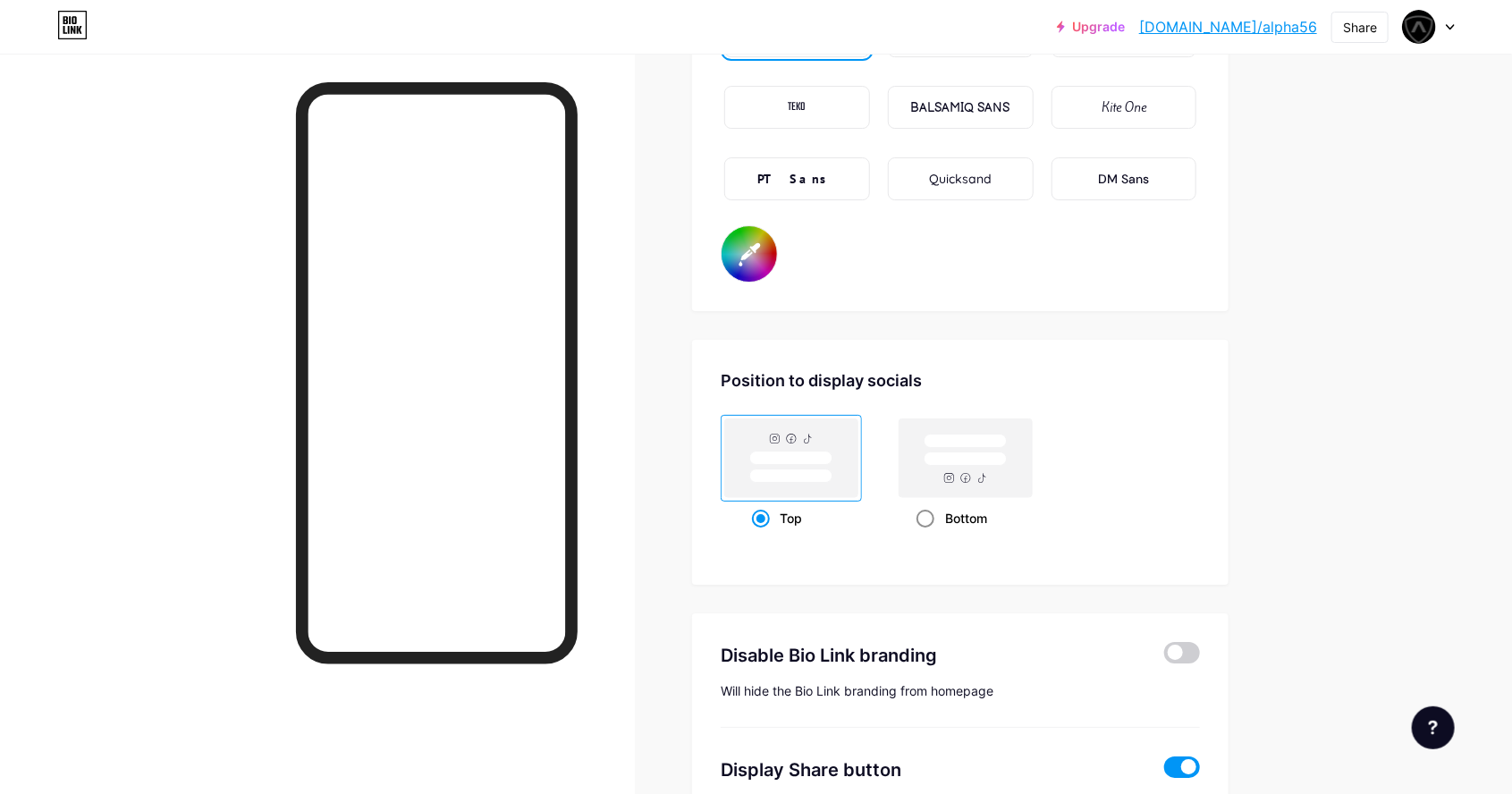
click at [935, 514] on div "Bottom" at bounding box center [966, 518] width 100 height 33
click at [929, 535] on input "Bottom" at bounding box center [922, 541] width 11 height 11
radio input "true"
type input "#000000"
type input "#ffffff"
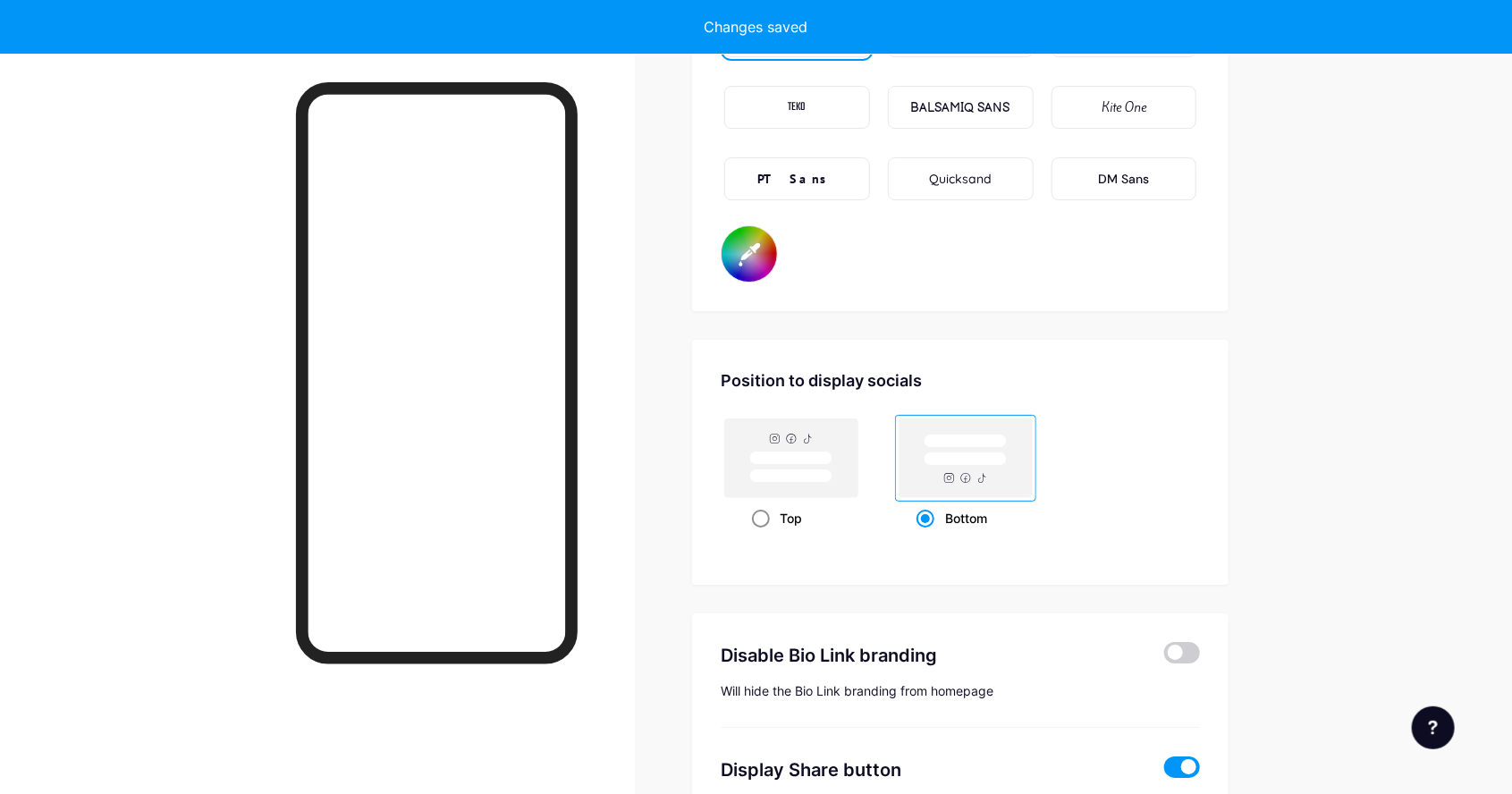
click at [775, 510] on div "Top" at bounding box center [792, 518] width 80 height 33
click at [764, 535] on input "Top" at bounding box center [758, 541] width 11 height 11
radio input "true"
click at [959, 494] on rect at bounding box center [967, 458] width 140 height 86
click at [929, 535] on input "Bottom" at bounding box center [922, 541] width 11 height 11
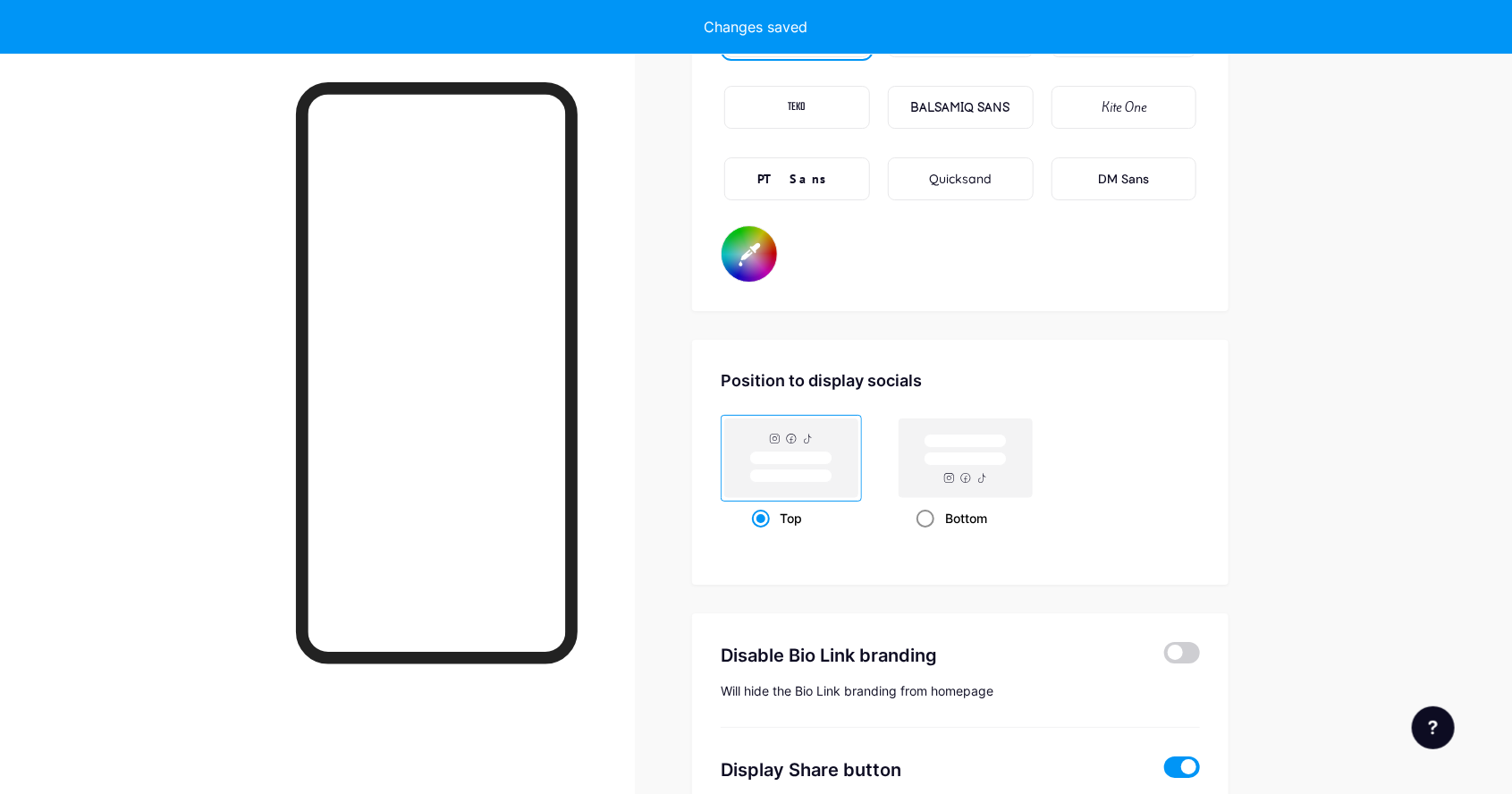
radio input "true"
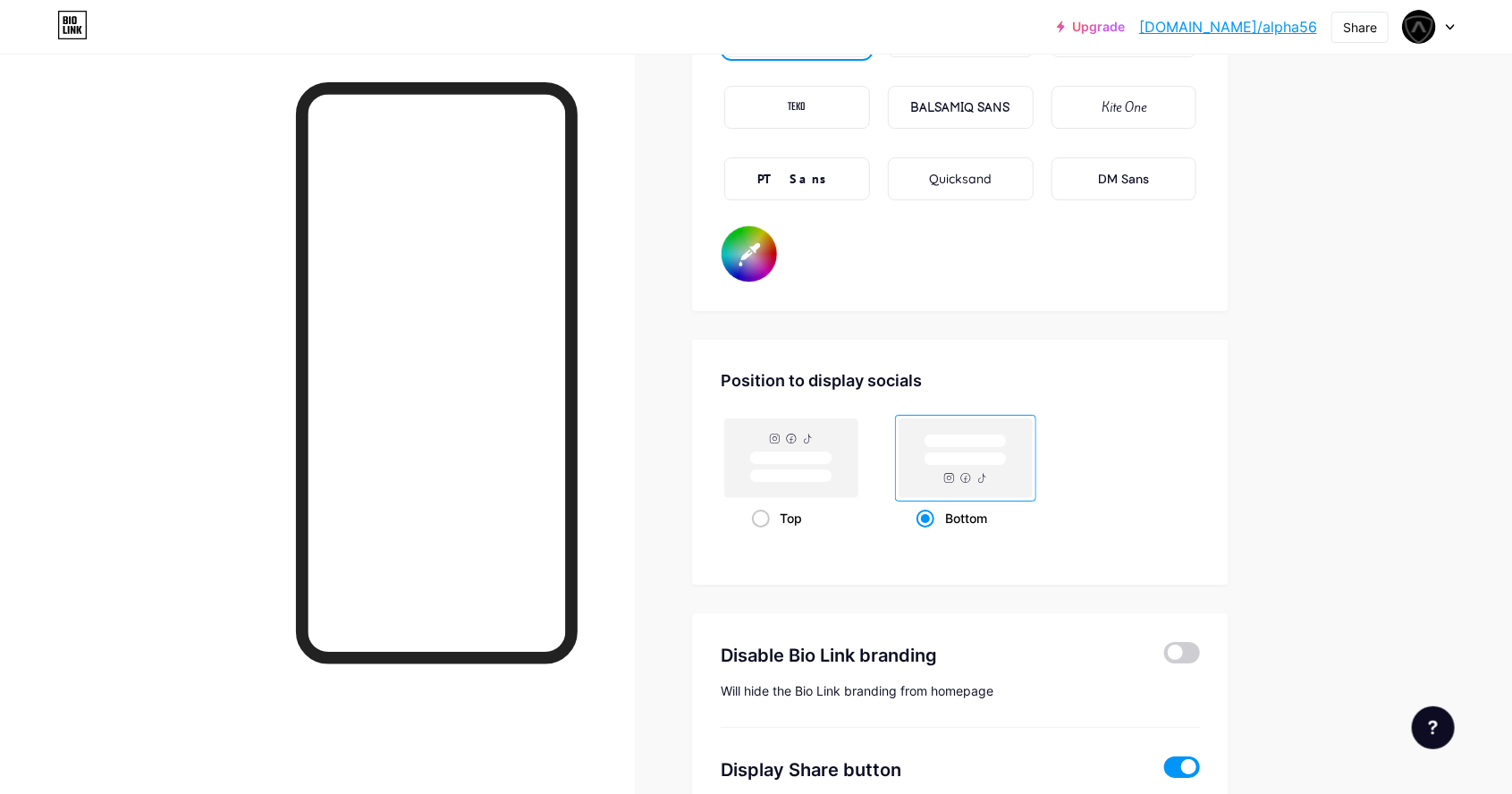
type input "#000000"
type input "#ffffff"
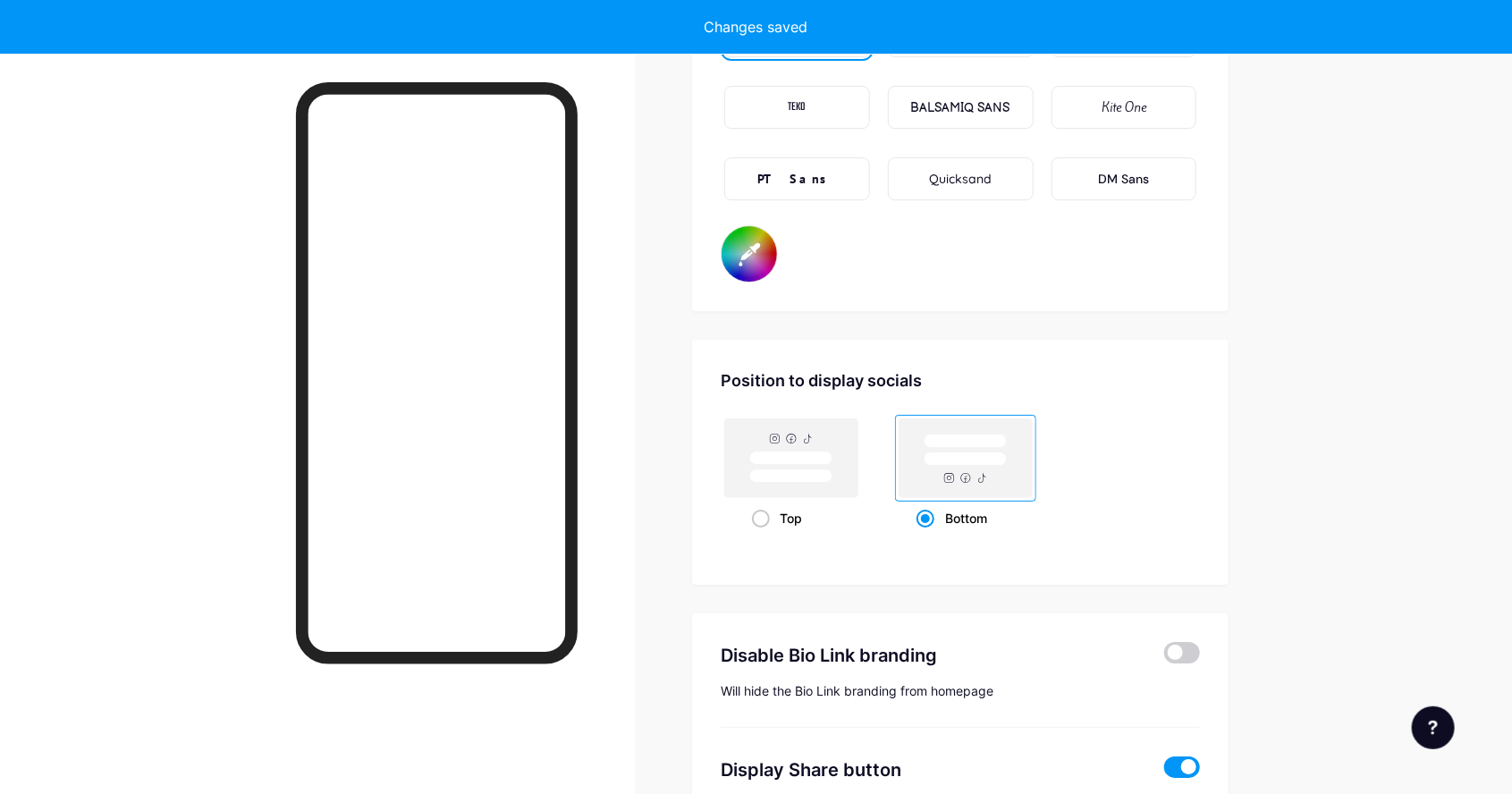
type input "#000000"
type input "#ffffff"
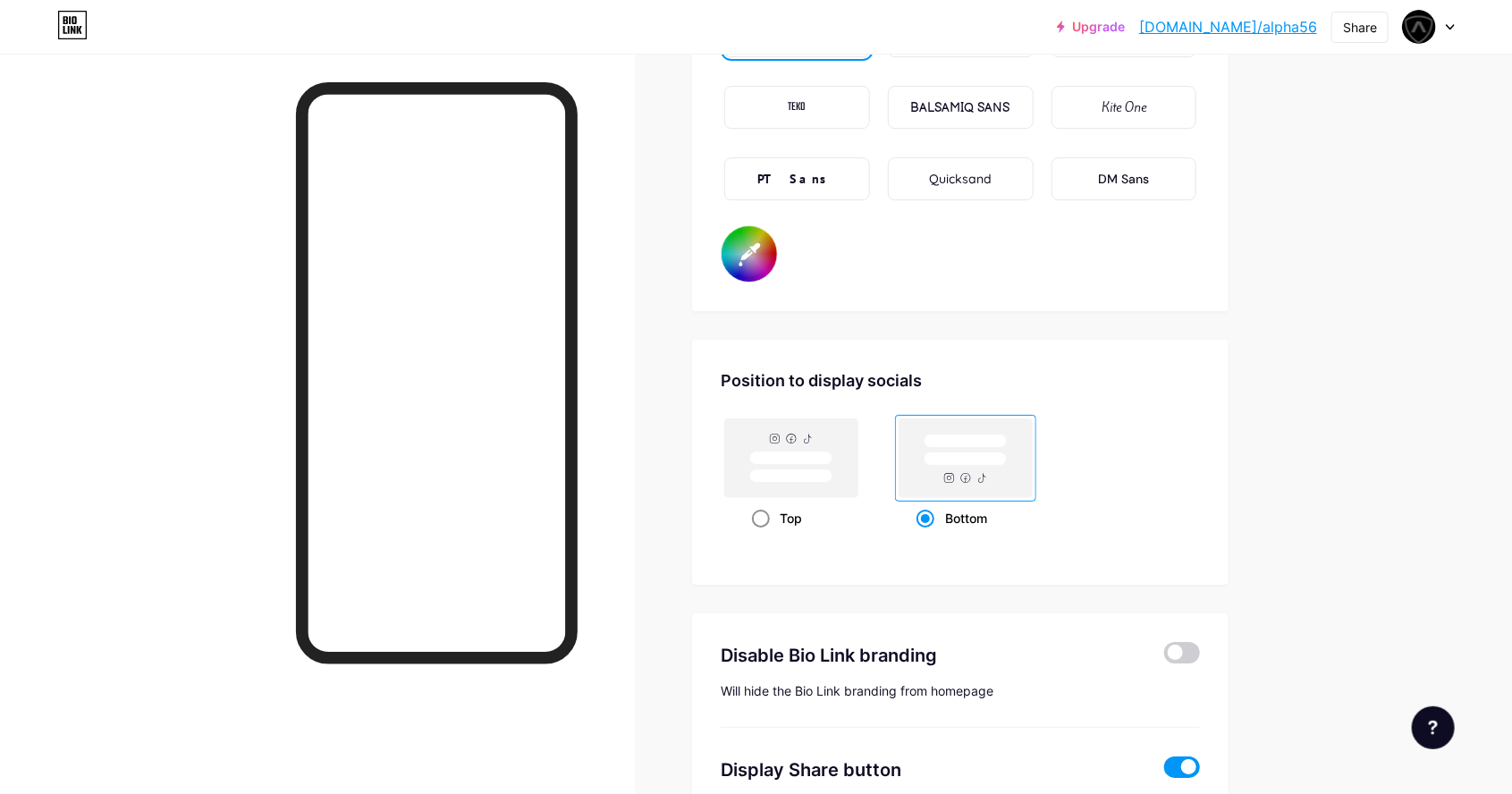
click at [788, 485] on rect at bounding box center [792, 457] width 133 height 79
click at [764, 535] on input "Top" at bounding box center [758, 541] width 11 height 11
radio input "true"
type input "#000000"
type input "#ffffff"
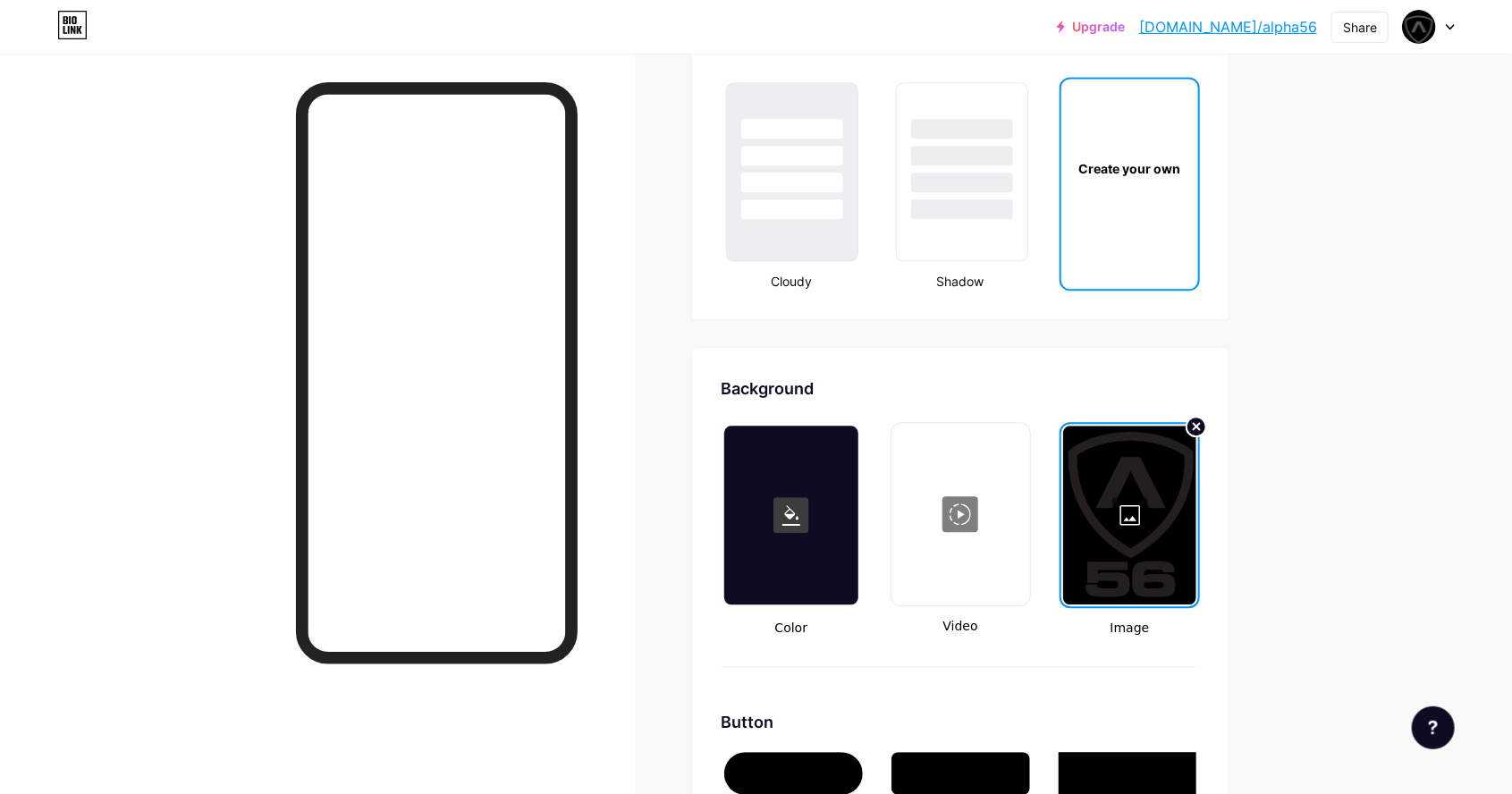
scroll to position [2096, 0]
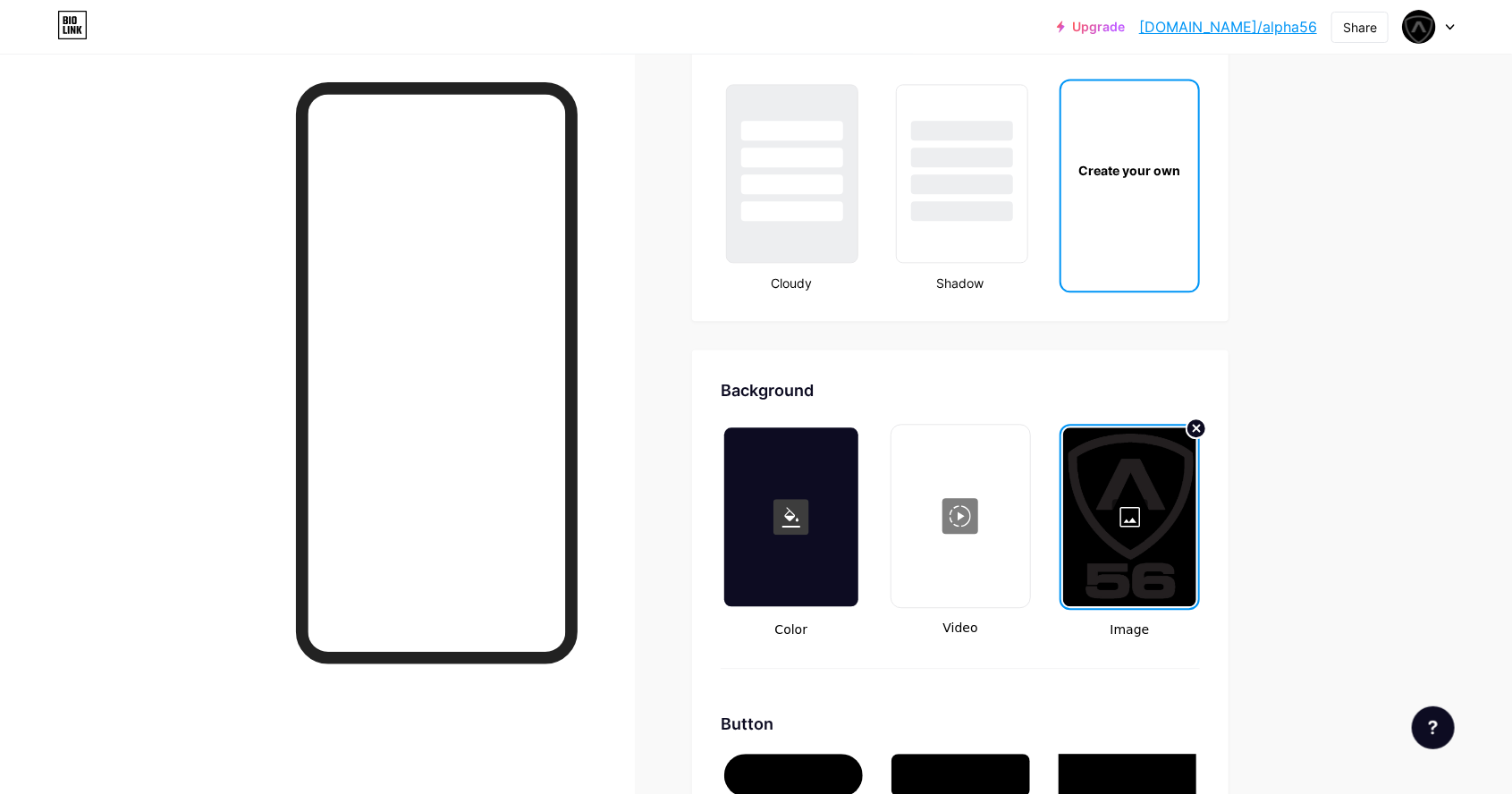
click at [967, 528] on div at bounding box center [961, 516] width 135 height 179
type input "#000000"
type input "#ffffff"
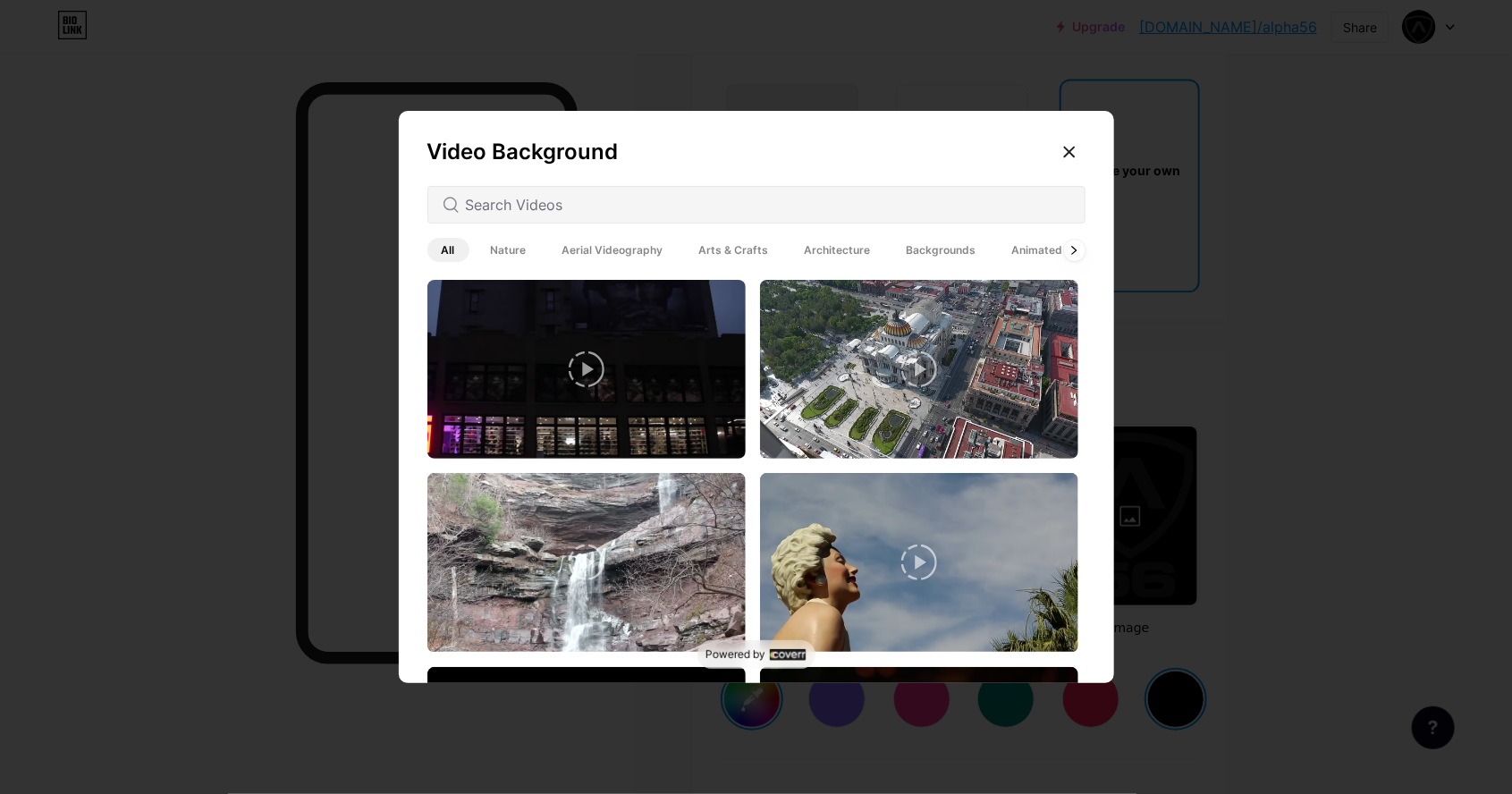
click at [1058, 262] on span "Animated" at bounding box center [1038, 249] width 80 height 24
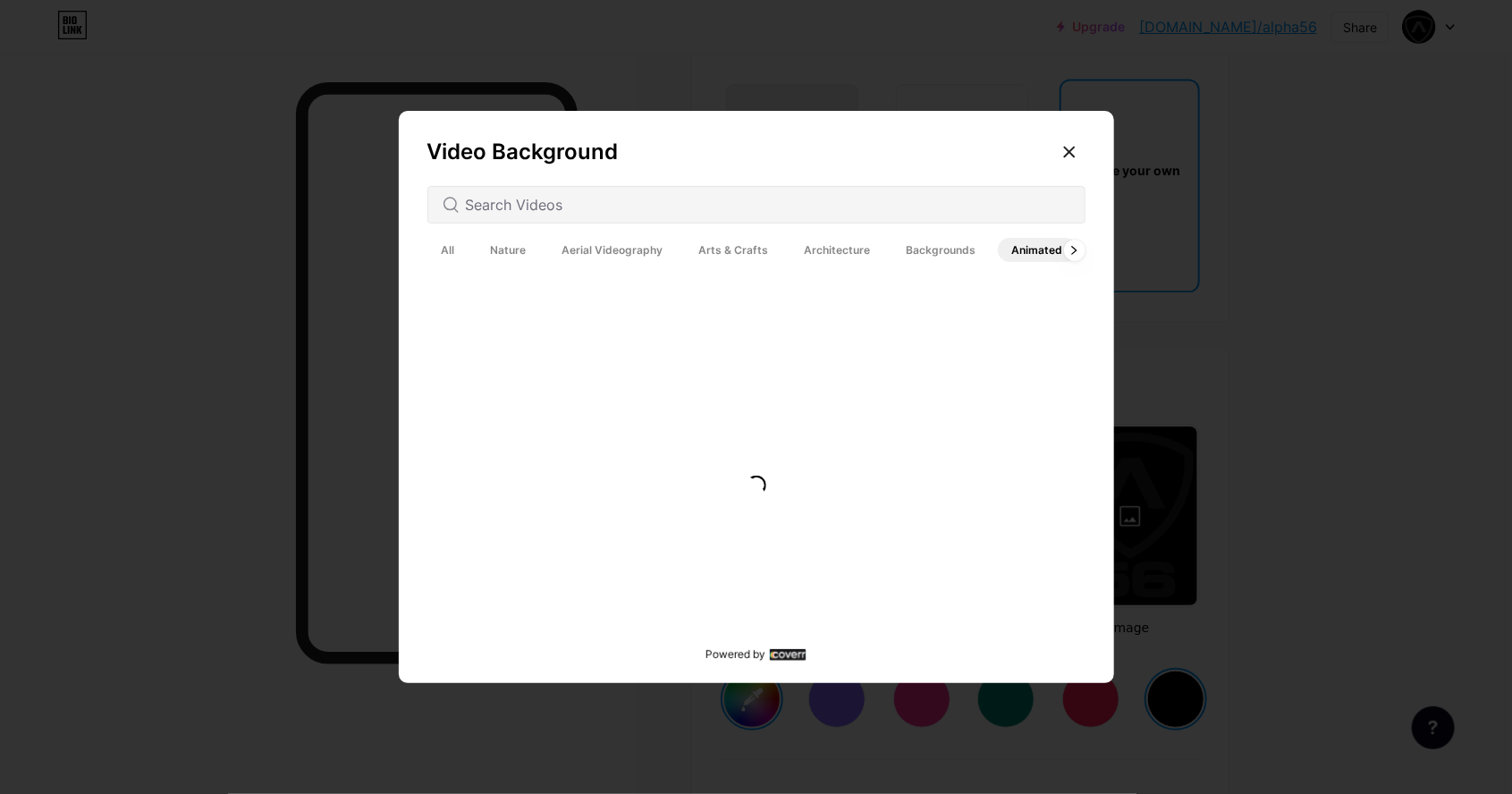
click at [1081, 266] on div "All Nature Aerial Videography Arts & Crafts Architecture Backgrounds Animated" at bounding box center [757, 249] width 658 height 31
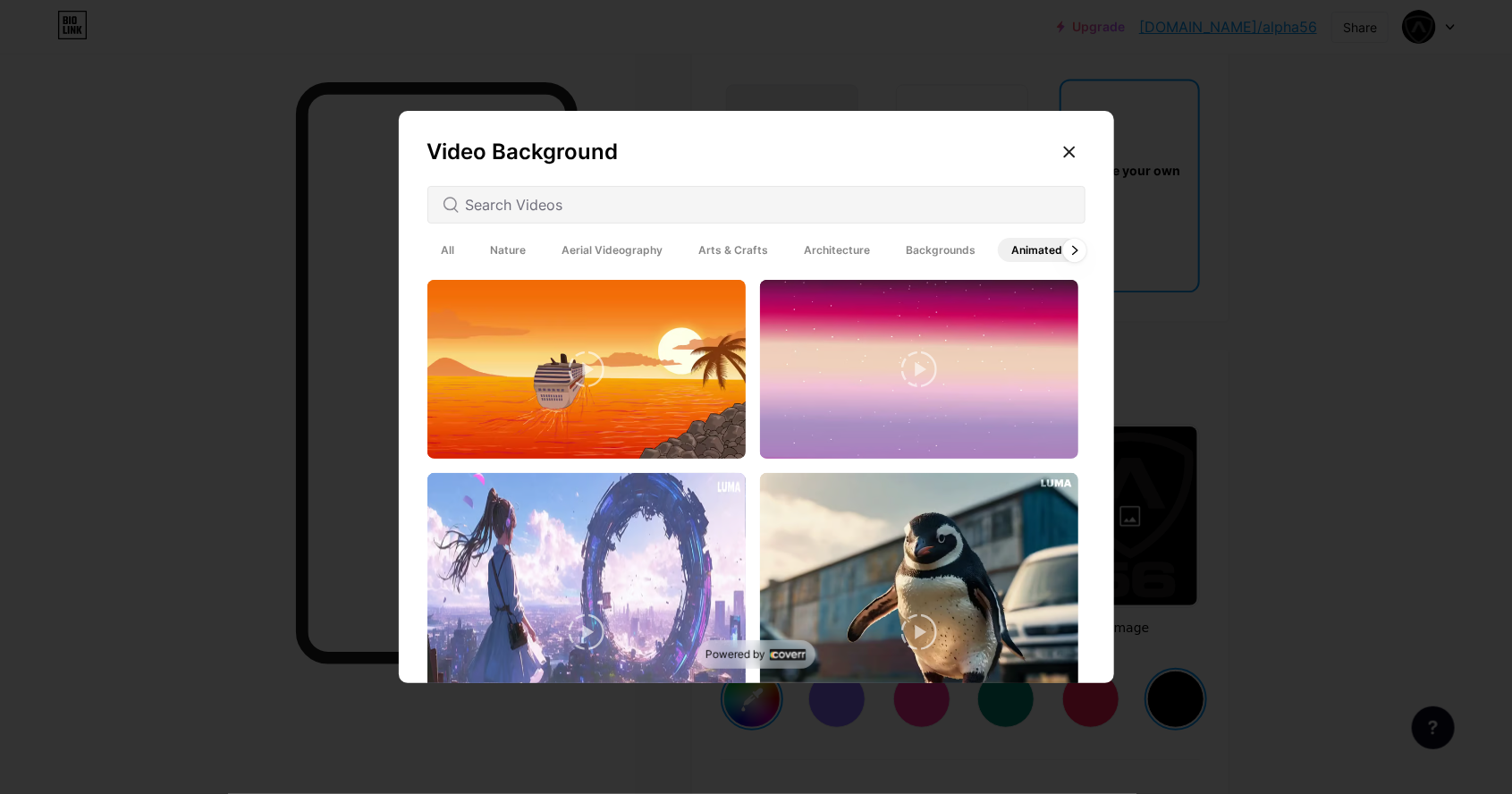
click at [1074, 255] on icon at bounding box center [1076, 249] width 8 height 9
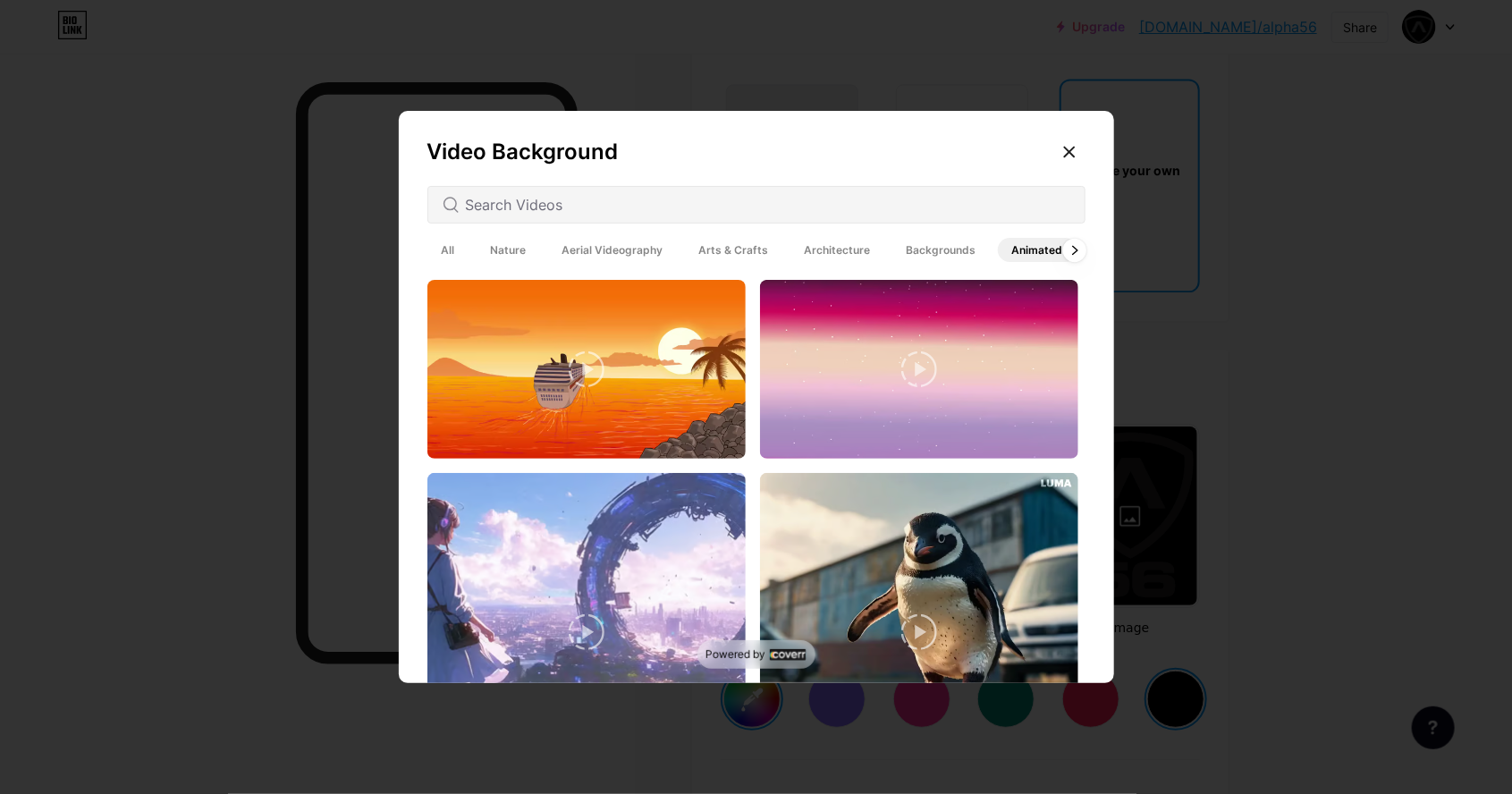
click at [1072, 261] on div at bounding box center [1074, 249] width 24 height 24
click at [1074, 255] on icon at bounding box center [1076, 249] width 8 height 9
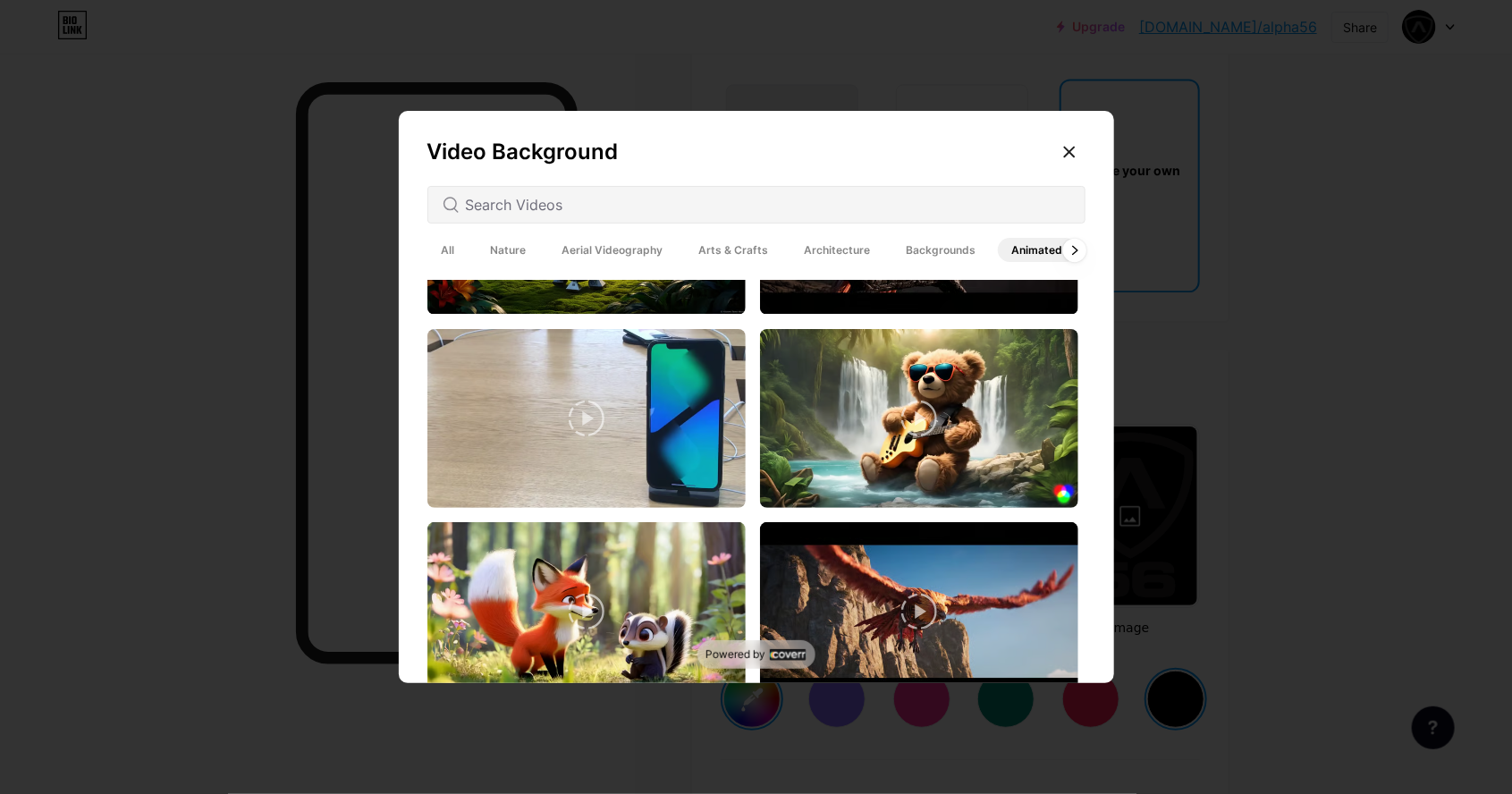
scroll to position [668, 0]
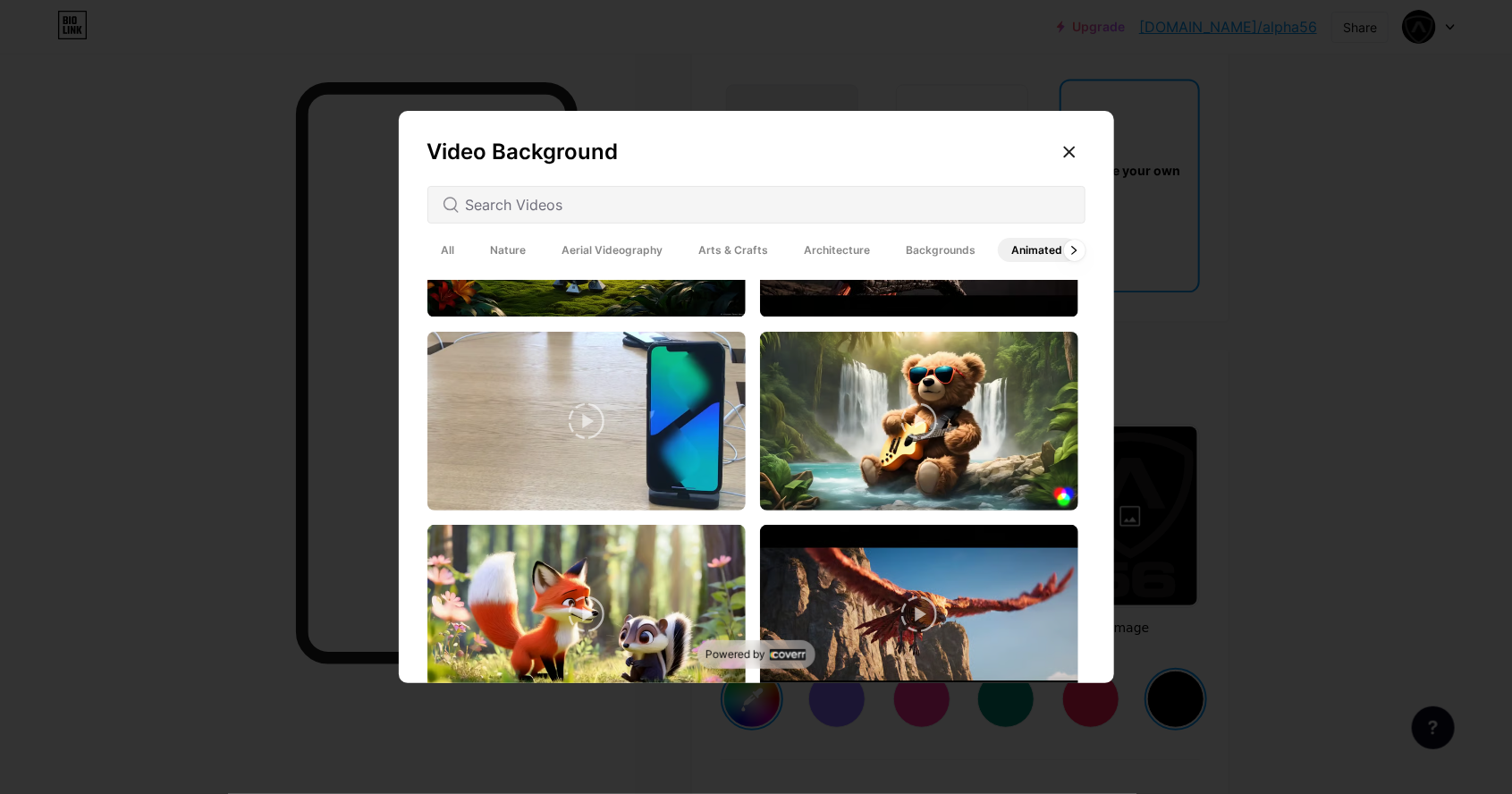
click at [920, 439] on icon at bounding box center [919, 421] width 36 height 36
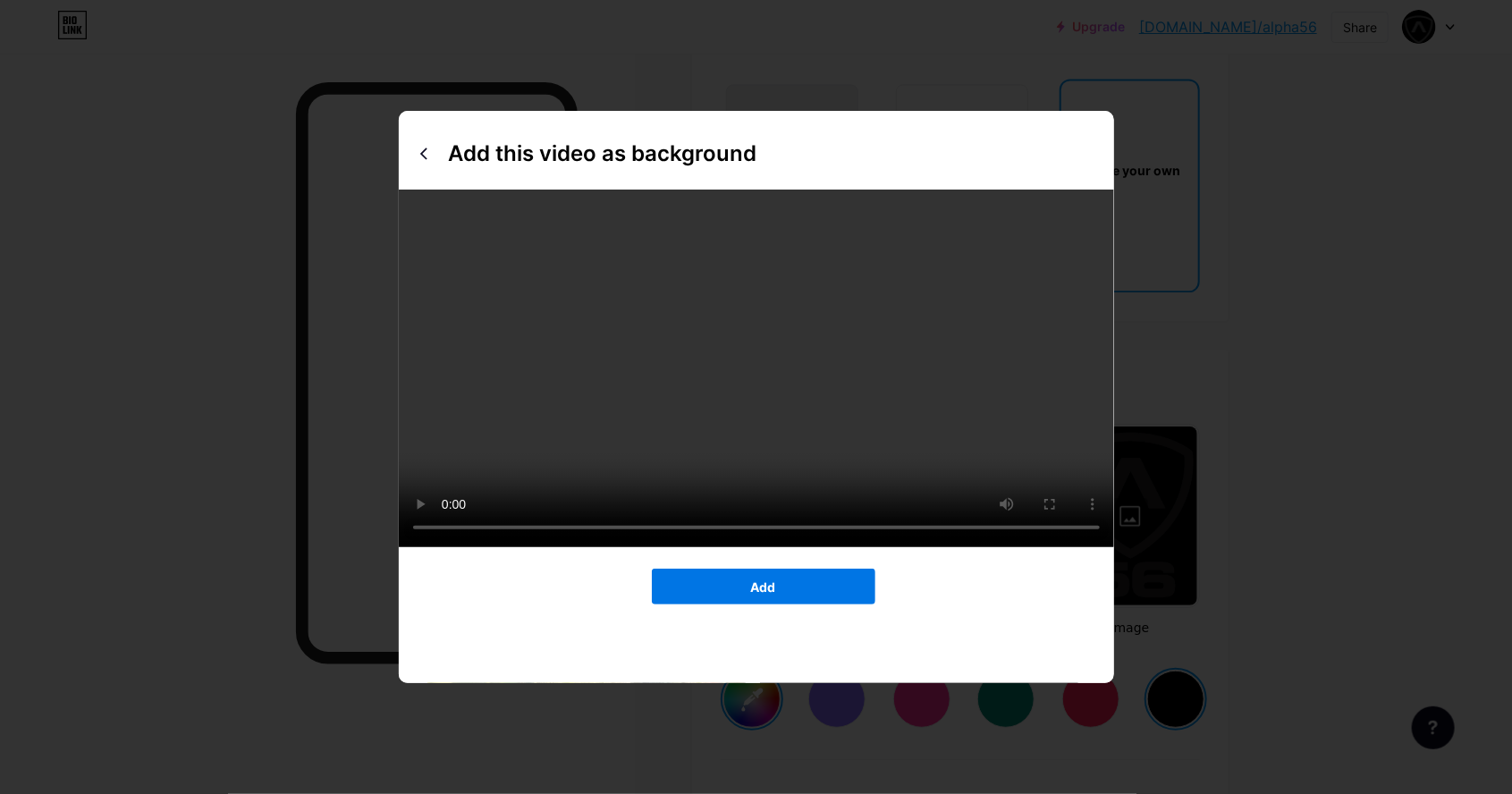
click at [846, 604] on button "Add" at bounding box center [764, 587] width 224 height 36
type input "#000000"
type input "#ffffff"
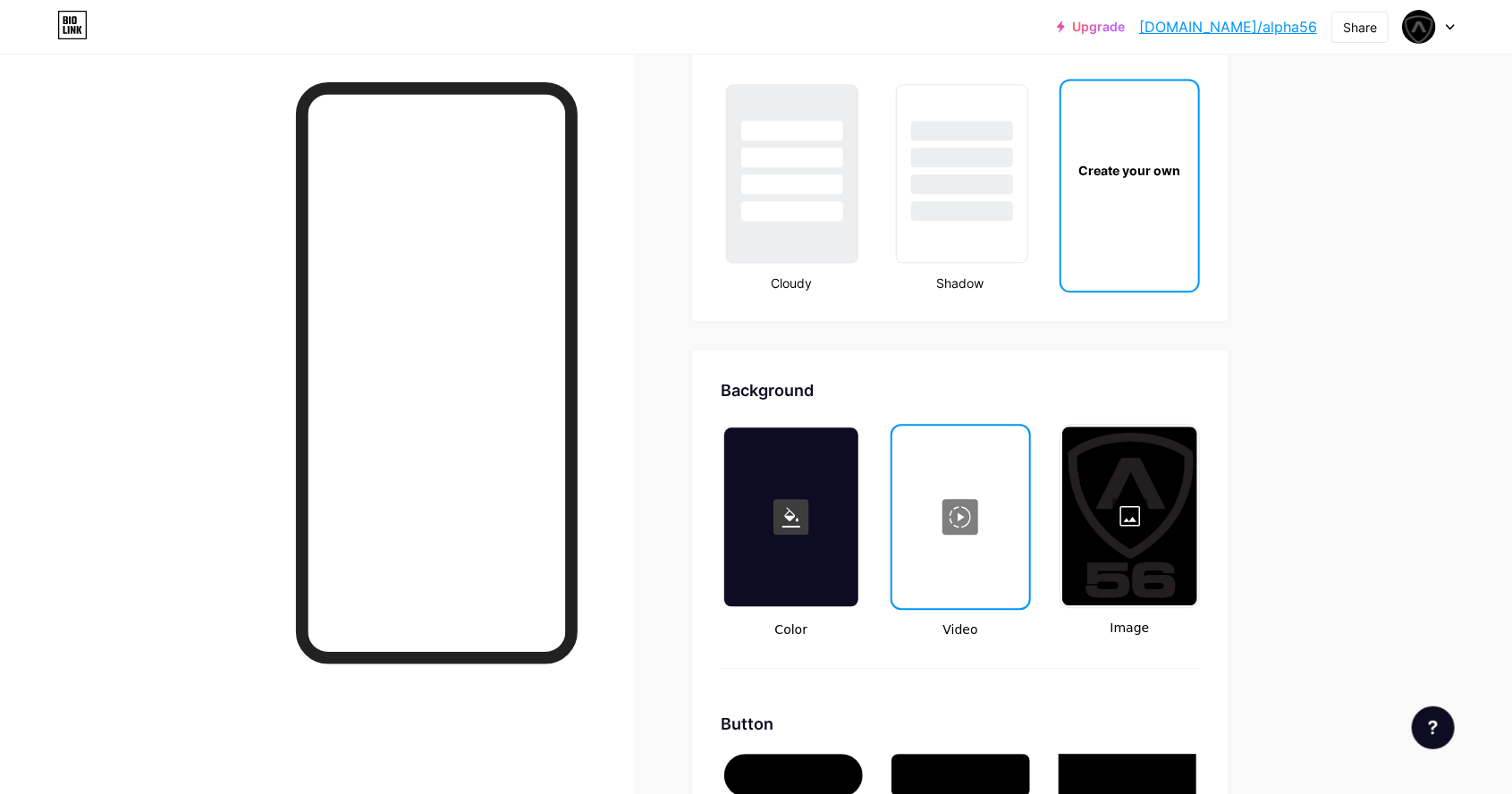
type input "#000000"
type input "#ffffff"
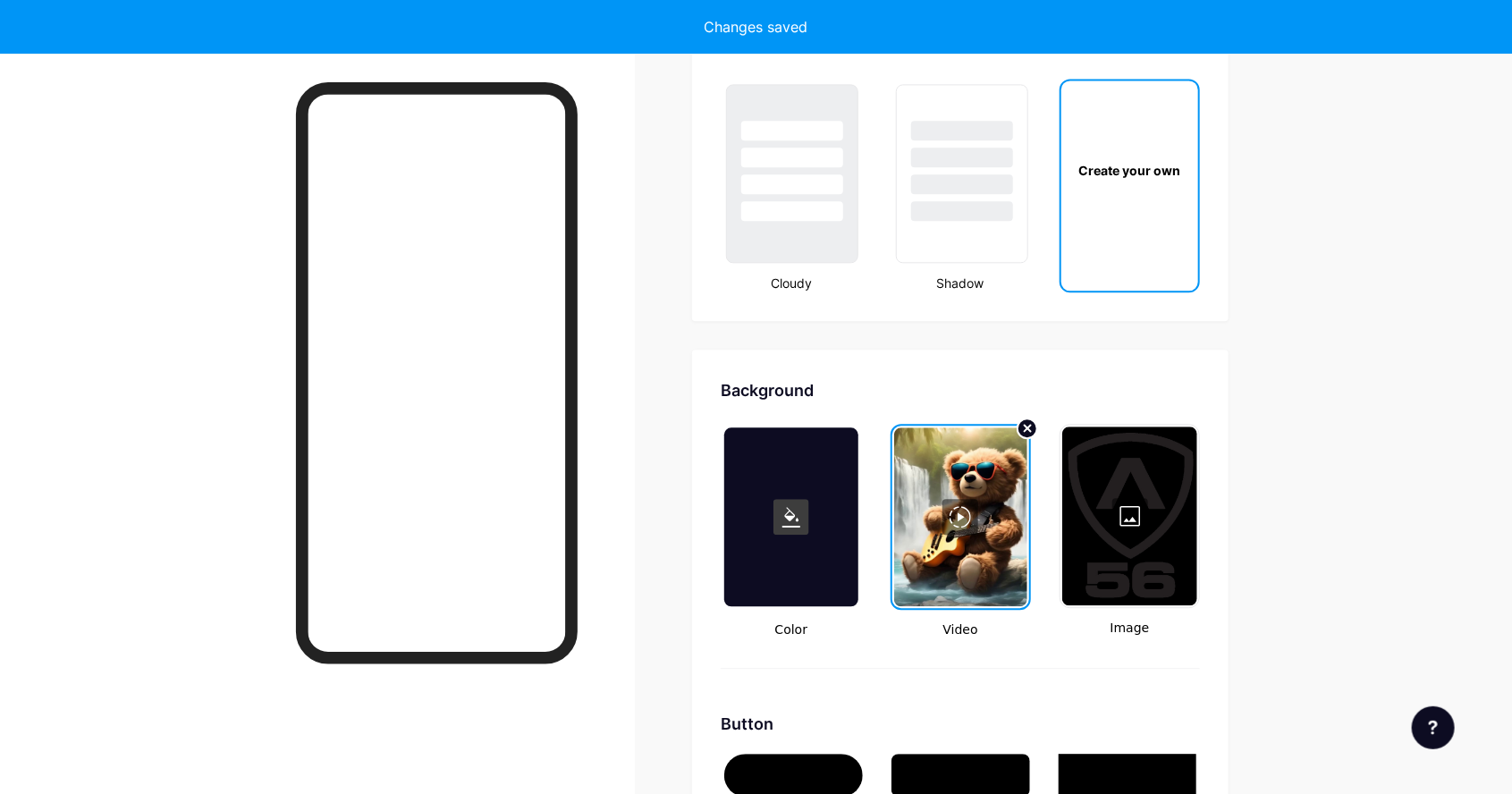
type input "#000000"
type input "#ffffff"
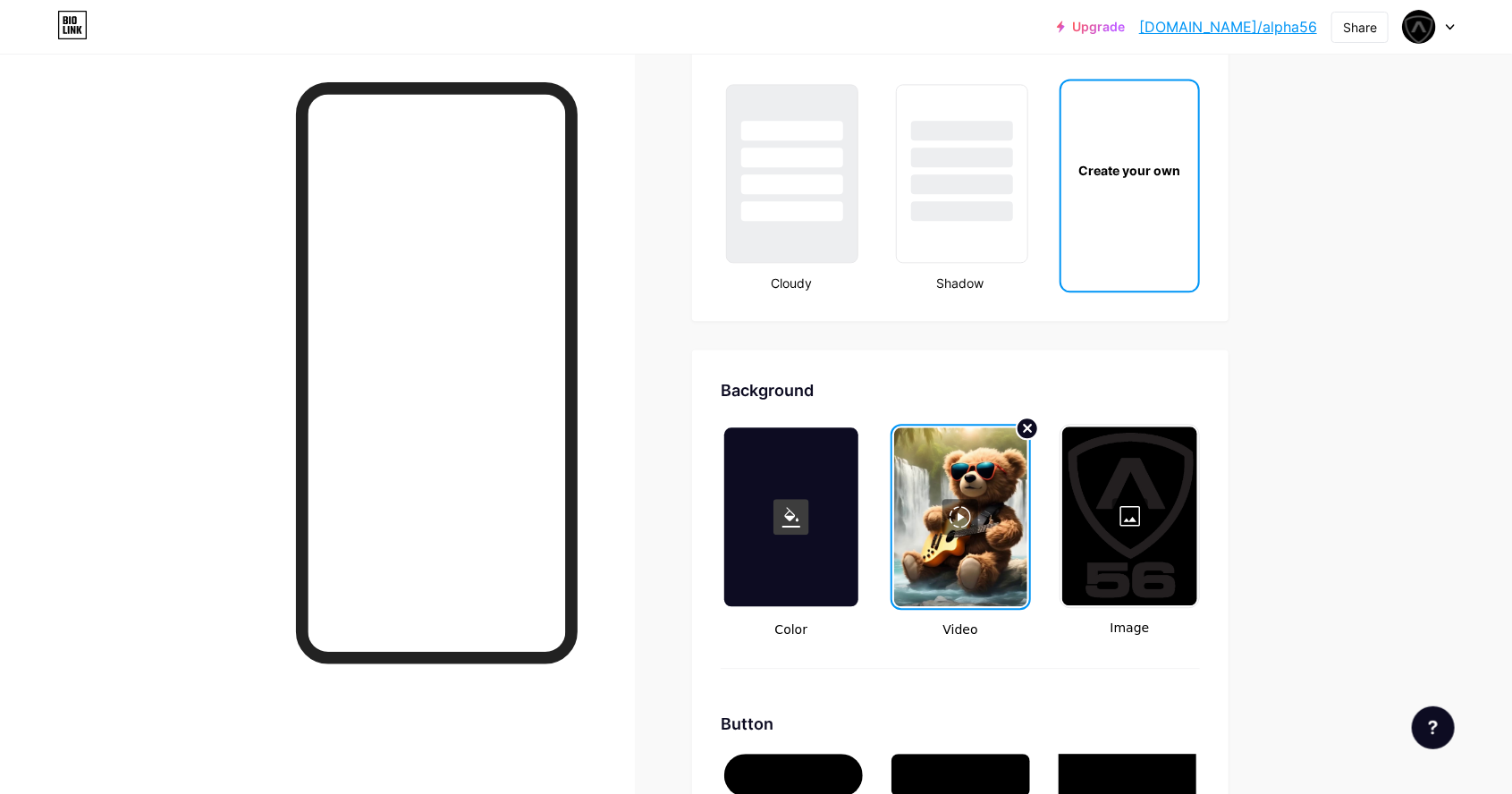
click at [1027, 425] on icon at bounding box center [1028, 429] width 8 height 8
type input "#000000"
type input "#ffffff"
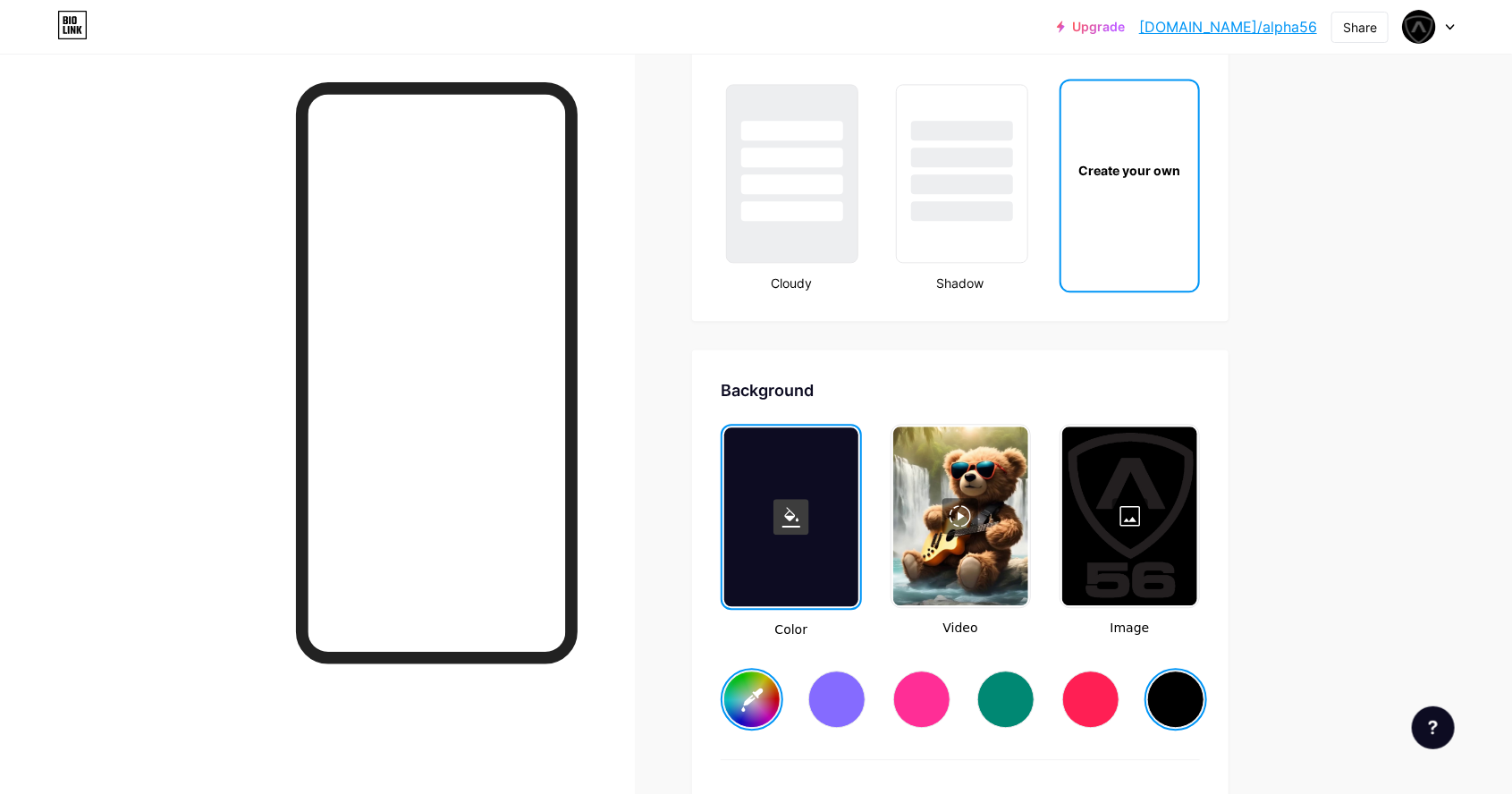
type input "#000000"
type input "#ffffff"
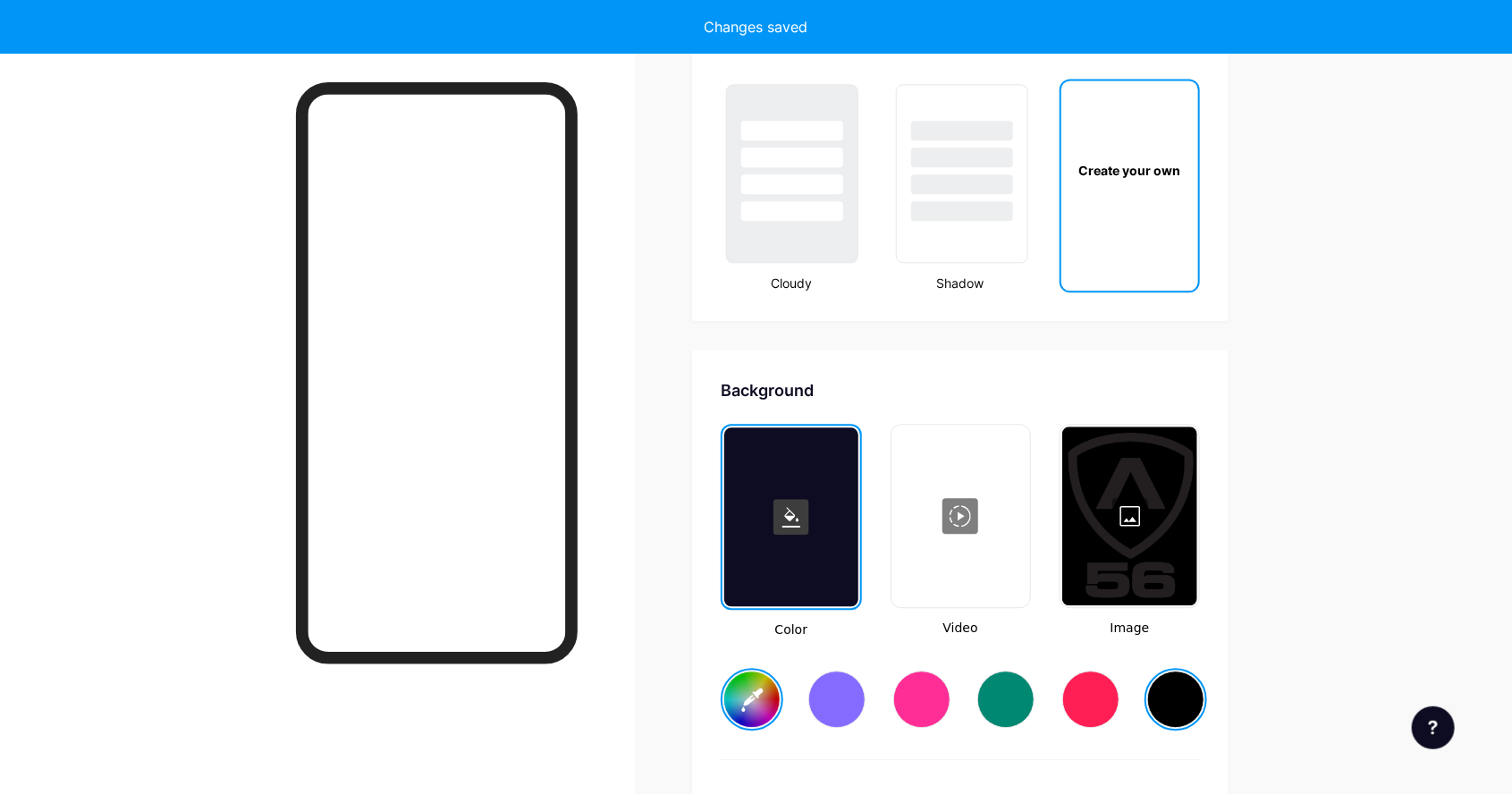
type input "#000000"
type input "#ffffff"
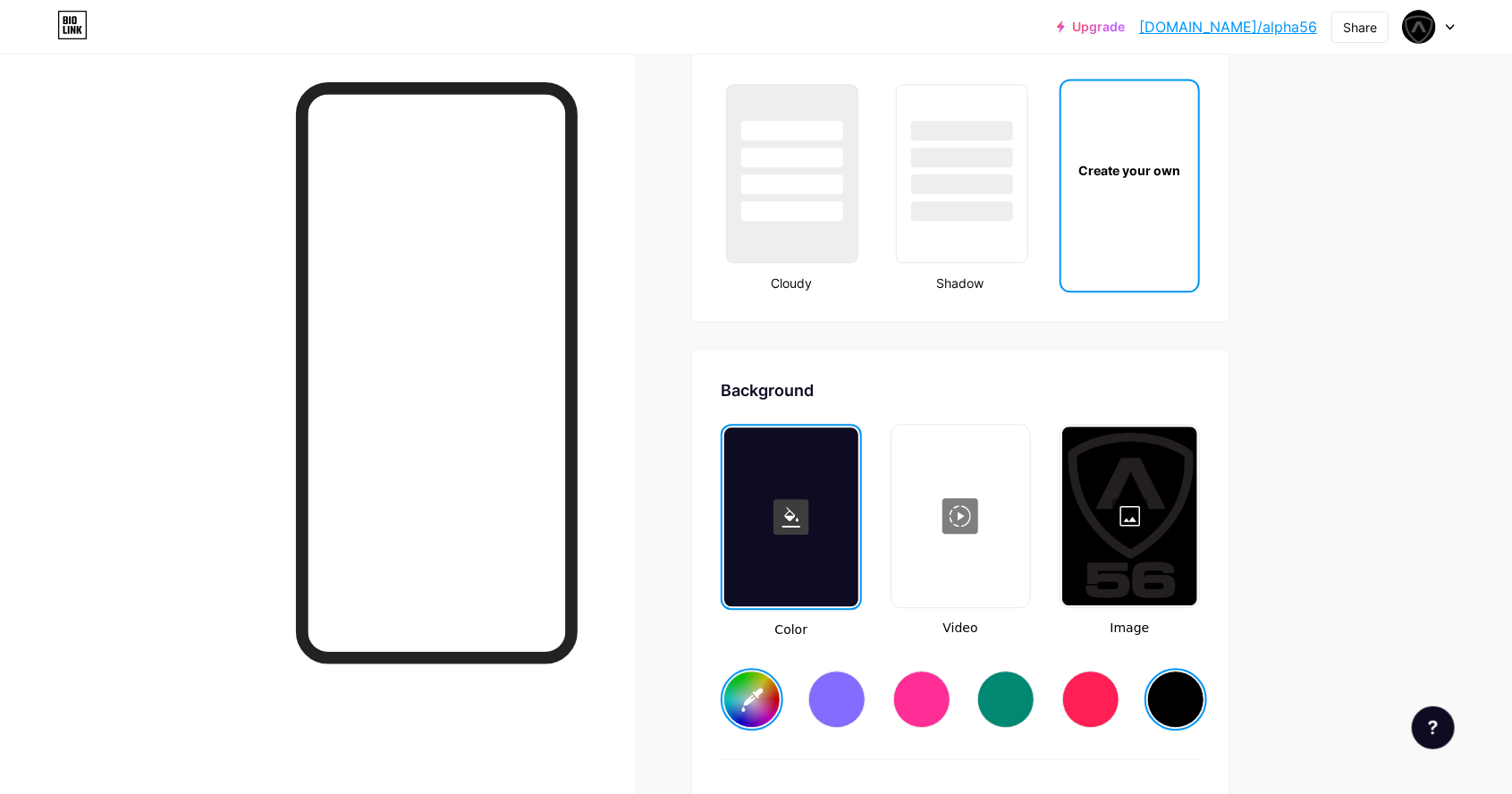
click at [821, 523] on div at bounding box center [791, 517] width 133 height 179
click at [1120, 507] on div at bounding box center [1130, 516] width 135 height 179
type input "#000000"
type input "#ffffff"
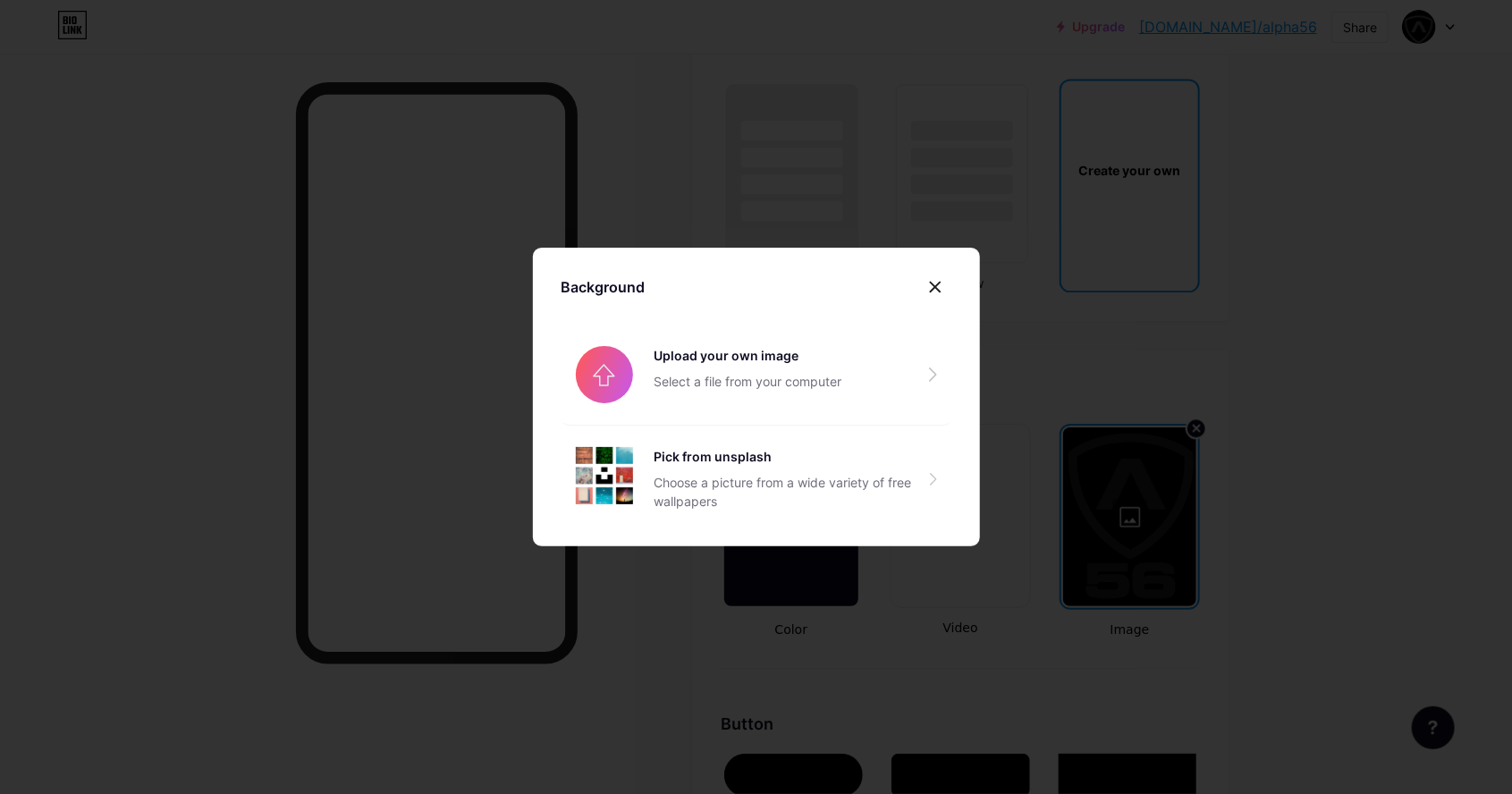
type input "#000000"
type input "#ffffff"
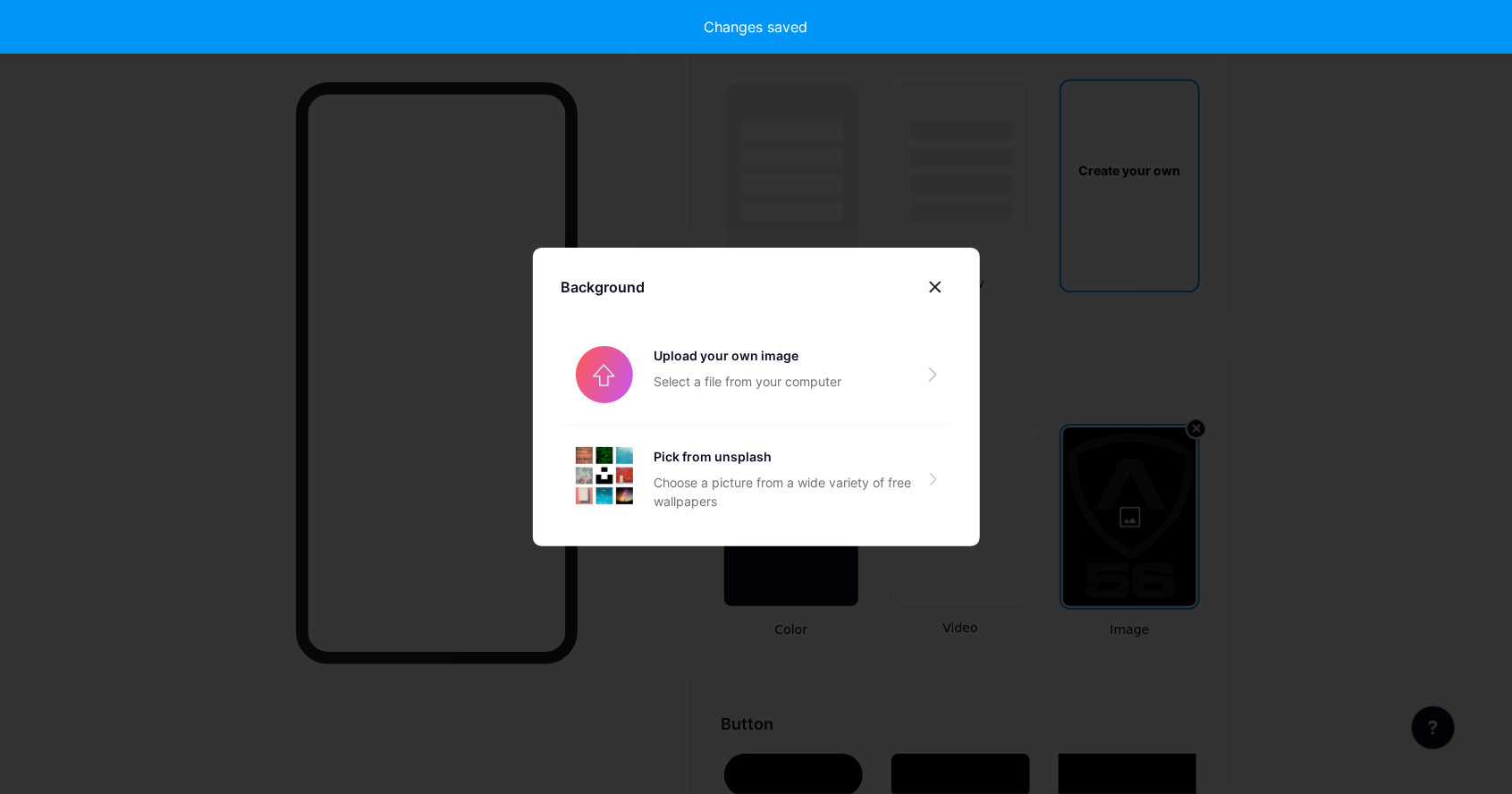
type input "#000000"
type input "#ffffff"
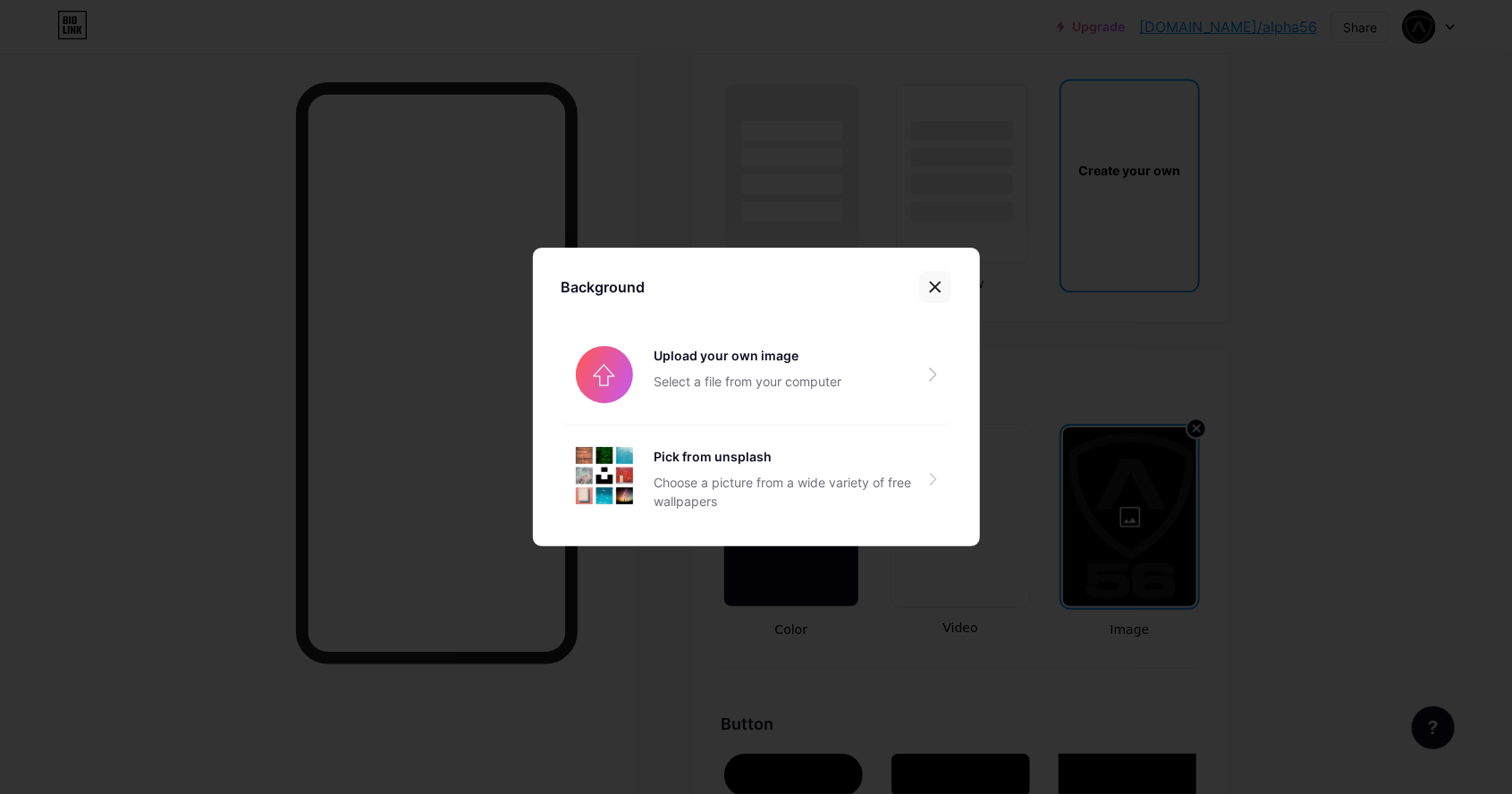
click at [942, 294] on icon at bounding box center [935, 286] width 14 height 14
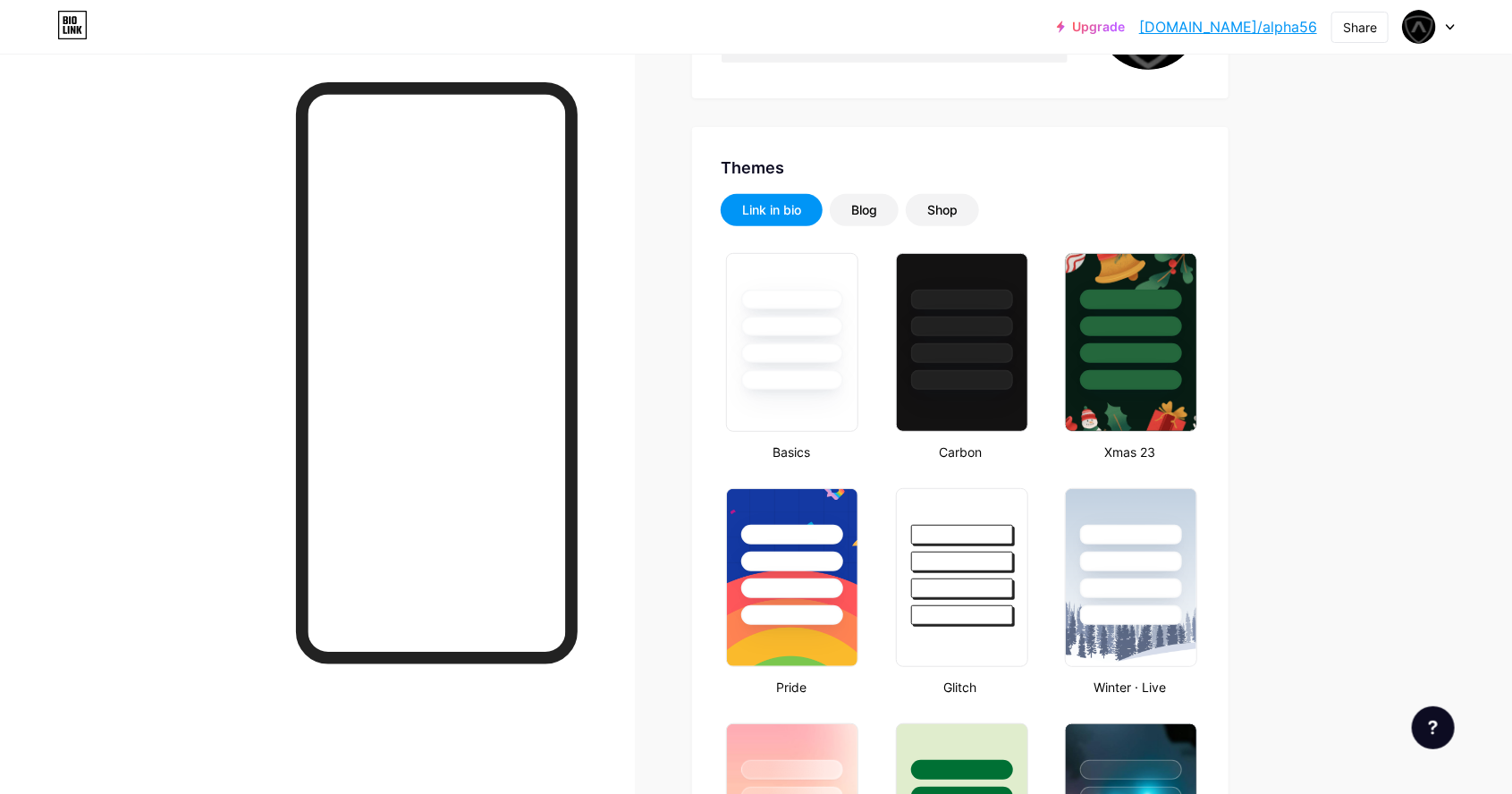
scroll to position [0, 0]
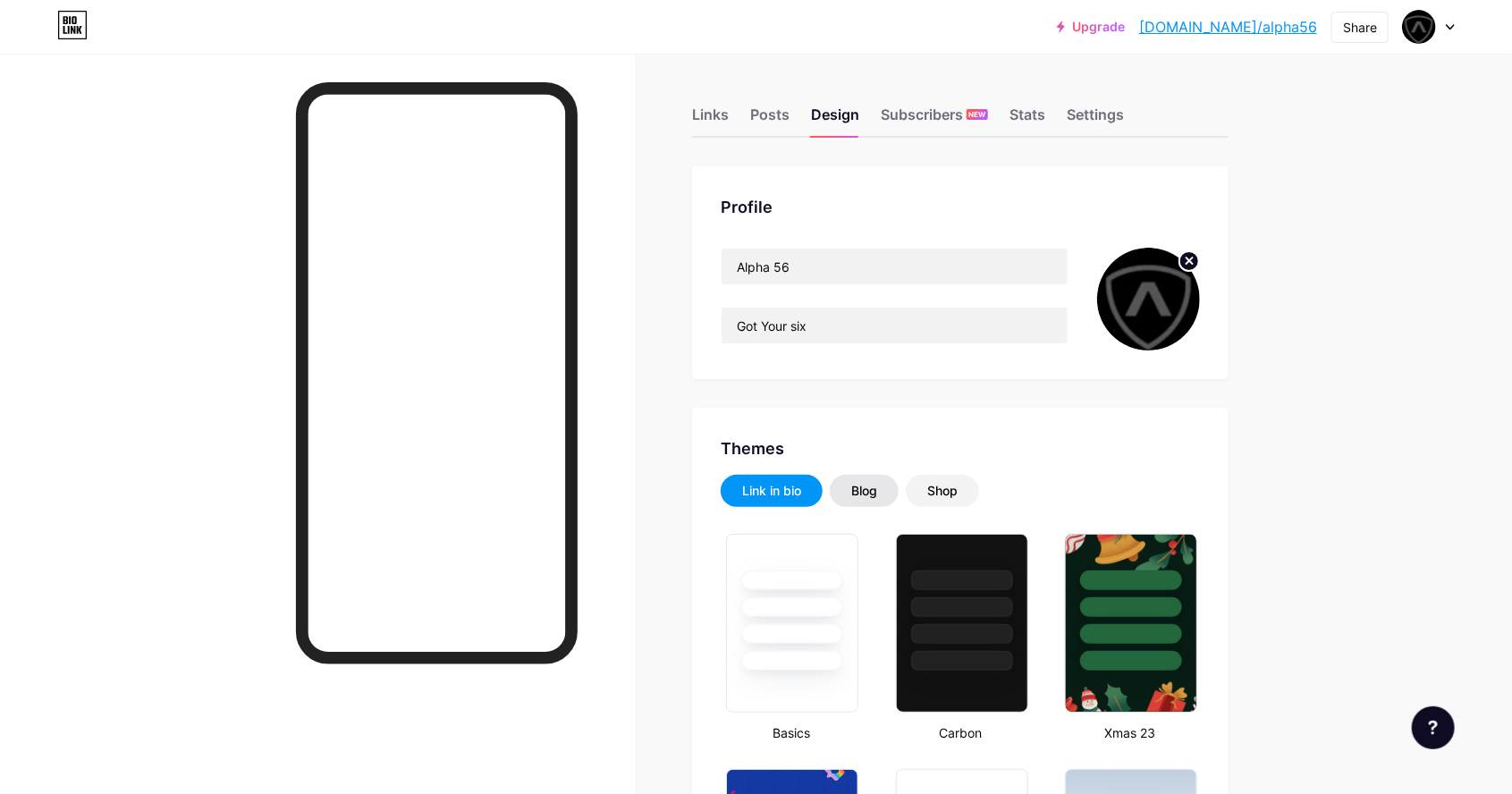
click at [887, 491] on div "Blog" at bounding box center [864, 491] width 69 height 32
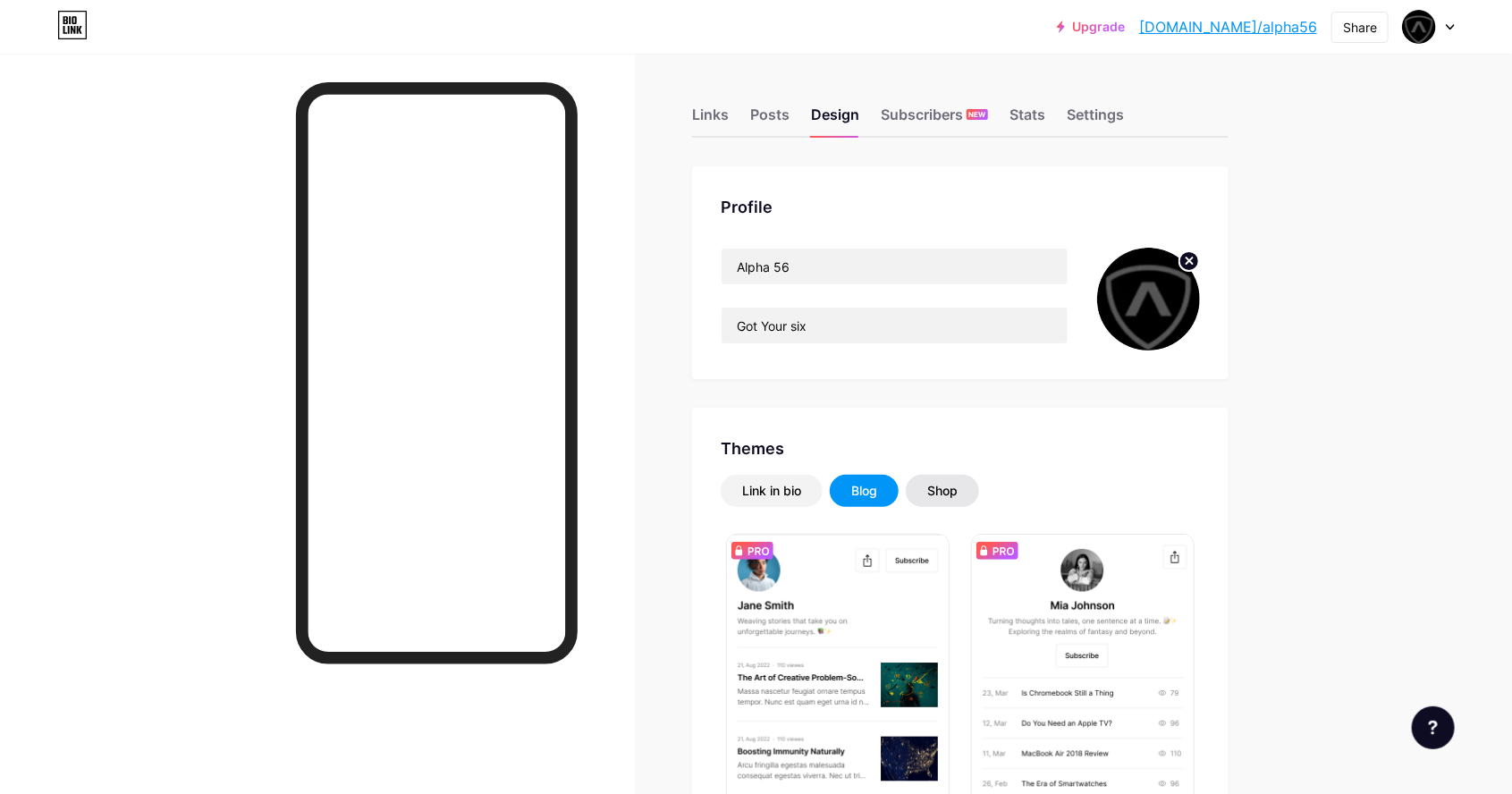
click at [951, 489] on div "Shop" at bounding box center [943, 490] width 30 height 18
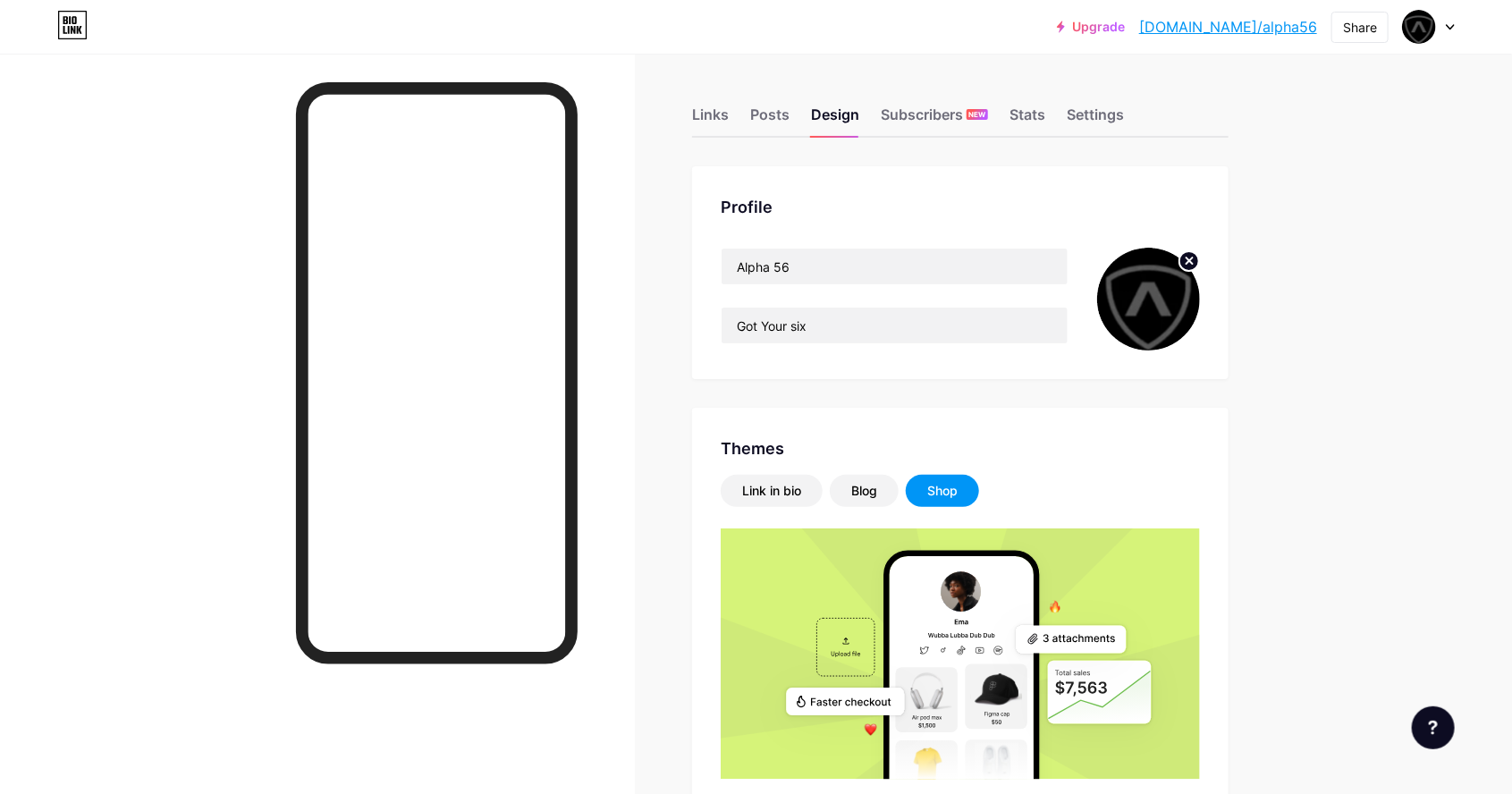
click at [968, 497] on div "Shop" at bounding box center [942, 491] width 73 height 32
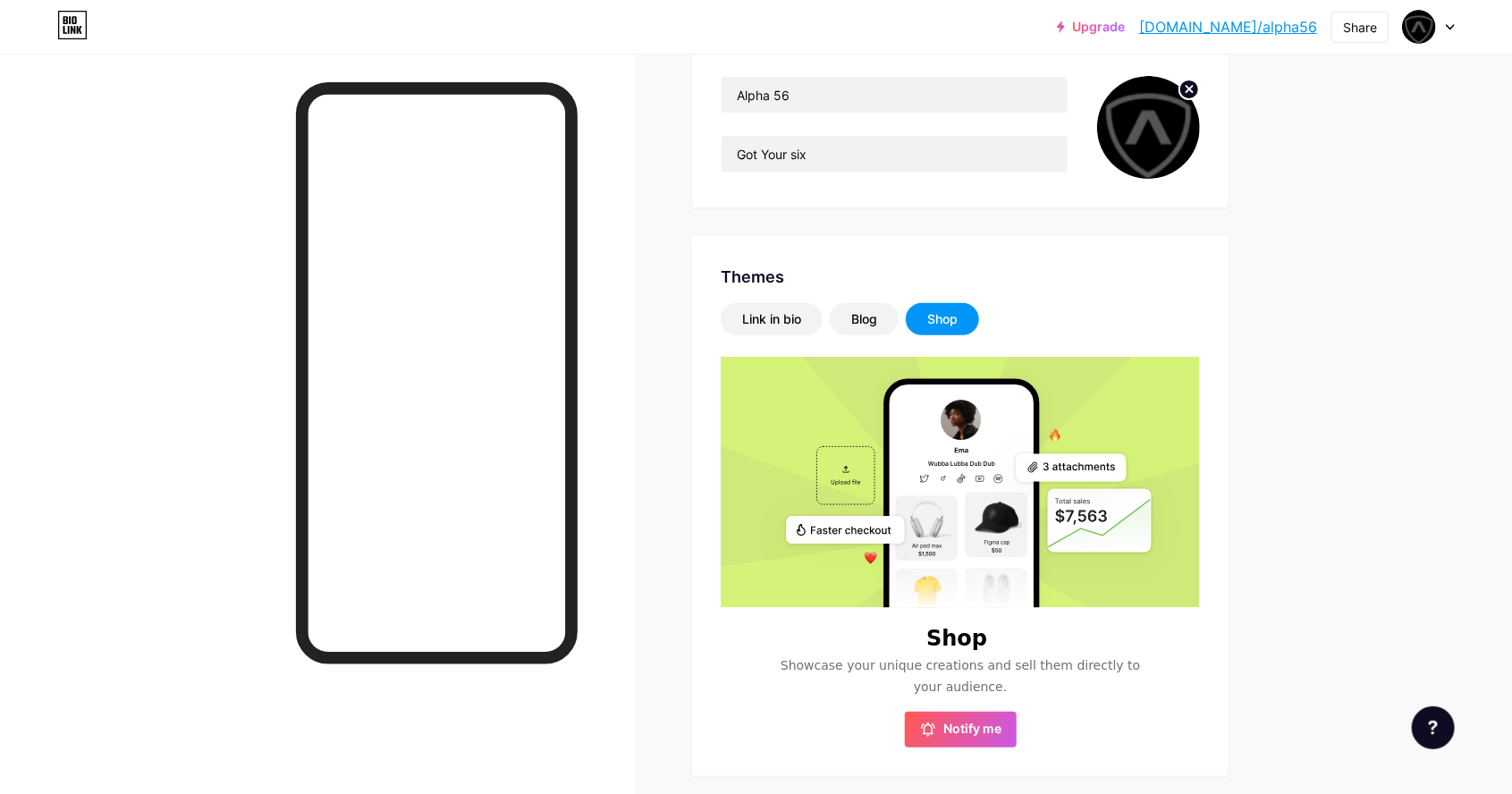
scroll to position [182, 0]
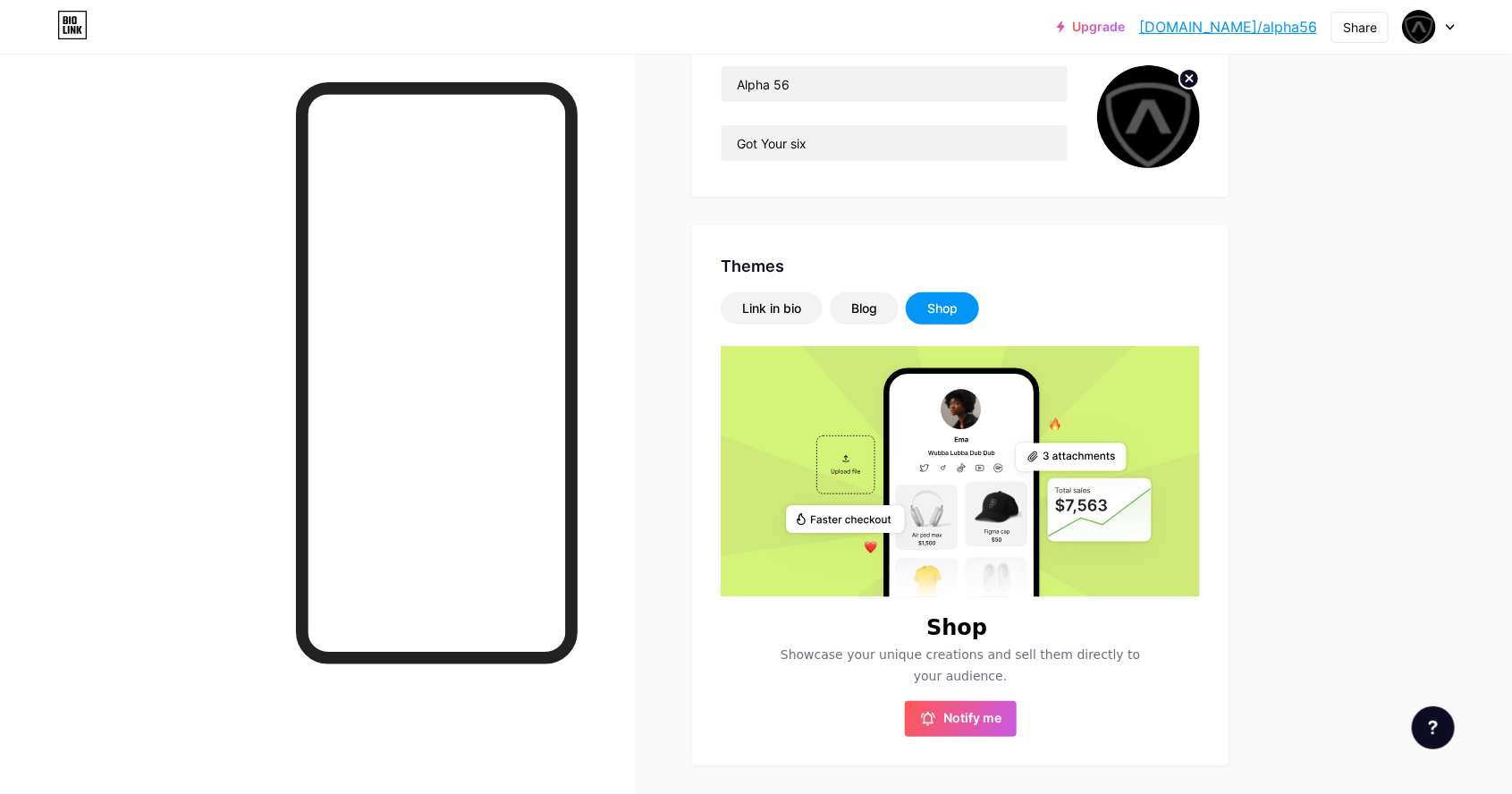
click at [848, 305] on div "Blog" at bounding box center [864, 308] width 69 height 32
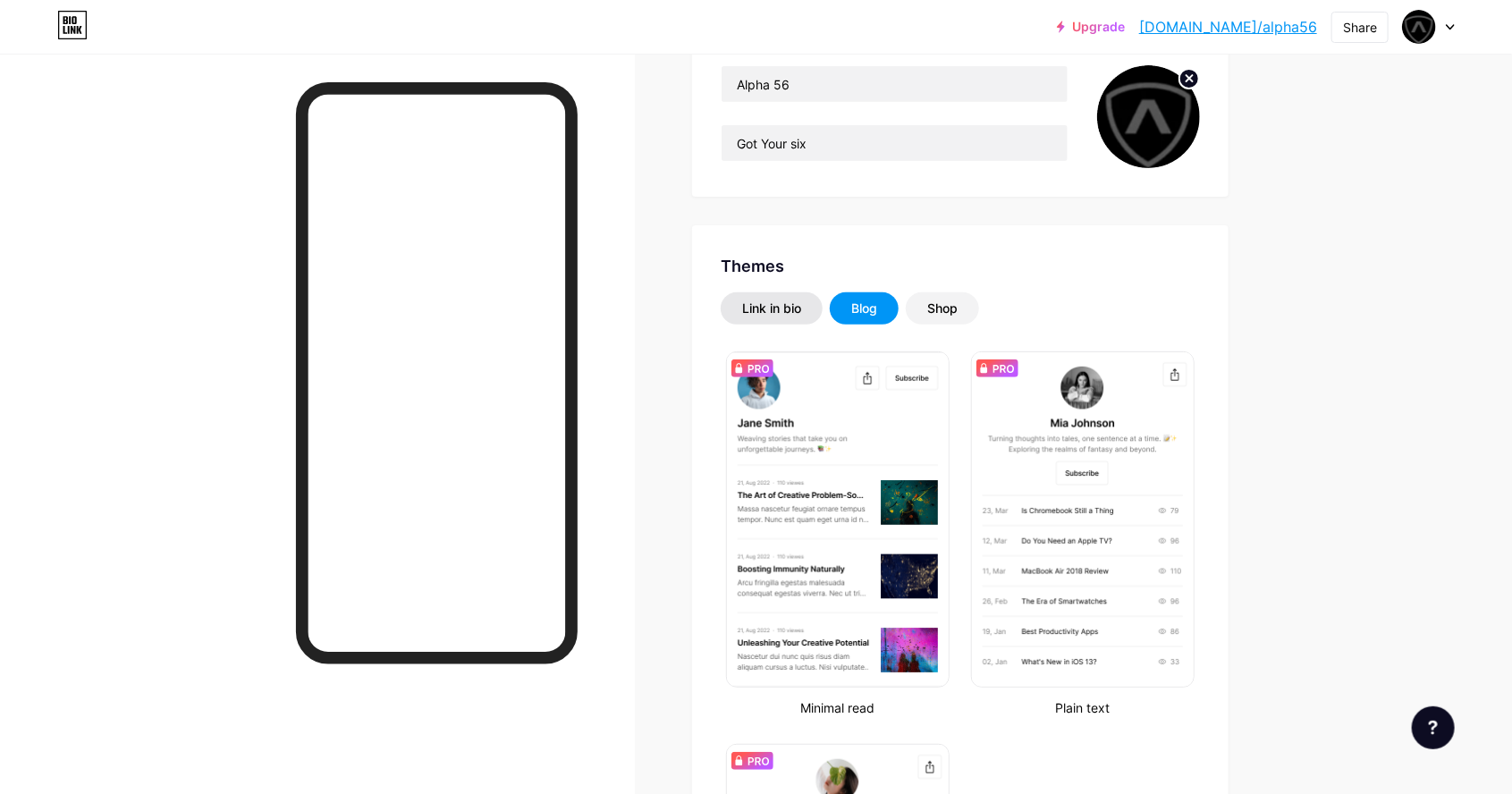
click at [757, 300] on div "Link in bio" at bounding box center [772, 308] width 59 height 18
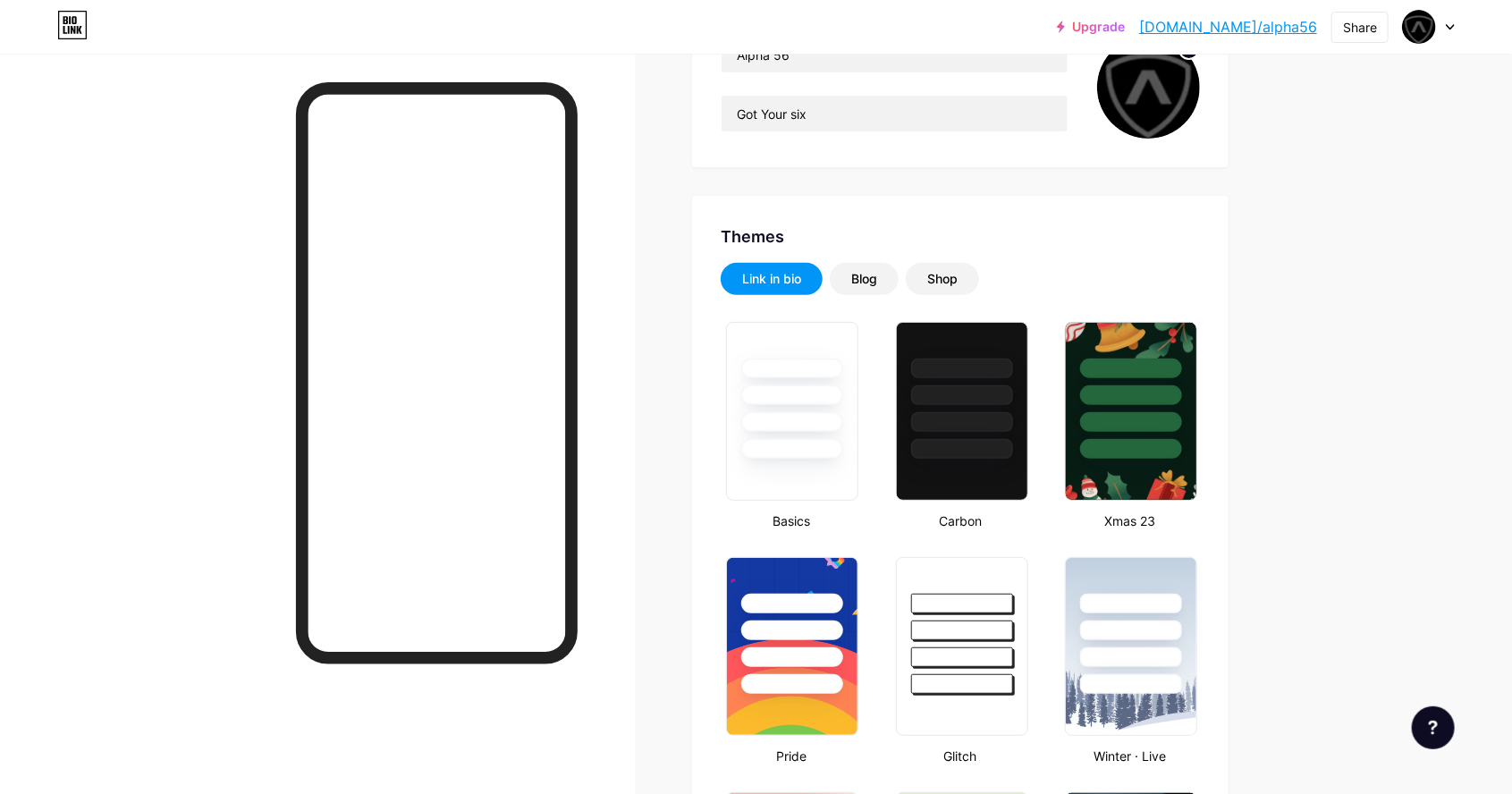
scroll to position [0, 0]
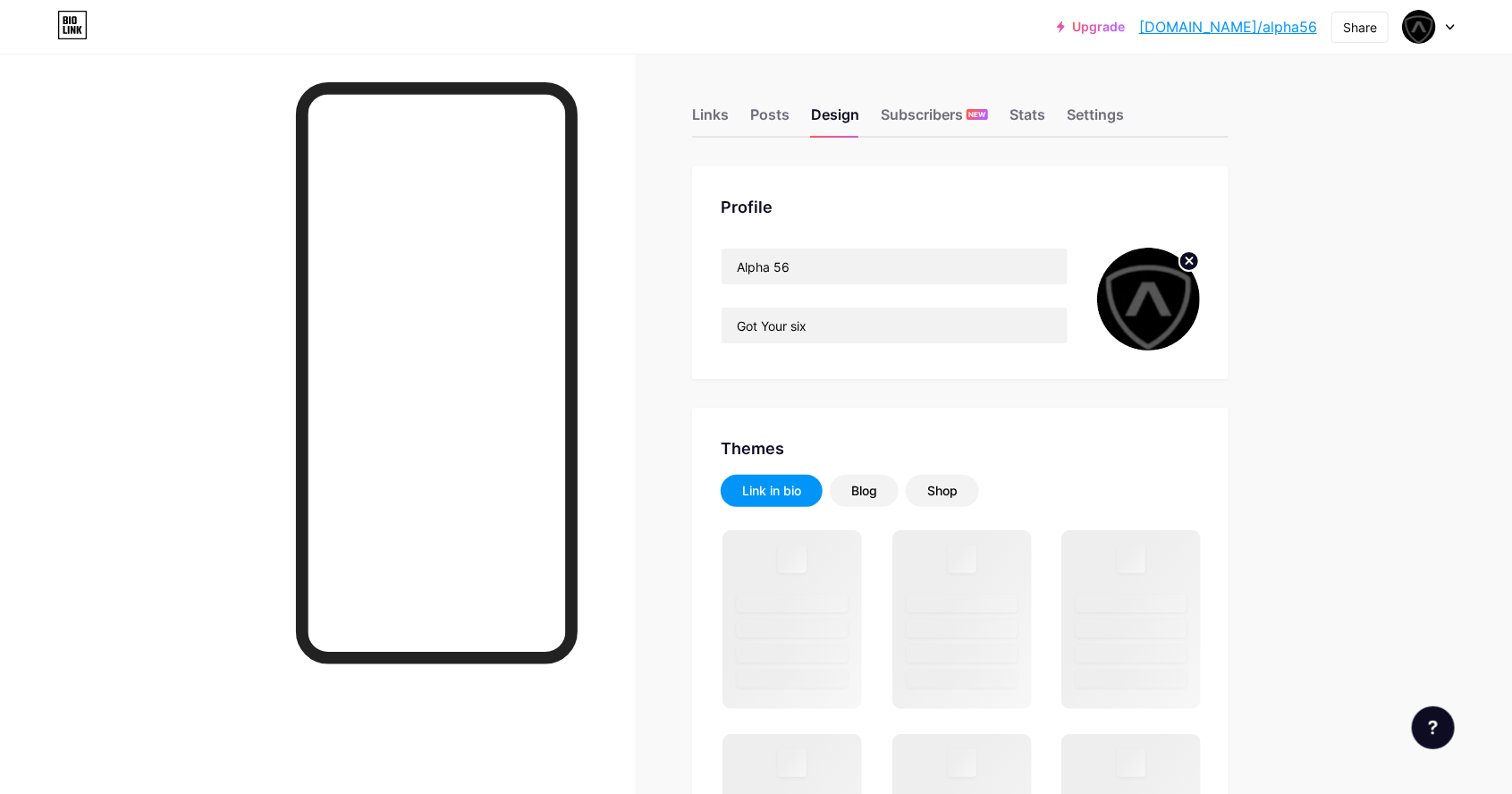
click at [1137, 280] on img at bounding box center [1149, 299] width 102 height 102
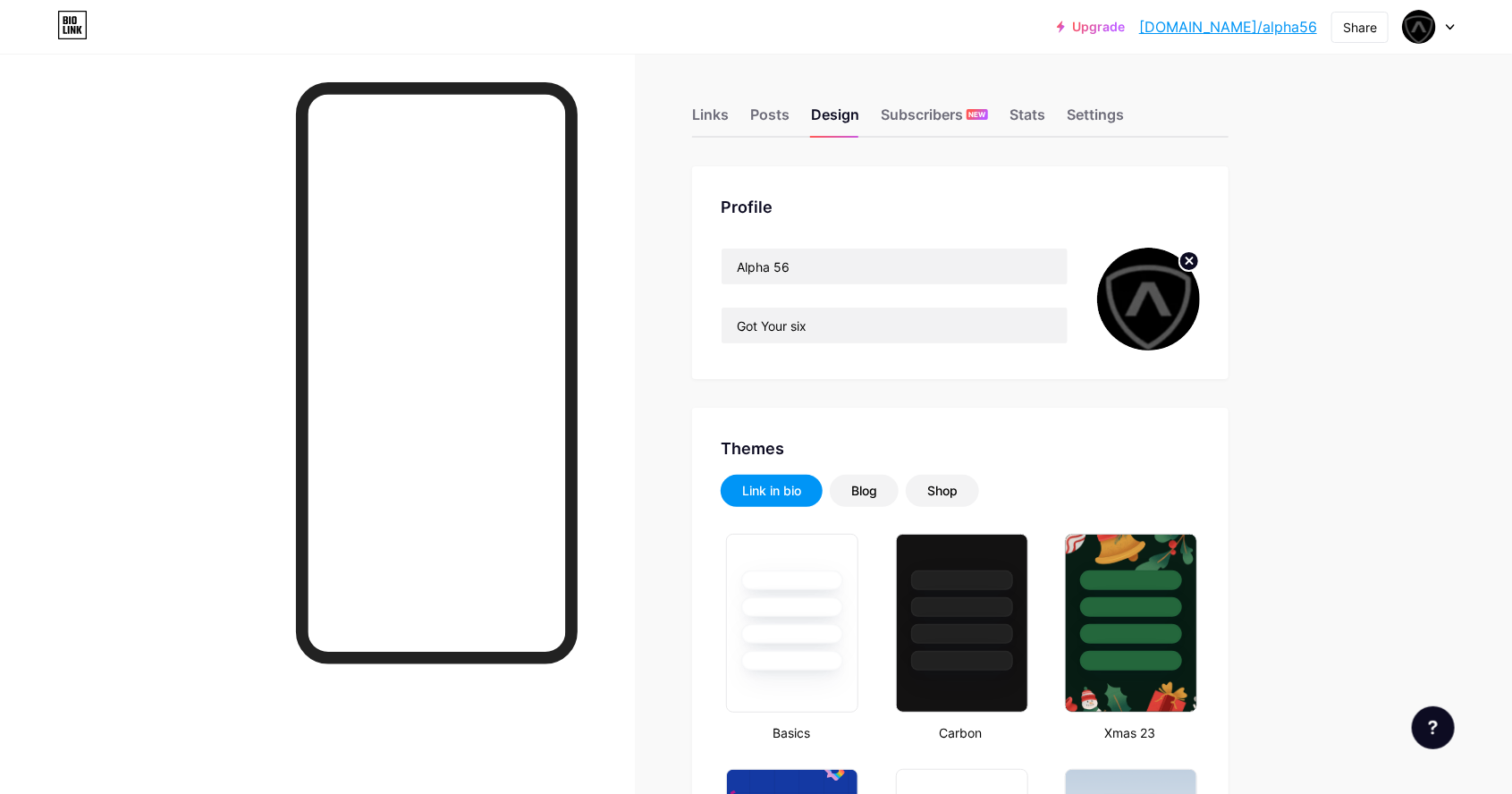
type input "#000000"
type input "#ffffff"
click at [1187, 267] on circle at bounding box center [1189, 261] width 20 height 20
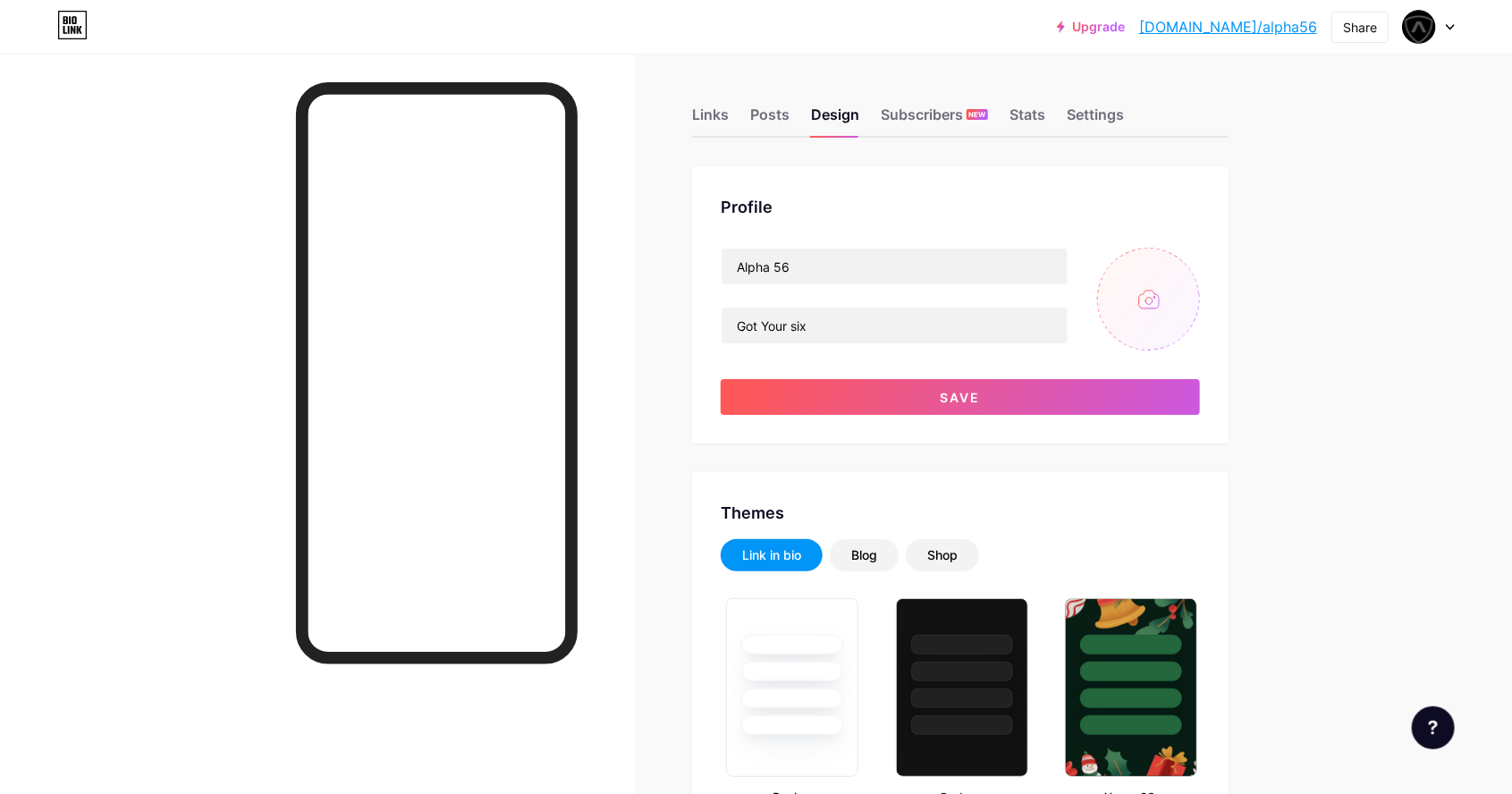
click at [1164, 337] on input "file" at bounding box center [1149, 299] width 102 height 102
click at [1127, 329] on input "file" at bounding box center [1149, 299] width 102 height 102
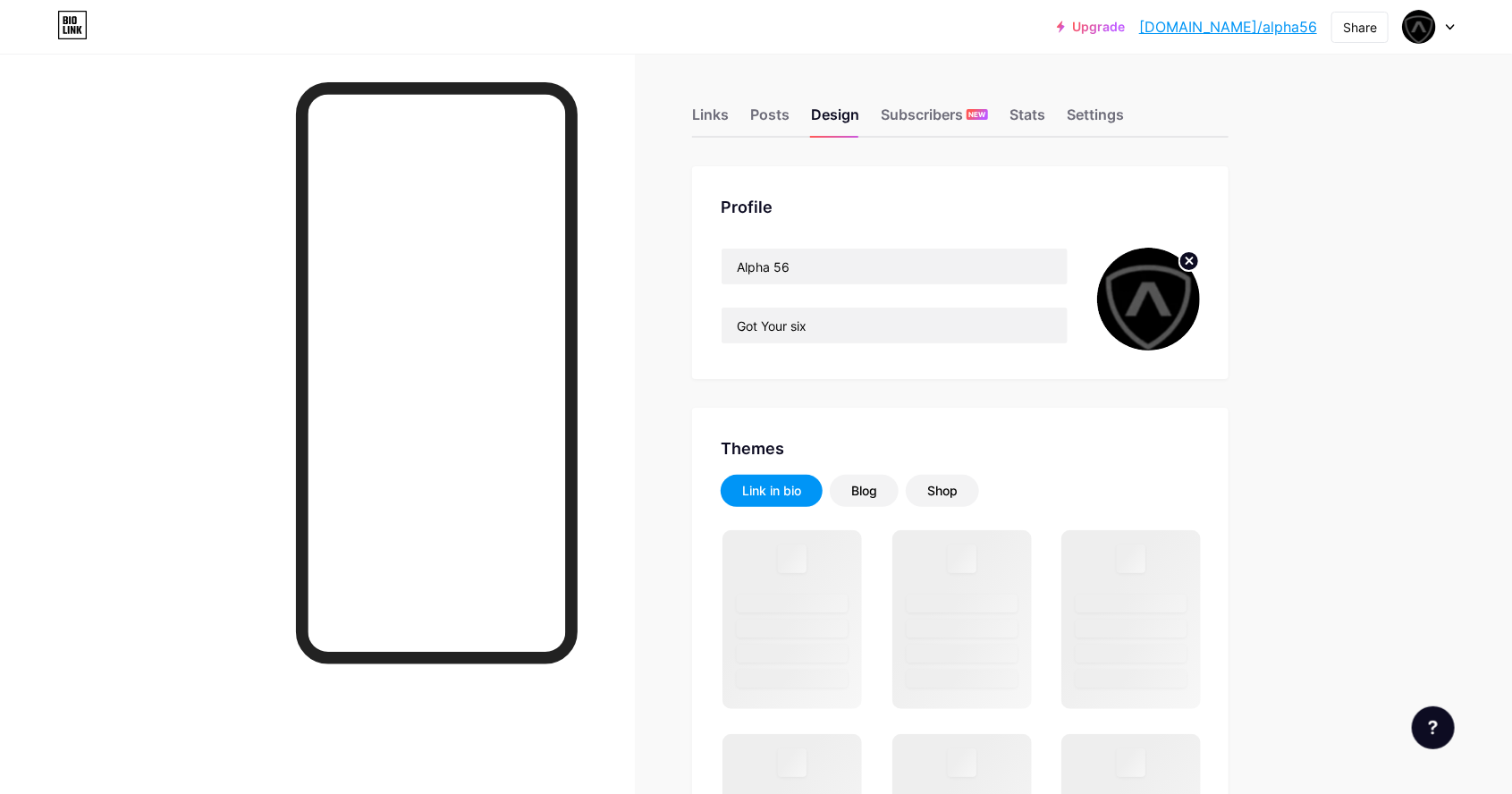
type input "#000000"
type input "#ffffff"
type input "#000000"
type input "#ffffff"
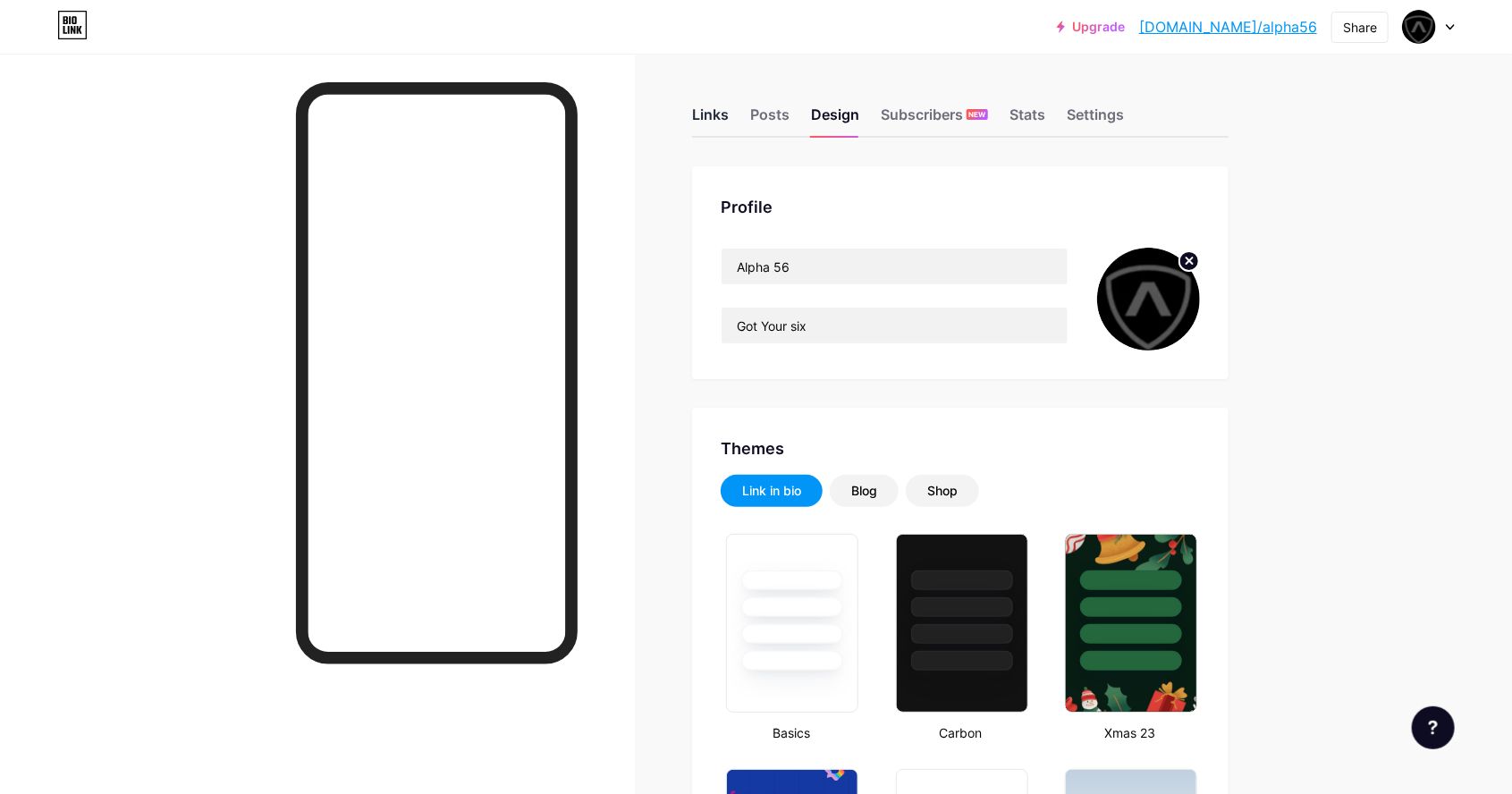
click at [717, 133] on div "Links" at bounding box center [710, 120] width 37 height 32
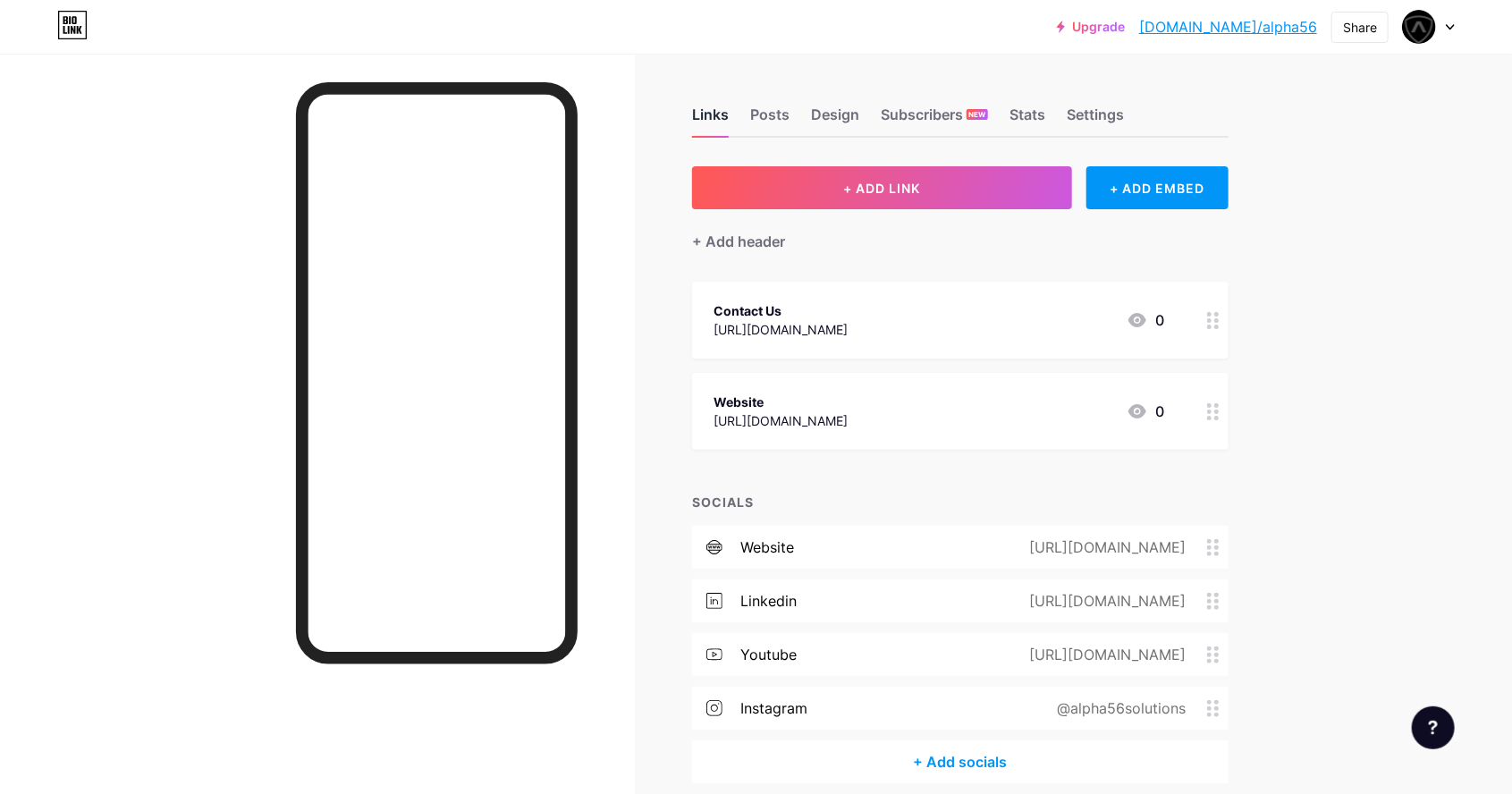
click at [899, 669] on div "youtube [URL][DOMAIN_NAME]" at bounding box center [961, 655] width 537 height 43
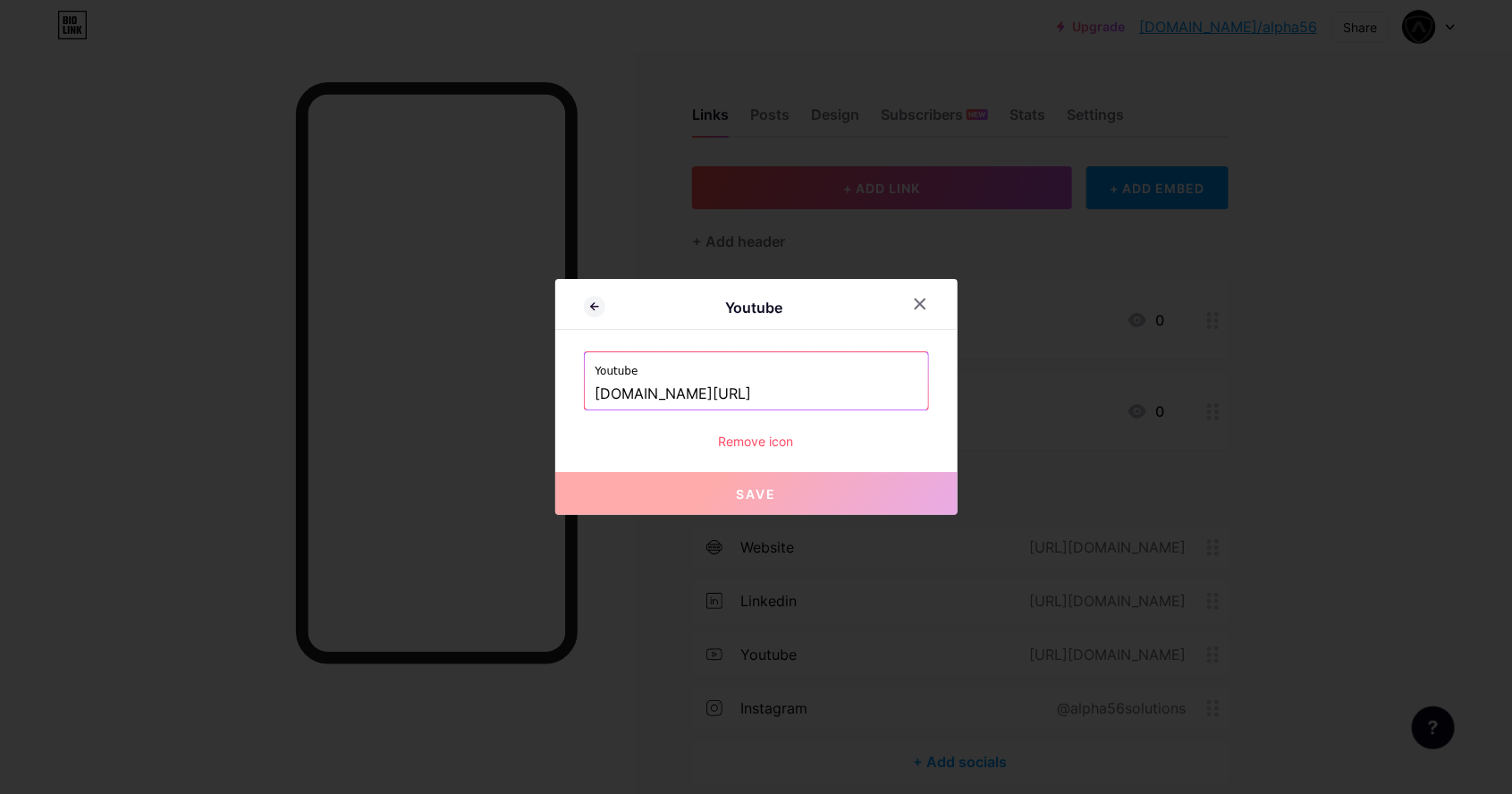
click at [859, 410] on input "[DOMAIN_NAME][URL]" at bounding box center [756, 395] width 322 height 30
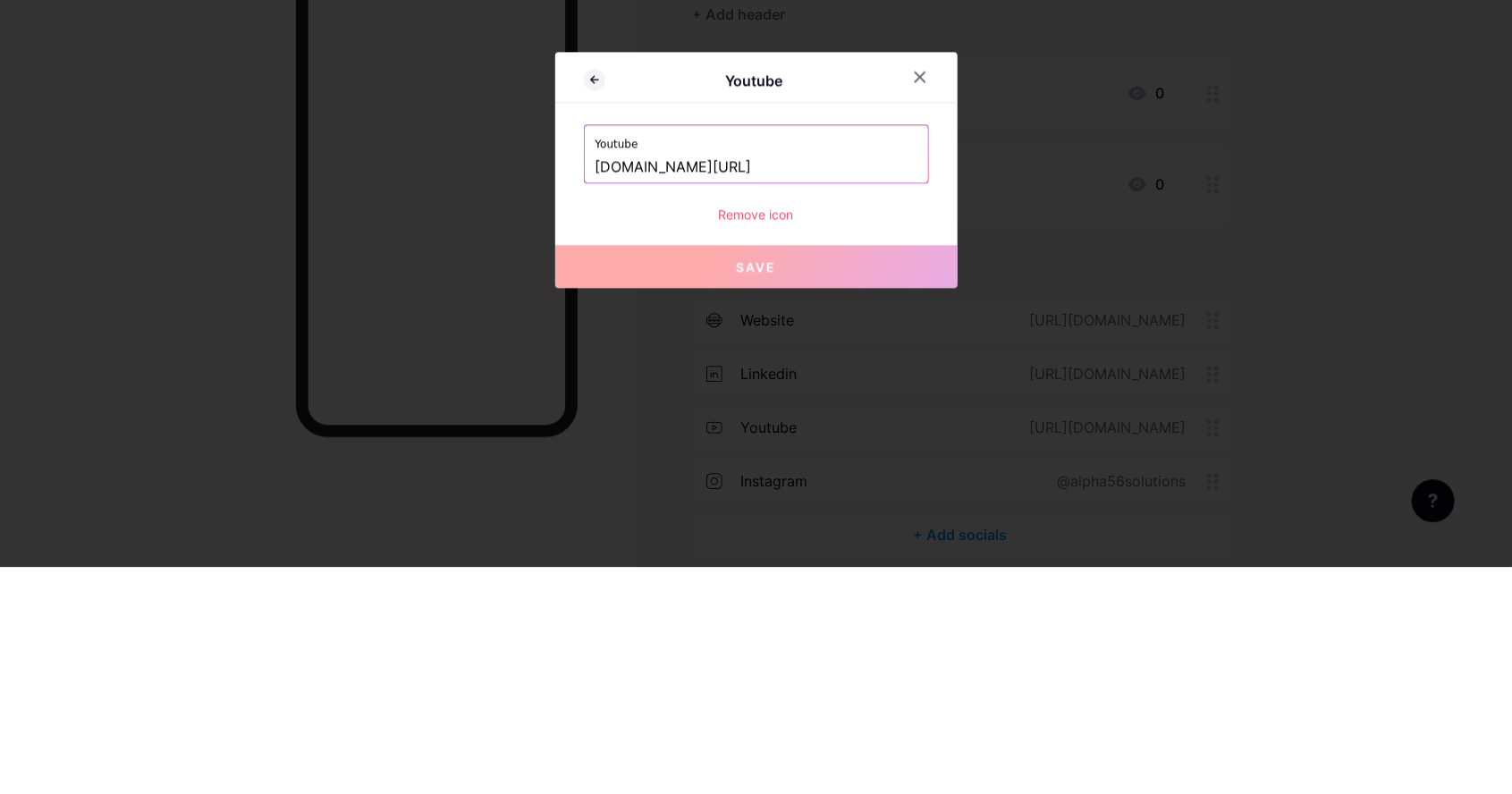
click at [1292, 432] on div at bounding box center [756, 397] width 1512 height 794
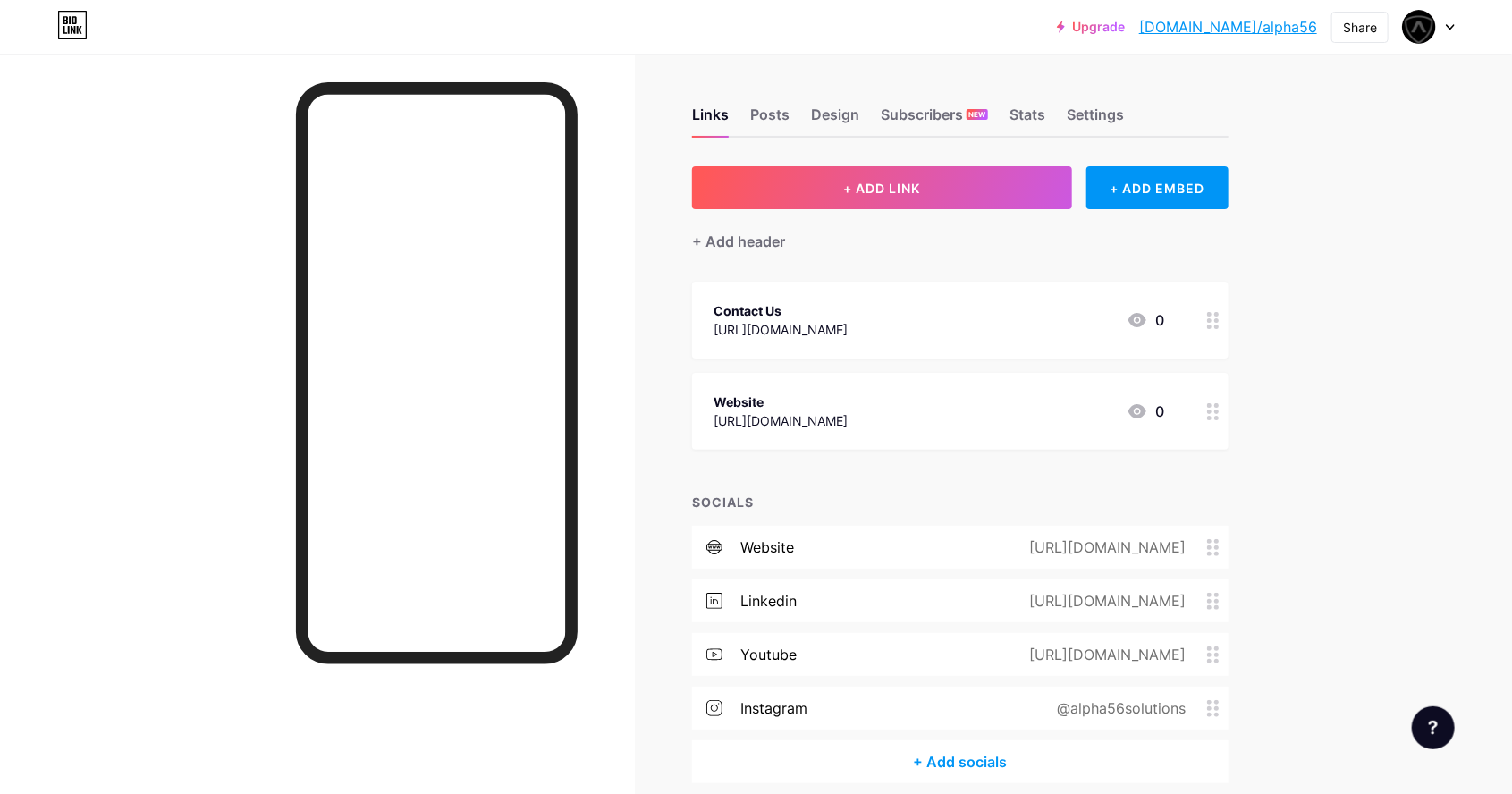
click at [882, 666] on div "youtube [URL][DOMAIN_NAME]" at bounding box center [961, 655] width 537 height 43
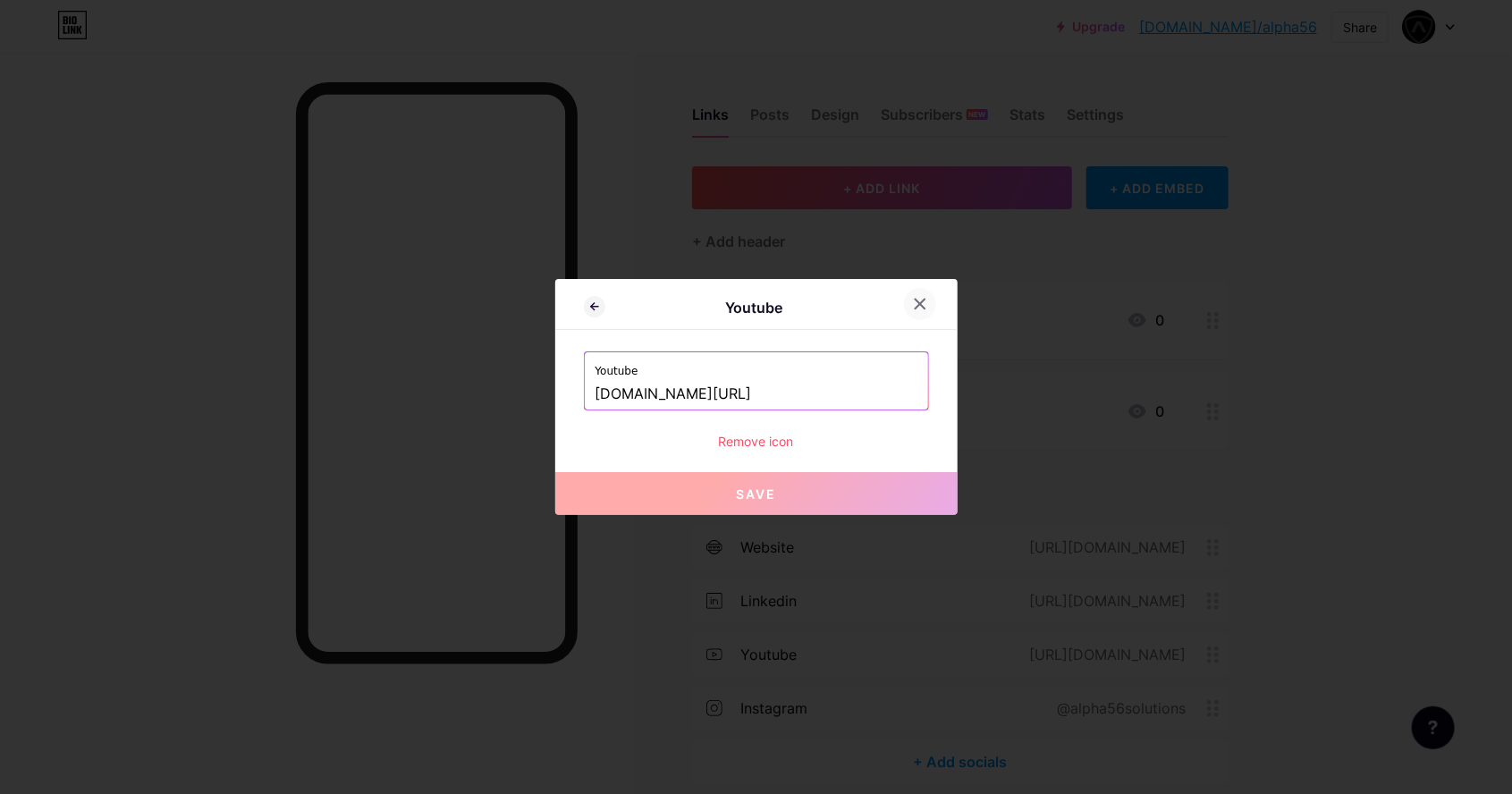
click at [930, 321] on div at bounding box center [920, 305] width 32 height 32
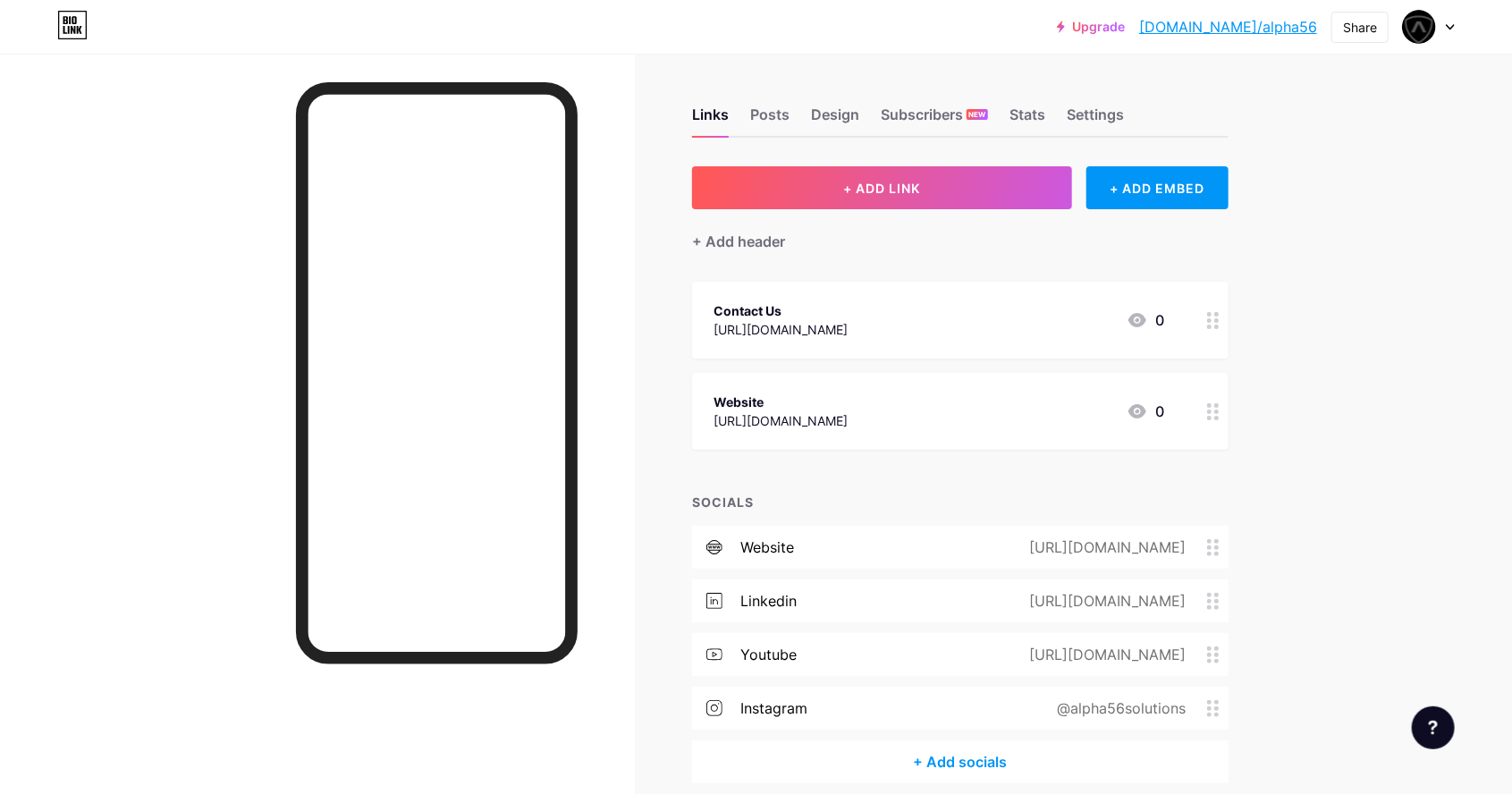
click at [1067, 715] on div "@alpha56solutions" at bounding box center [1117, 708] width 179 height 22
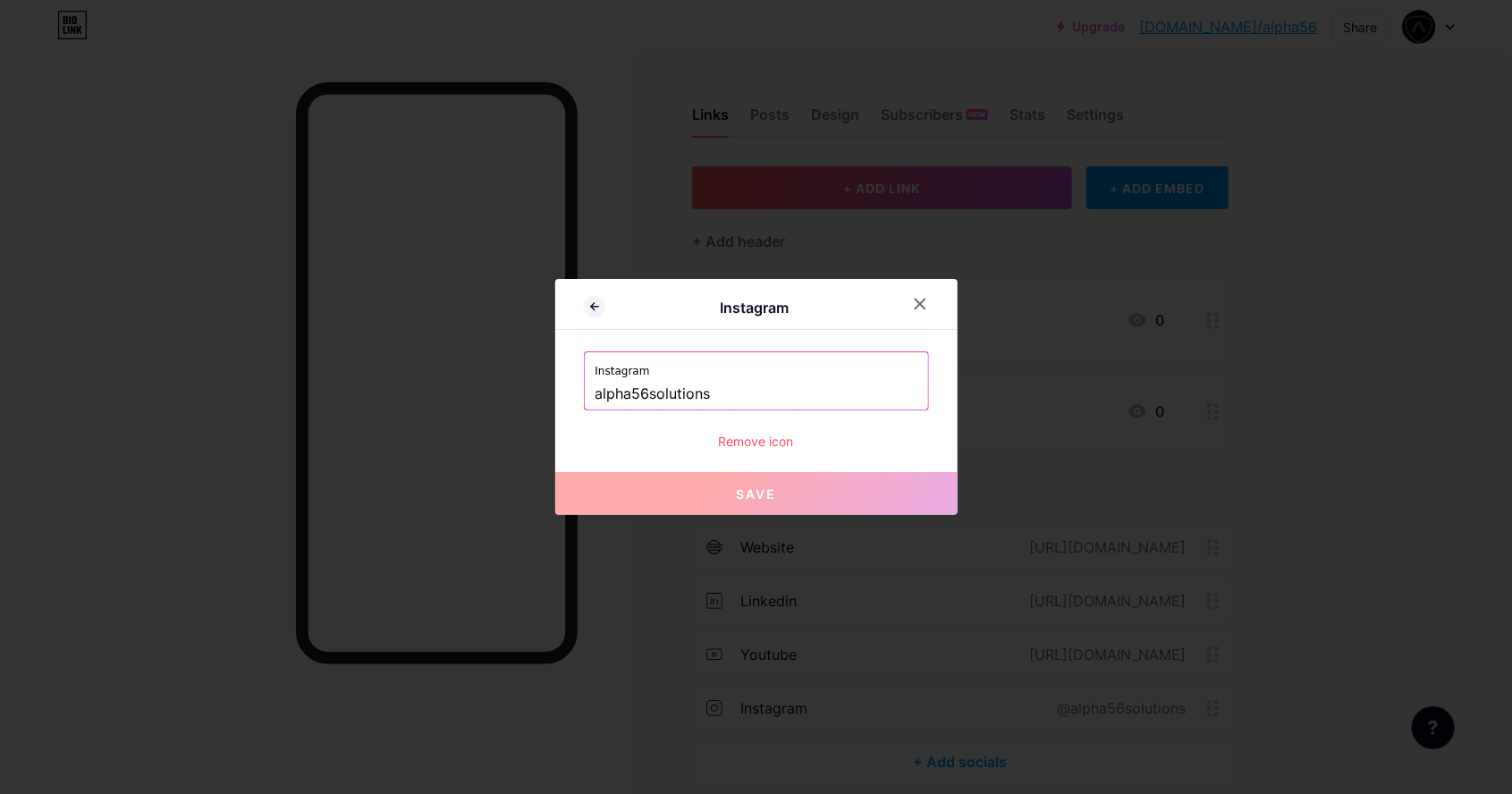
click at [781, 410] on input "alpha56solutions" at bounding box center [756, 395] width 322 height 30
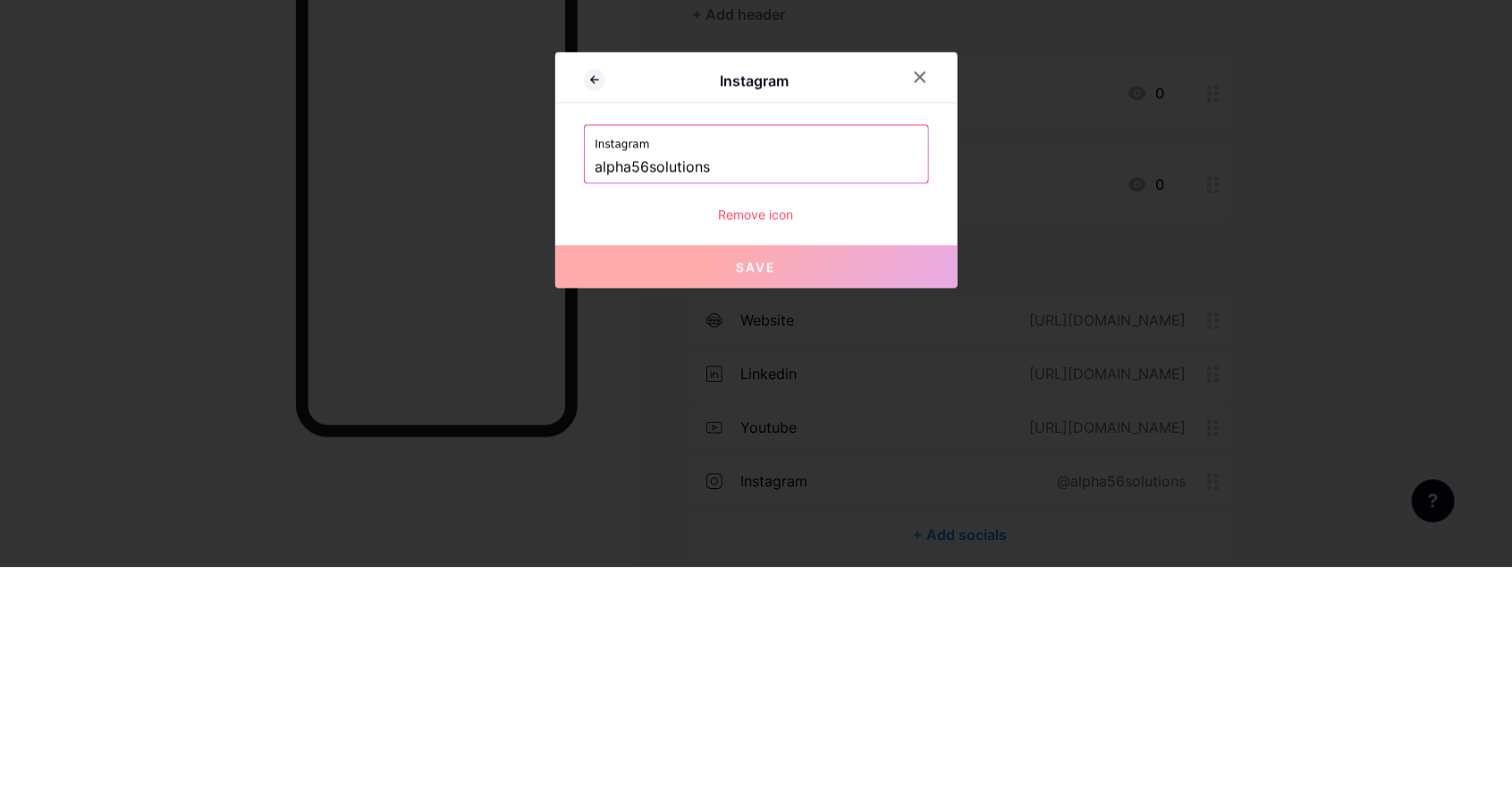
click at [739, 410] on input "alpha56solutions" at bounding box center [756, 395] width 322 height 30
click at [746, 410] on input "alpha56solutions" at bounding box center [756, 395] width 322 height 30
click at [691, 410] on input "alpha56solutions" at bounding box center [756, 395] width 322 height 30
click at [666, 410] on input "alpha56solutions" at bounding box center [756, 395] width 322 height 30
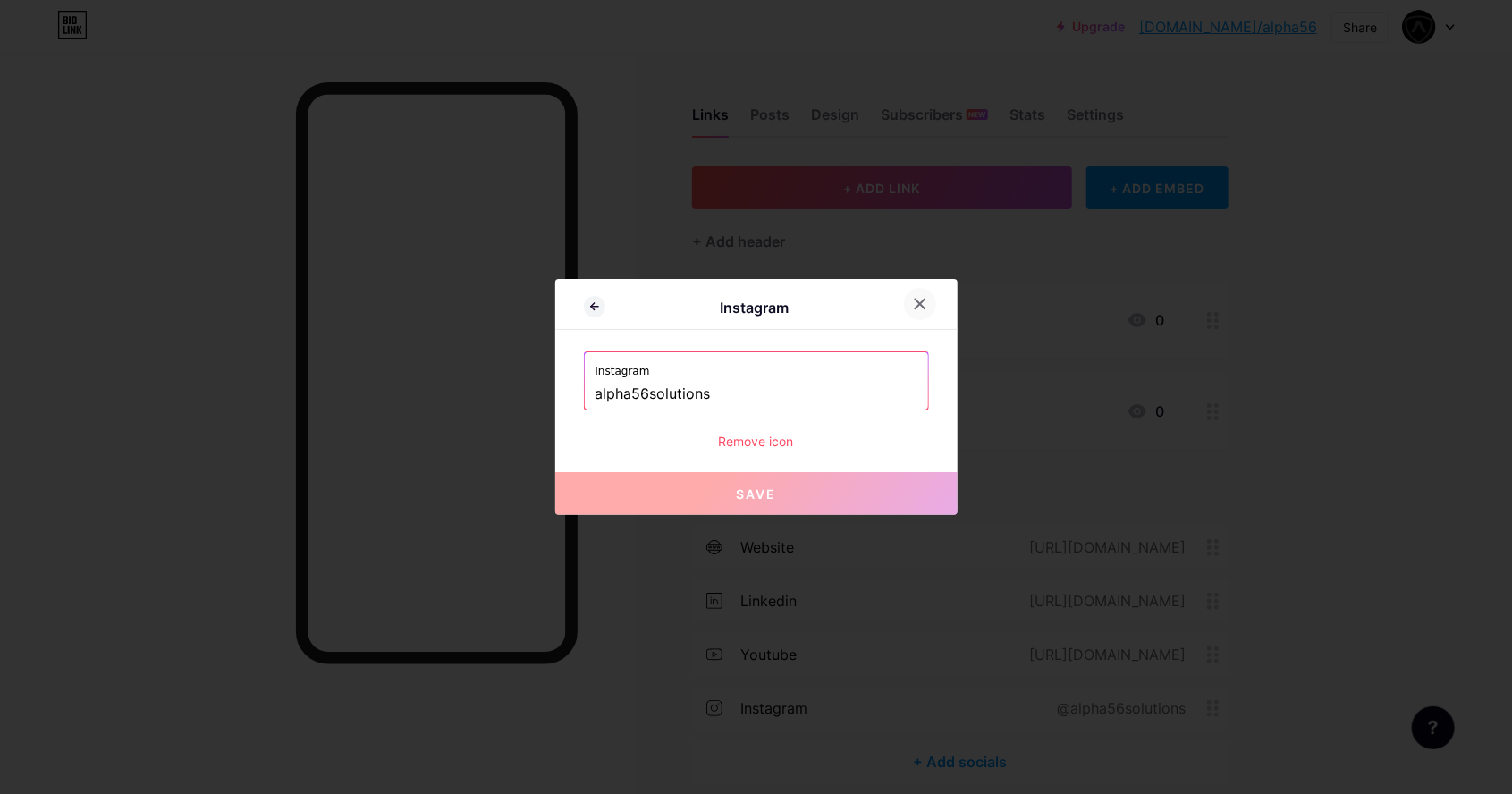
click at [920, 321] on div at bounding box center [920, 305] width 32 height 32
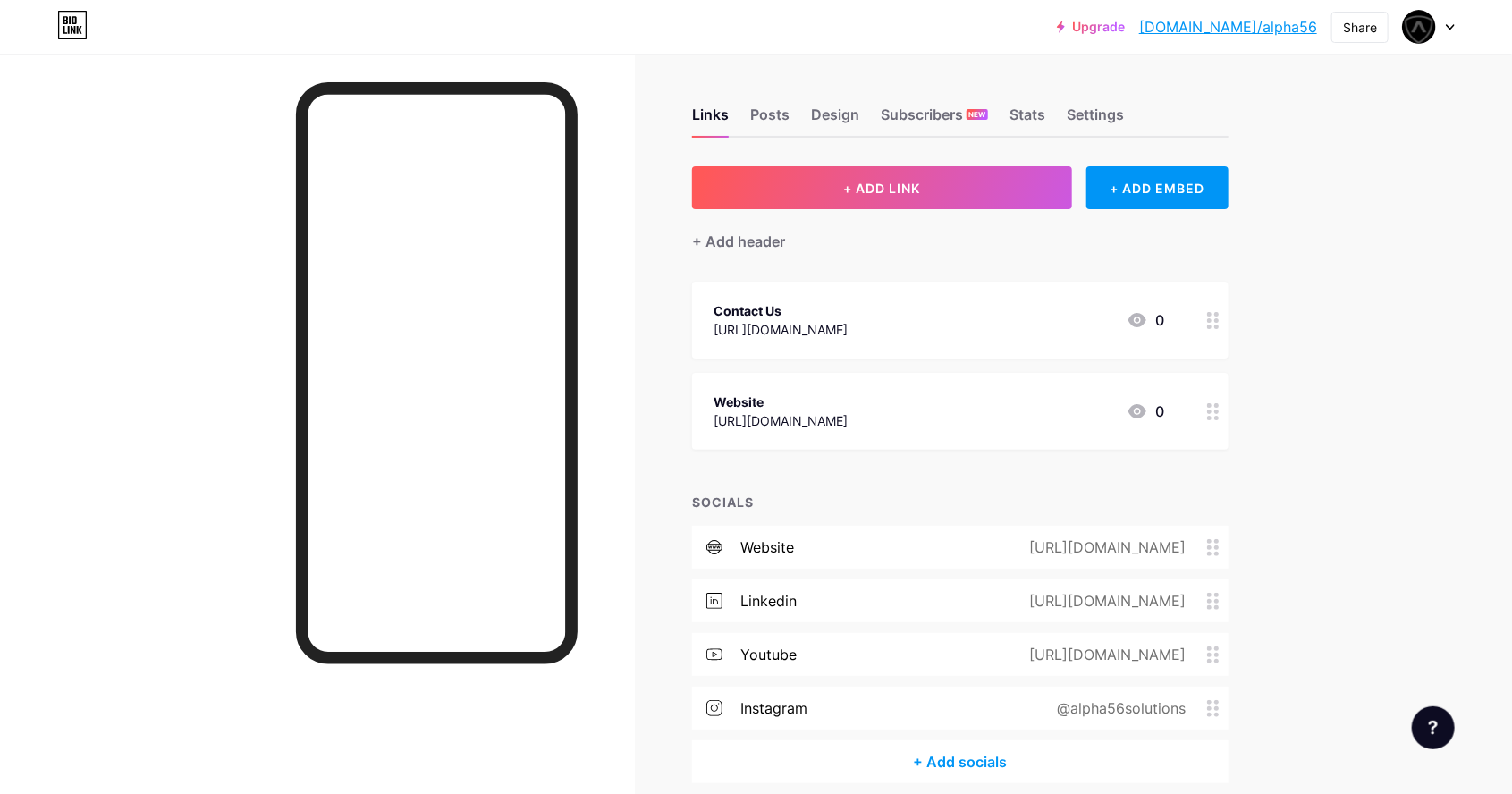
click at [848, 324] on div "[URL][DOMAIN_NAME]" at bounding box center [780, 330] width 134 height 19
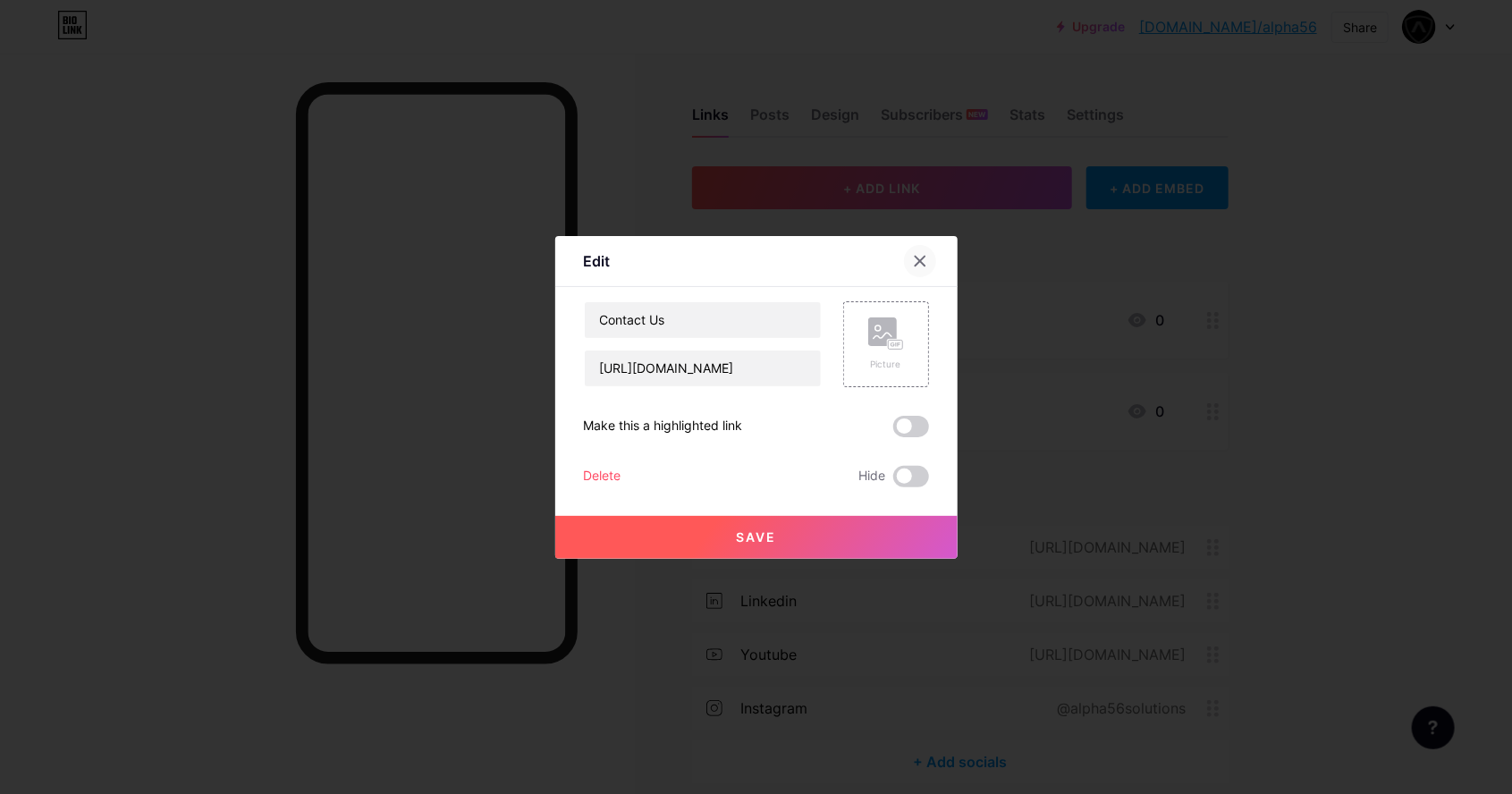
click at [933, 277] on div at bounding box center [920, 261] width 32 height 32
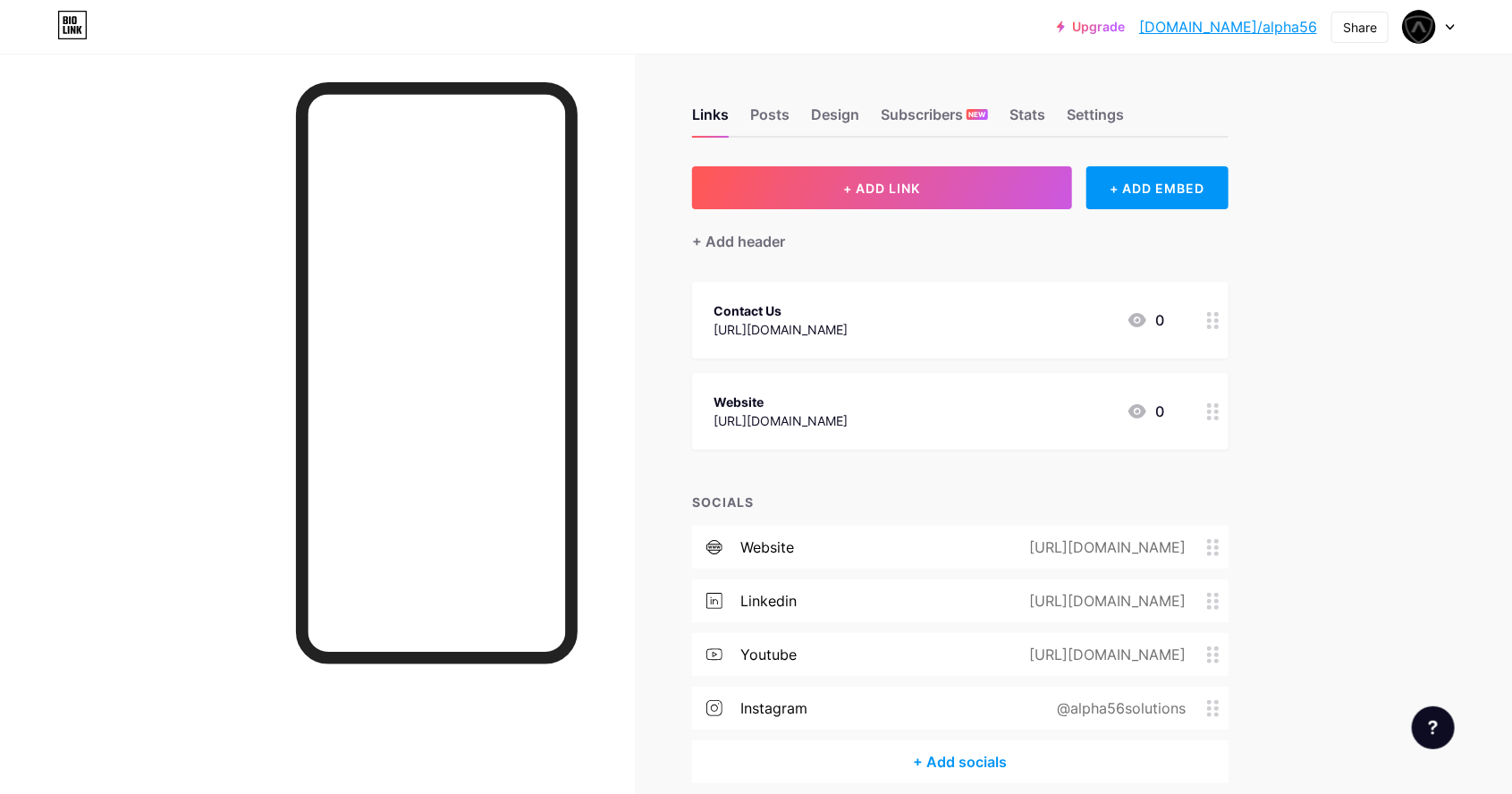
click at [952, 426] on div "Website [URL][DOMAIN_NAME] 0" at bounding box center [938, 411] width 451 height 41
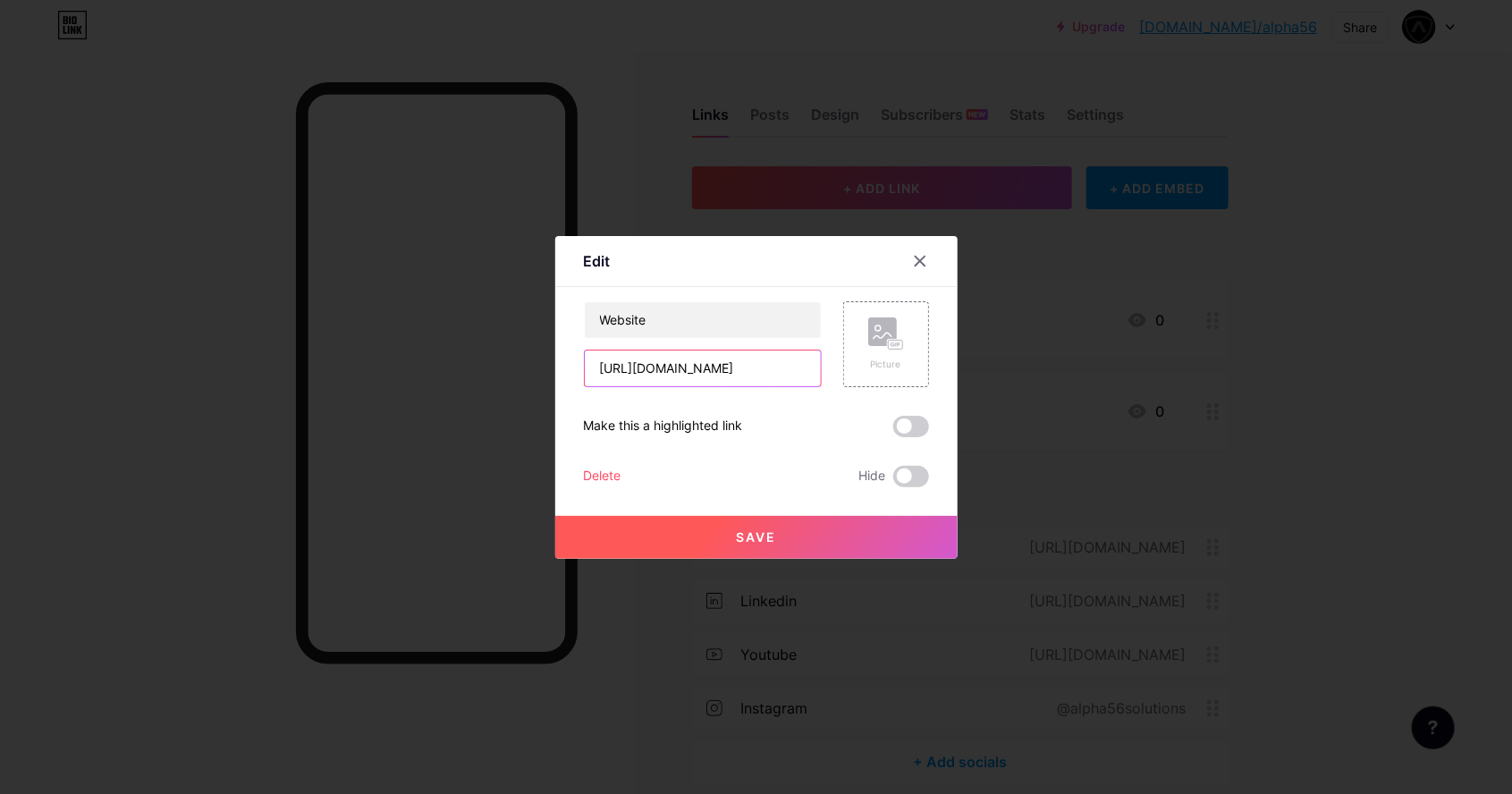
click at [745, 386] on input "[URL][DOMAIN_NAME]" at bounding box center [703, 369] width 236 height 36
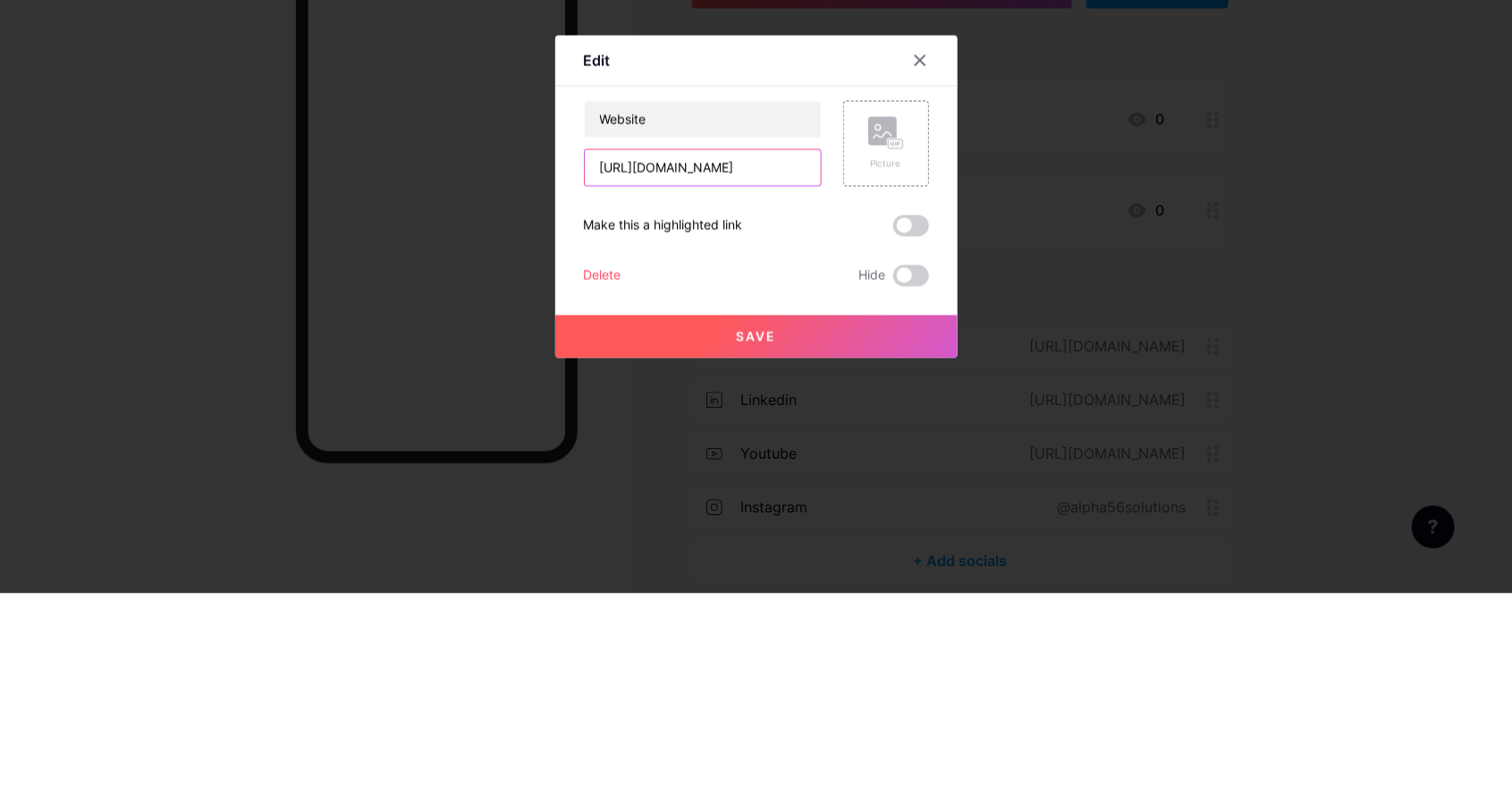
click at [757, 386] on input "[URL][DOMAIN_NAME]" at bounding box center [703, 369] width 236 height 36
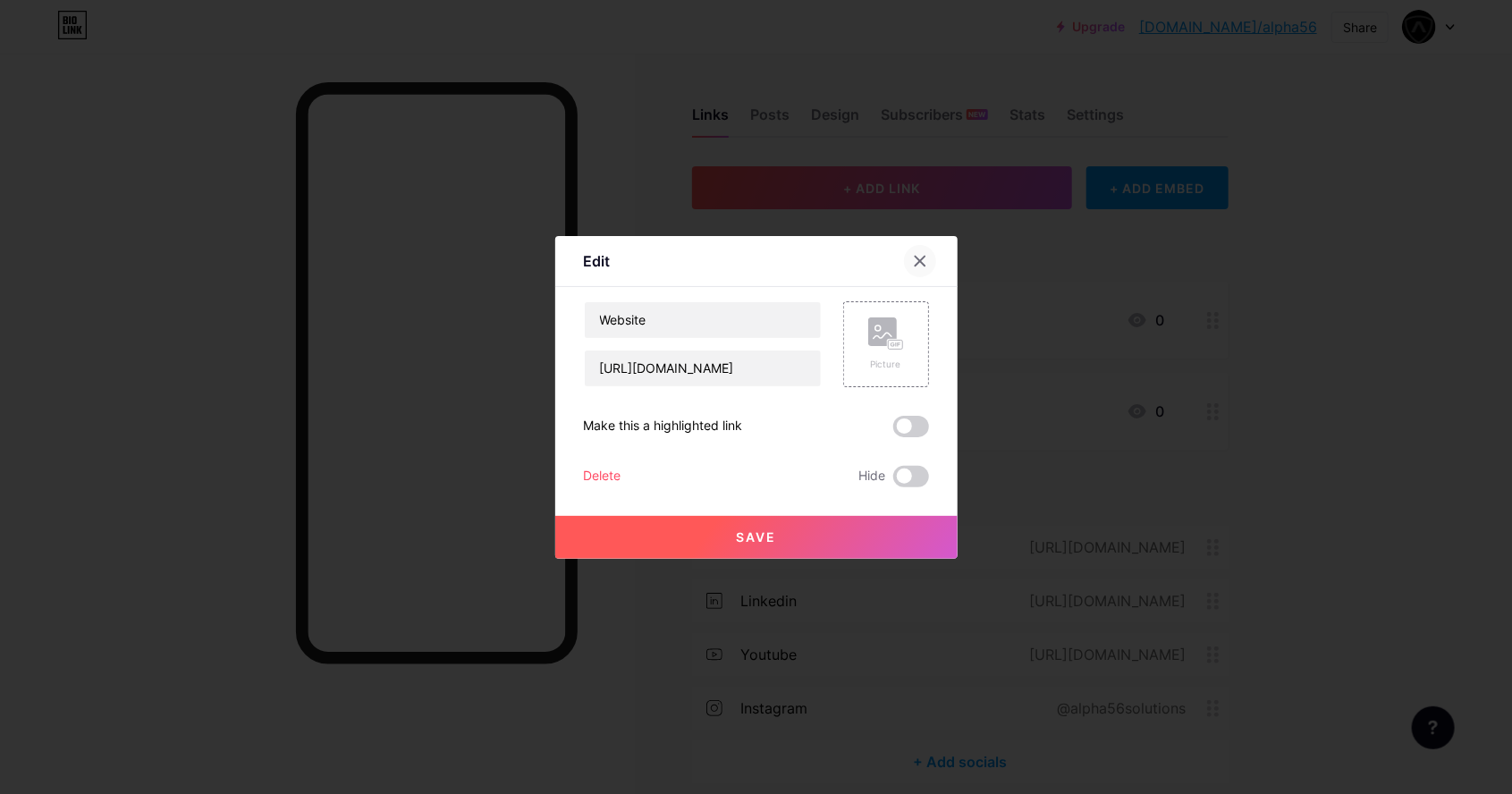
click at [934, 277] on div at bounding box center [920, 261] width 32 height 32
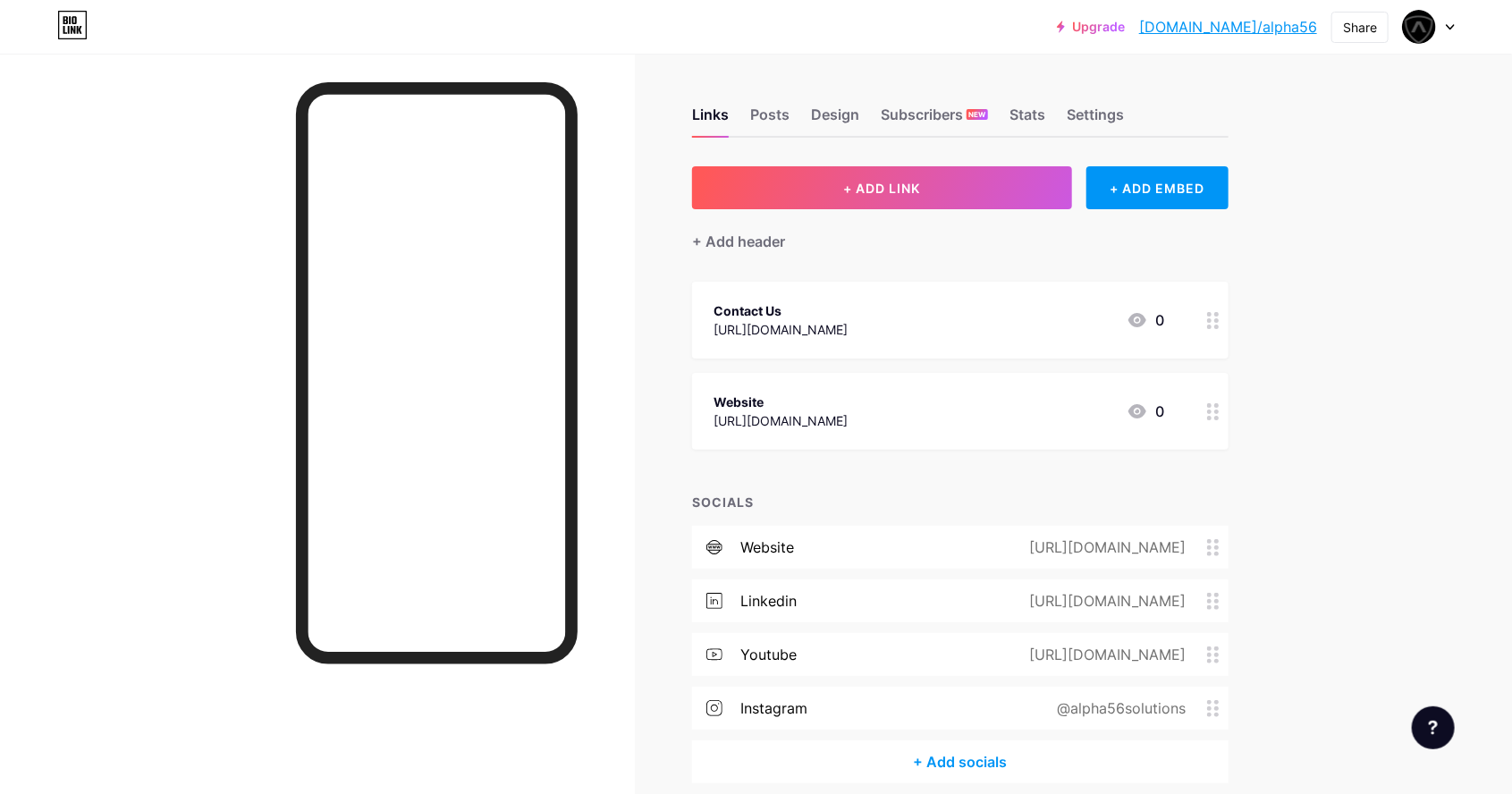
click at [1501, 467] on div "Upgrade [DOMAIN_NAME]/alpha5... [DOMAIN_NAME]/alpha56 Share Switch accounts Alp…" at bounding box center [756, 436] width 1512 height 873
click at [1029, 107] on div "Stats" at bounding box center [1028, 120] width 36 height 32
